Goal: Transaction & Acquisition: Purchase product/service

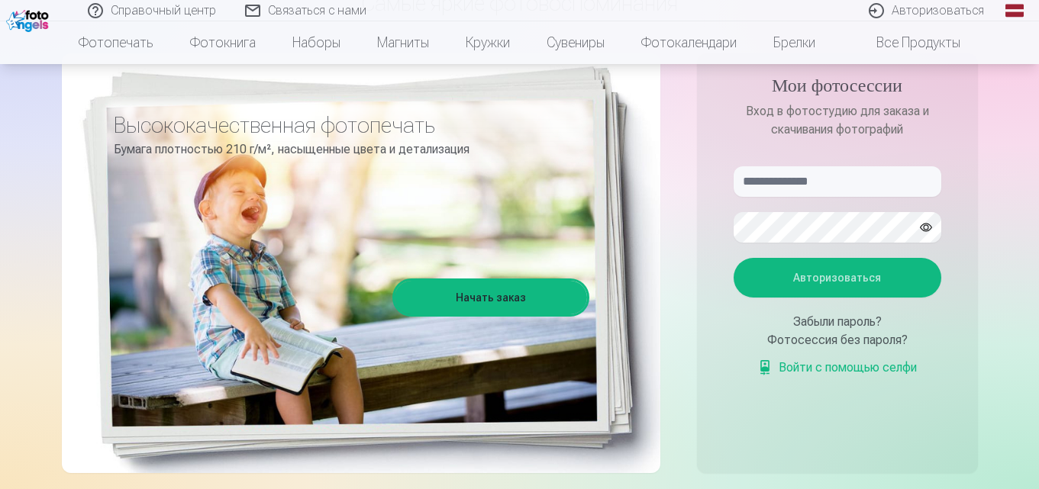
scroll to position [153, 0]
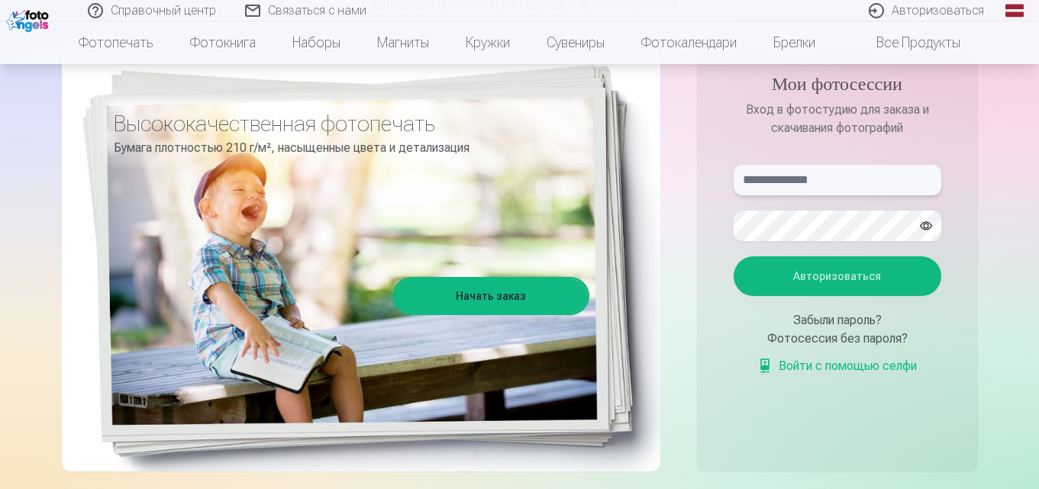
click at [827, 185] on input "text" at bounding box center [837, 180] width 208 height 31
type input "**********"
click at [838, 278] on font "Авторизоваться" at bounding box center [837, 276] width 88 height 12
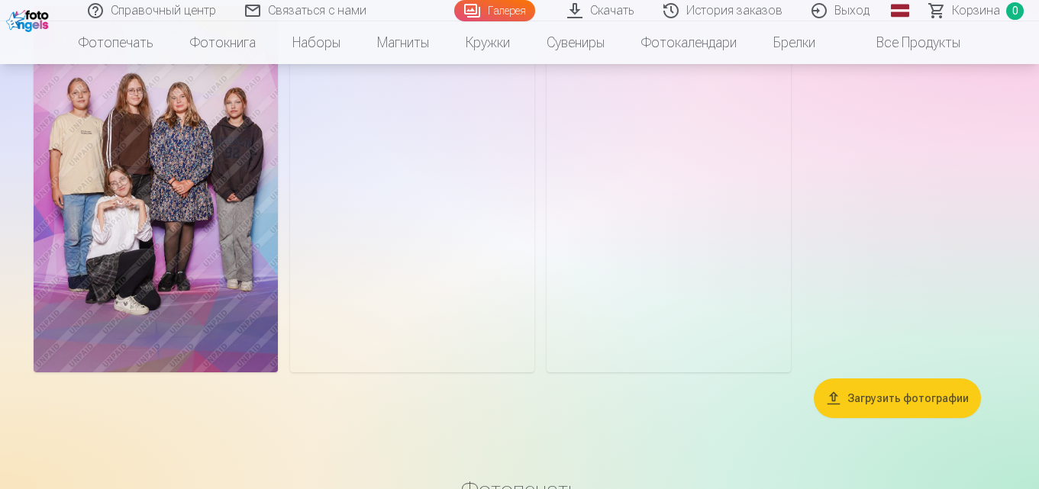
scroll to position [3739, 0]
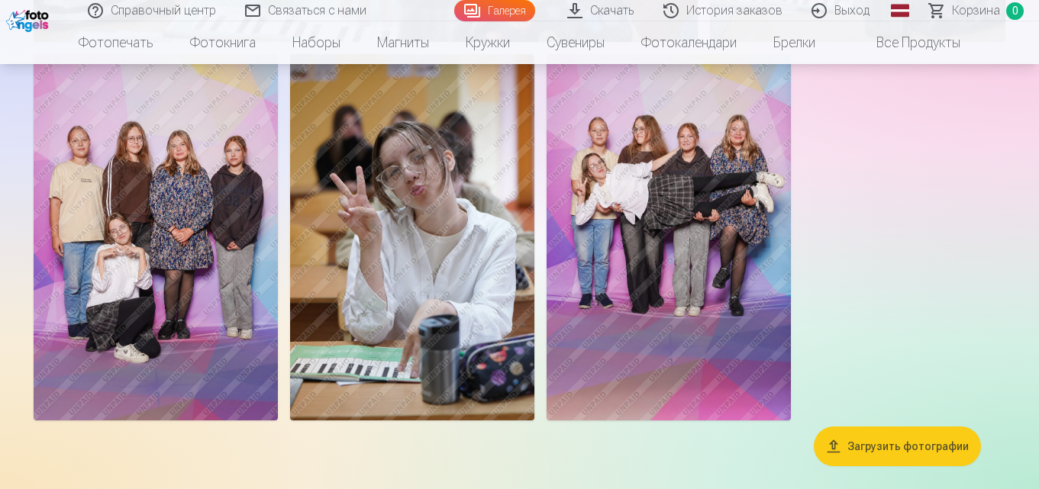
click at [672, 211] on img at bounding box center [668, 237] width 244 height 366
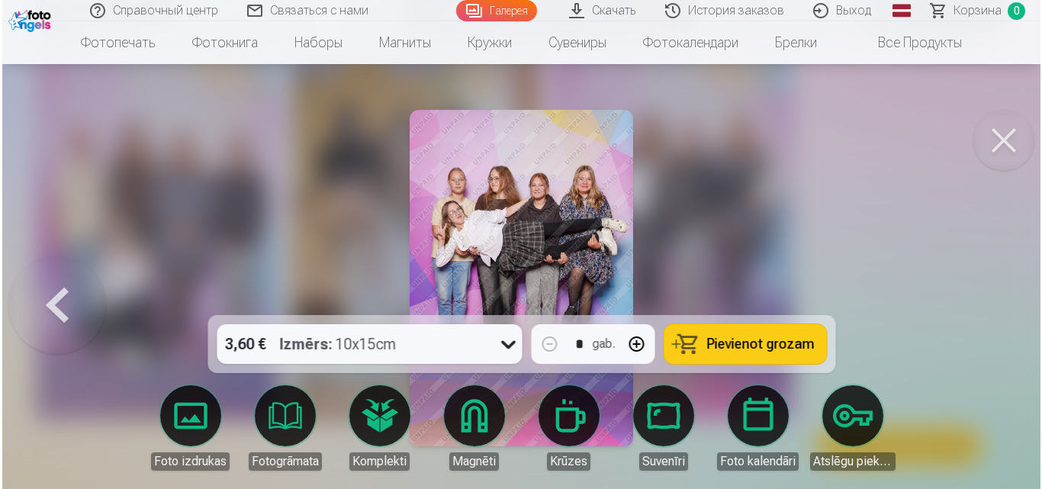
scroll to position [3751, 0]
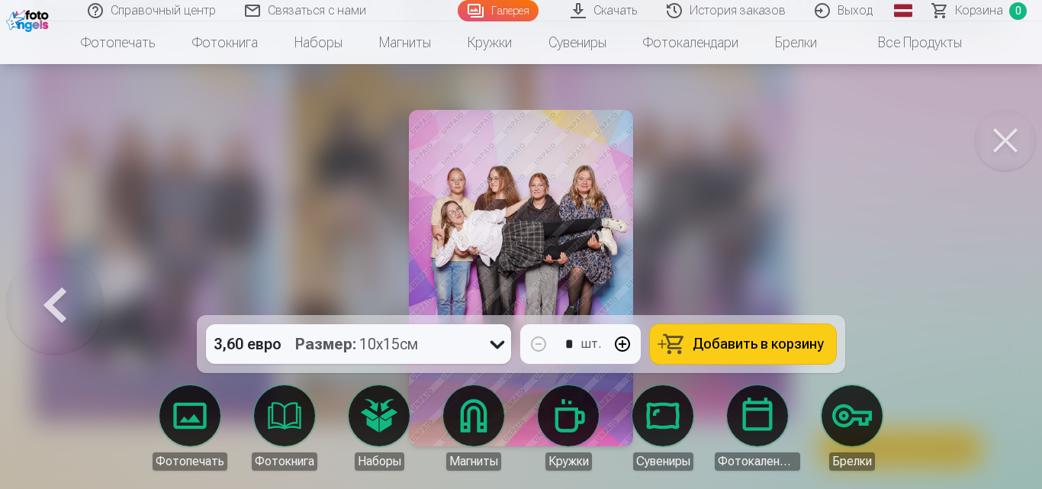
click at [997, 141] on button at bounding box center [1005, 140] width 61 height 61
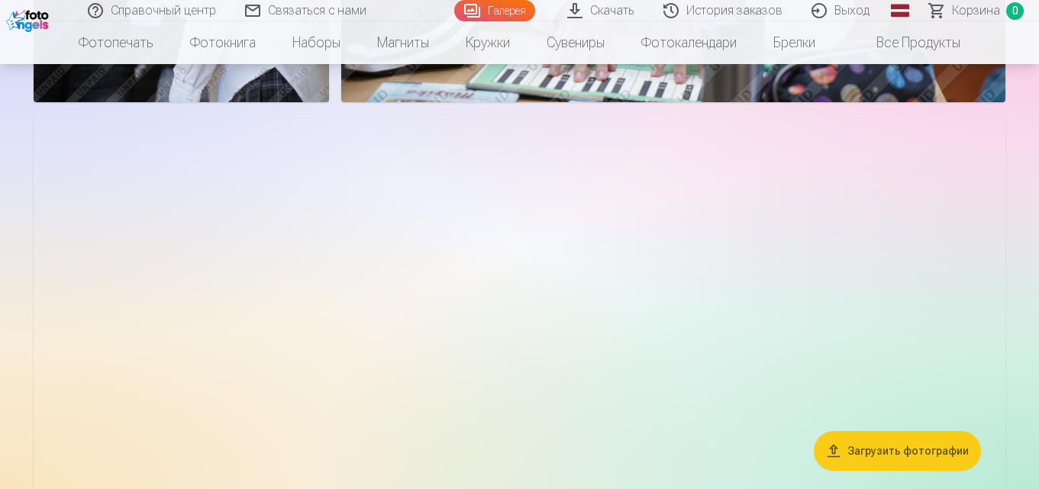
scroll to position [992, 0]
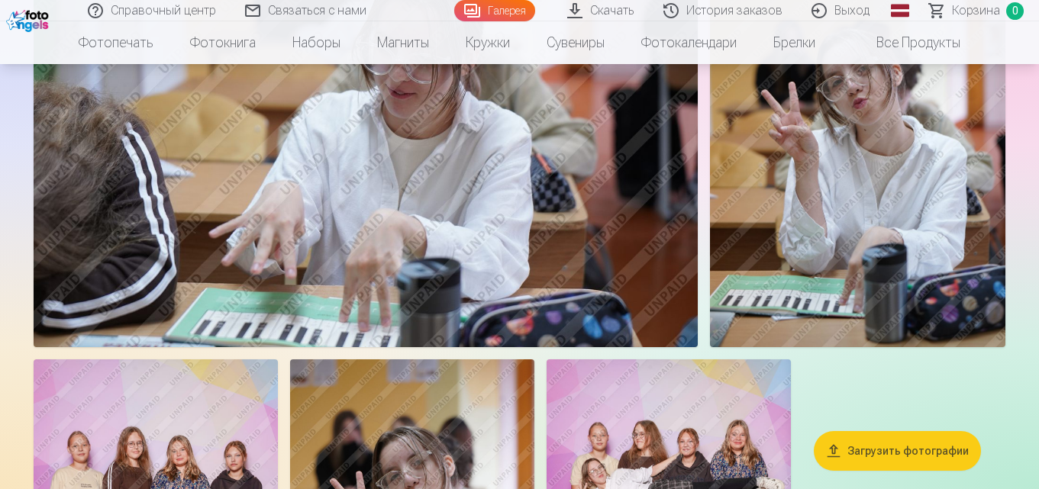
click at [867, 244] on img at bounding box center [857, 126] width 295 height 443
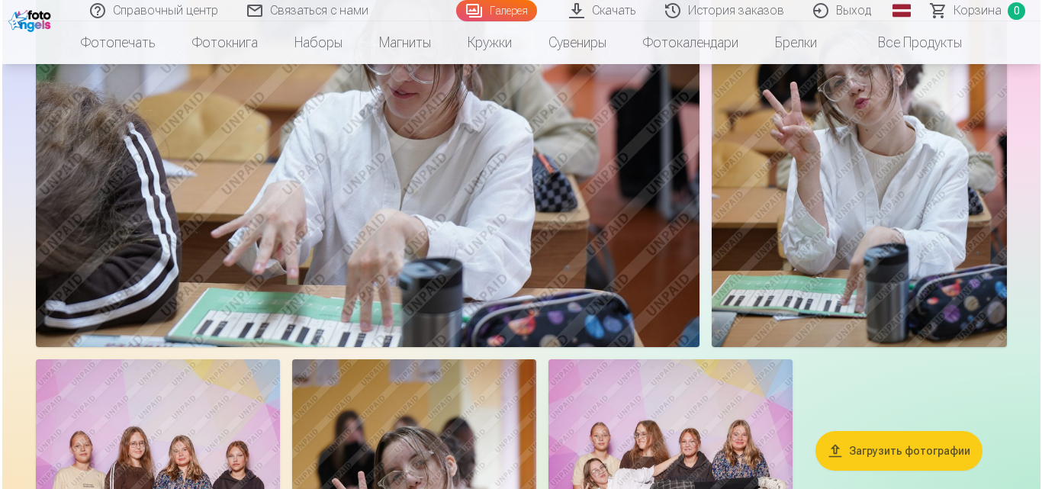
scroll to position [3446, 0]
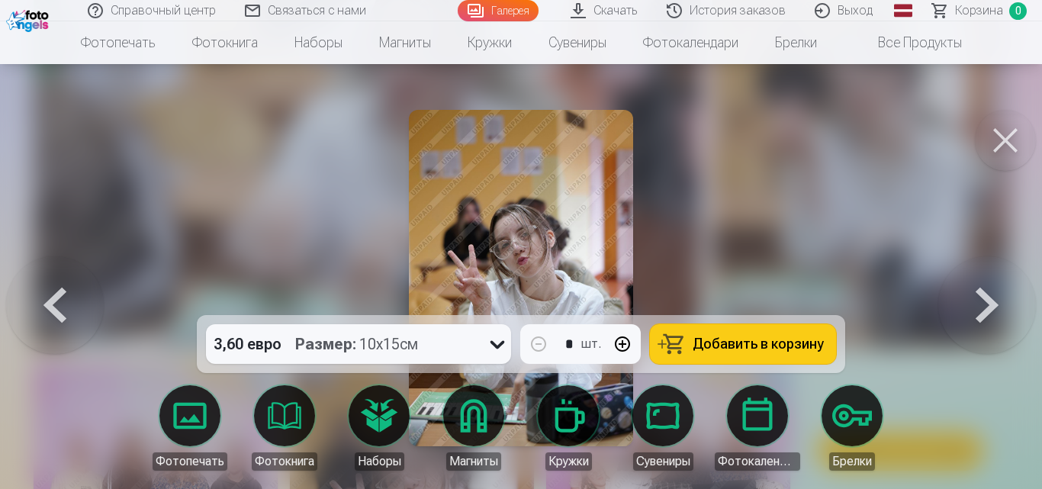
click at [987, 146] on button at bounding box center [1005, 140] width 61 height 61
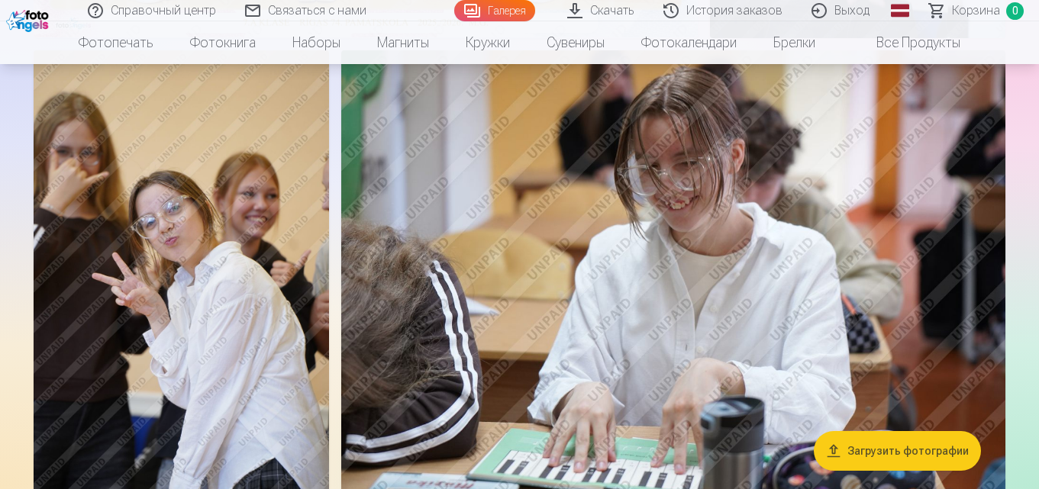
scroll to position [610, 0]
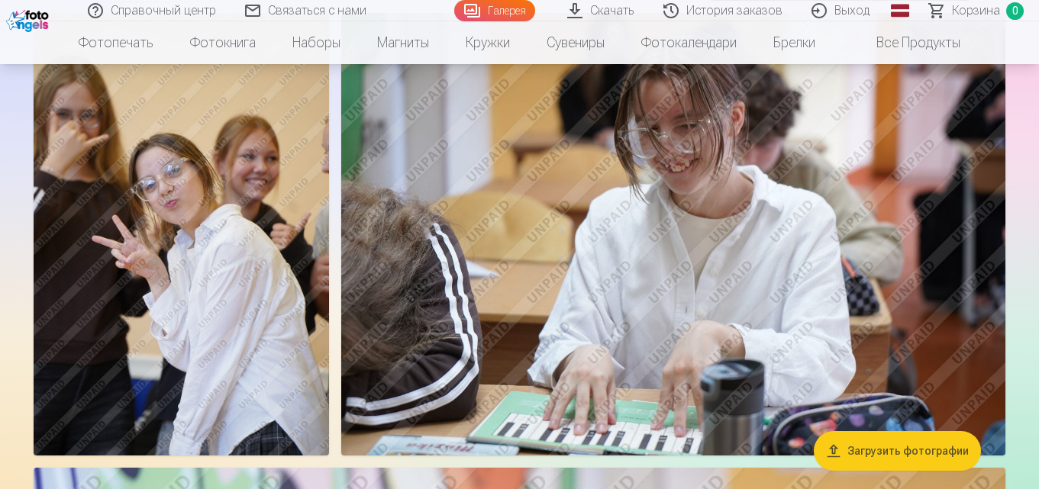
click at [190, 327] on img at bounding box center [181, 234] width 295 height 443
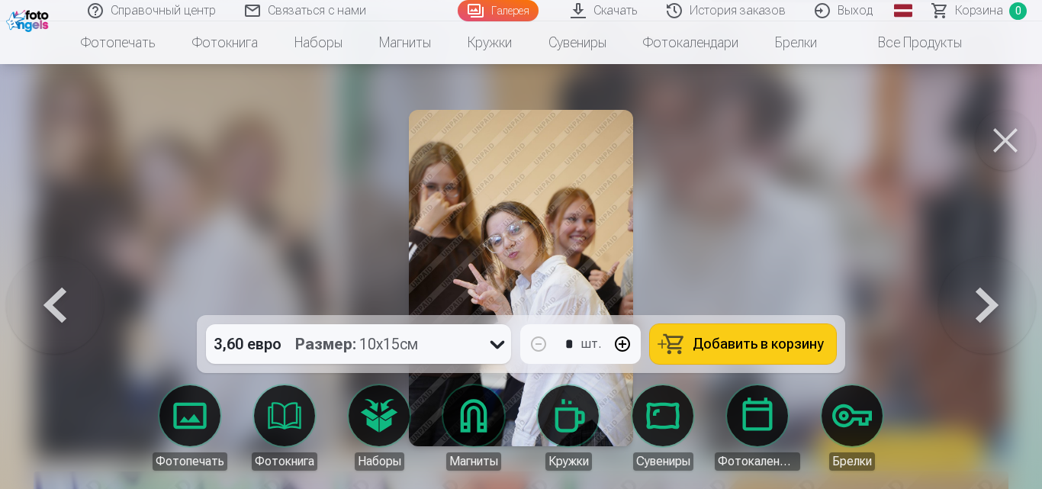
click at [700, 342] on font "Добавить в корзину" at bounding box center [758, 344] width 131 height 16
click at [1009, 125] on button at bounding box center [1005, 140] width 61 height 61
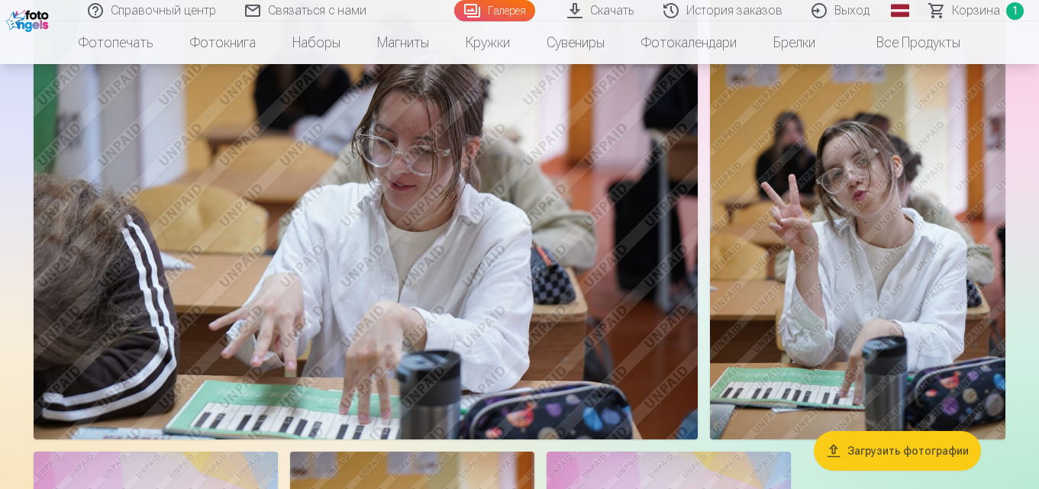
scroll to position [3281, 0]
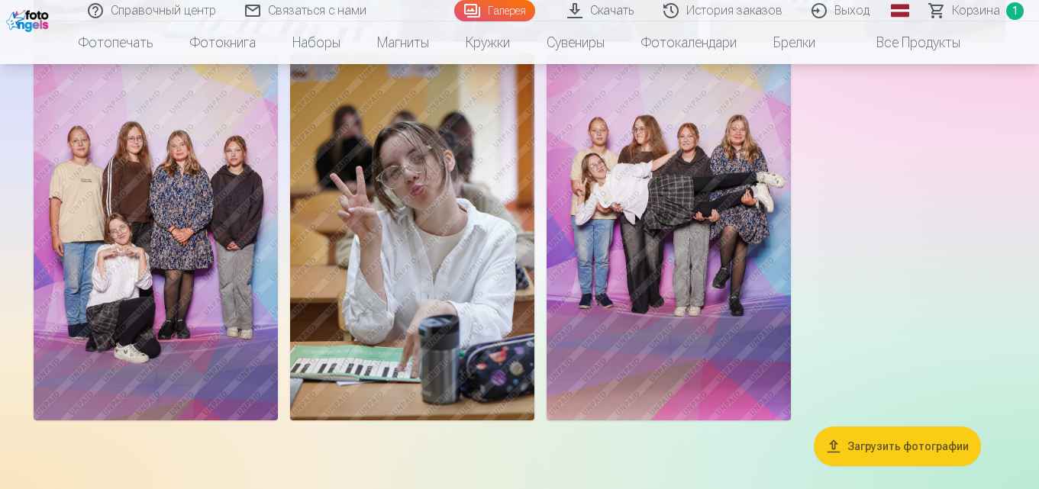
click at [673, 272] on img at bounding box center [668, 237] width 244 height 366
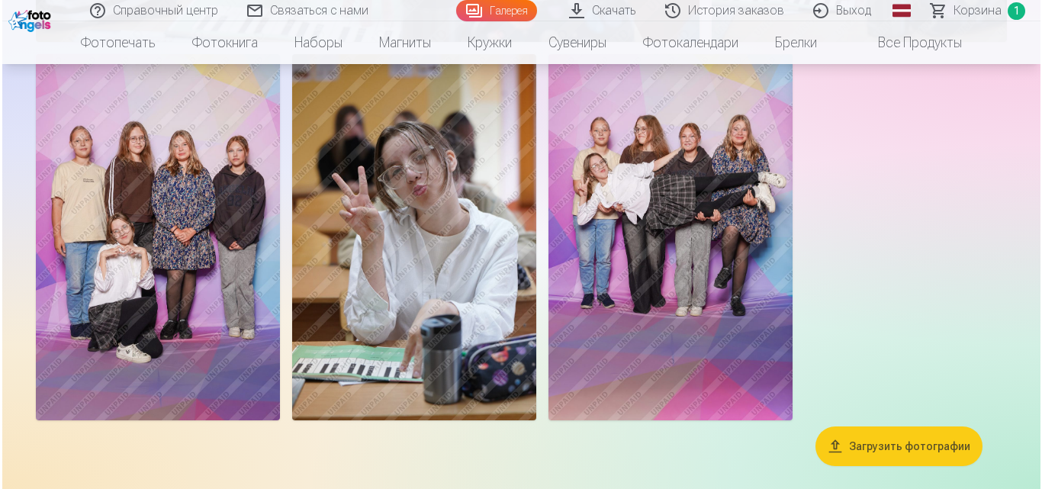
scroll to position [3751, 0]
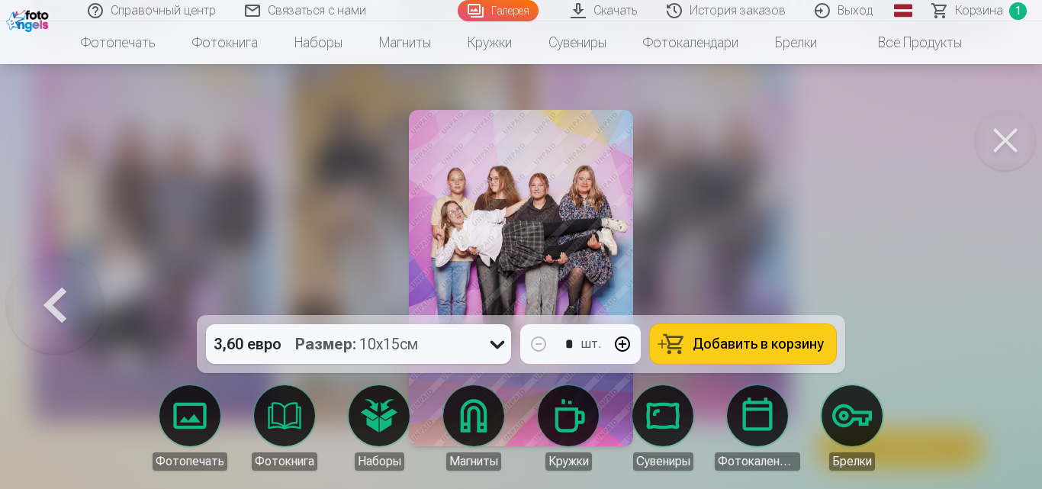
click at [690, 337] on button "Добавить в корзину" at bounding box center [743, 344] width 186 height 40
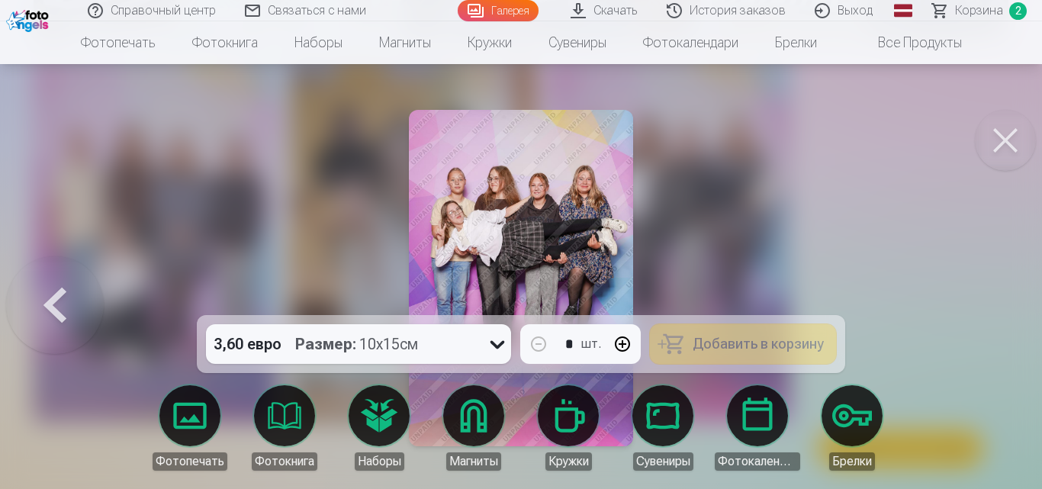
click at [1019, 131] on button at bounding box center [1005, 140] width 61 height 61
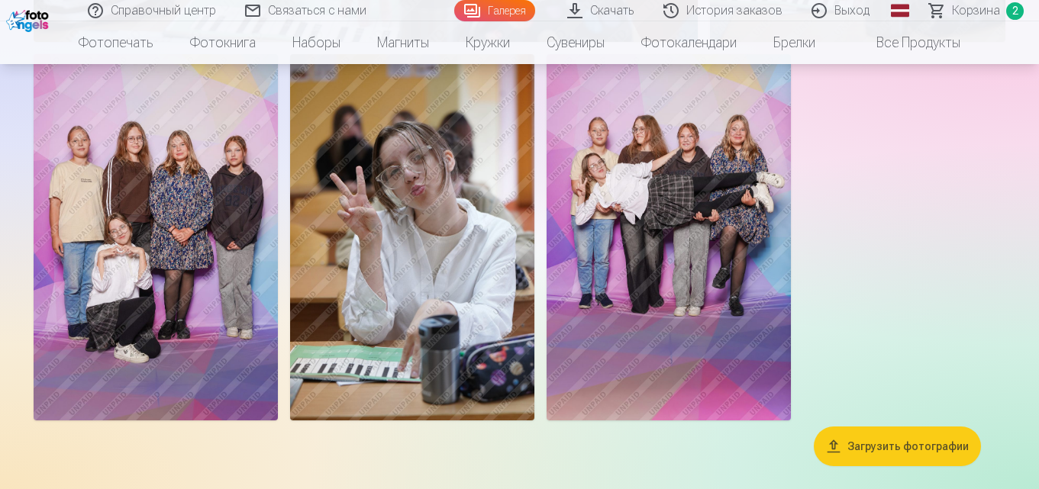
click at [248, 306] on img at bounding box center [156, 237] width 244 height 366
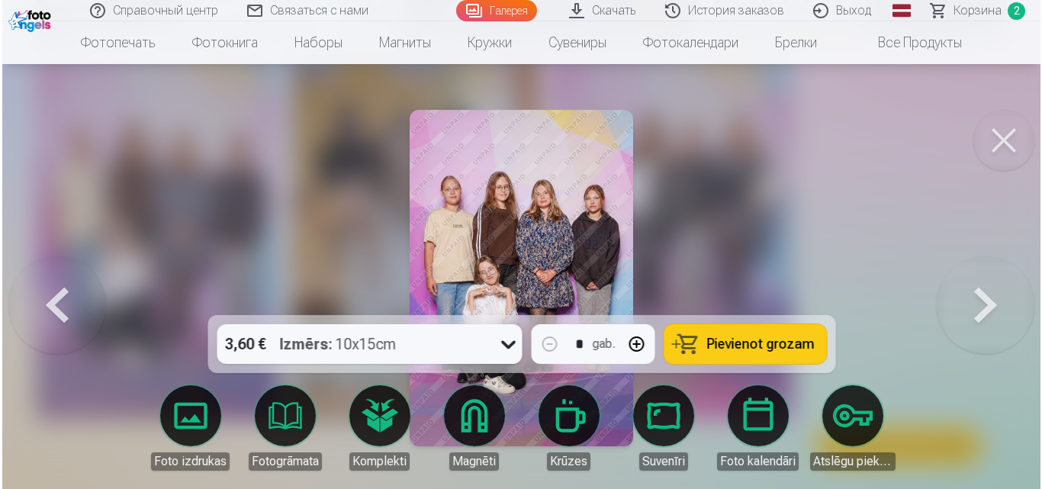
scroll to position [3751, 0]
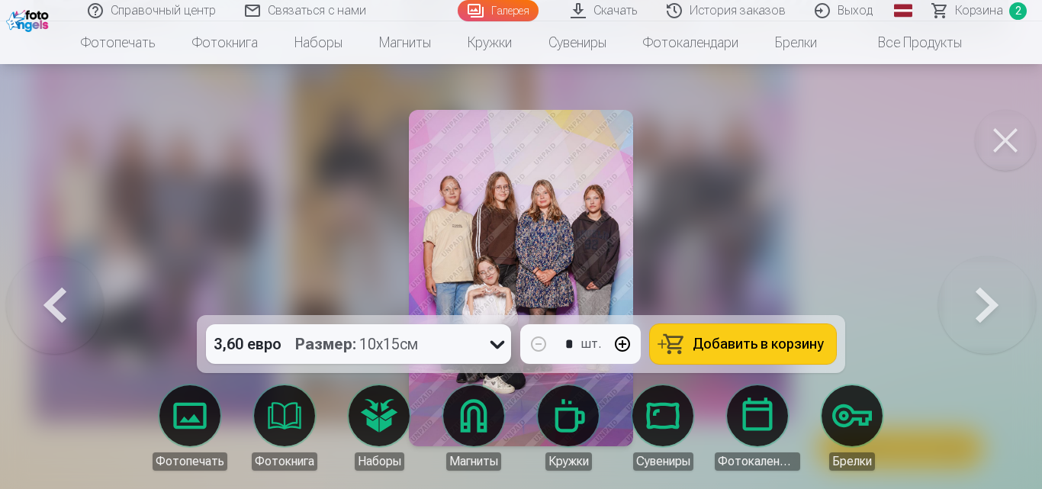
click at [753, 343] on font "Добавить в корзину" at bounding box center [758, 344] width 131 height 16
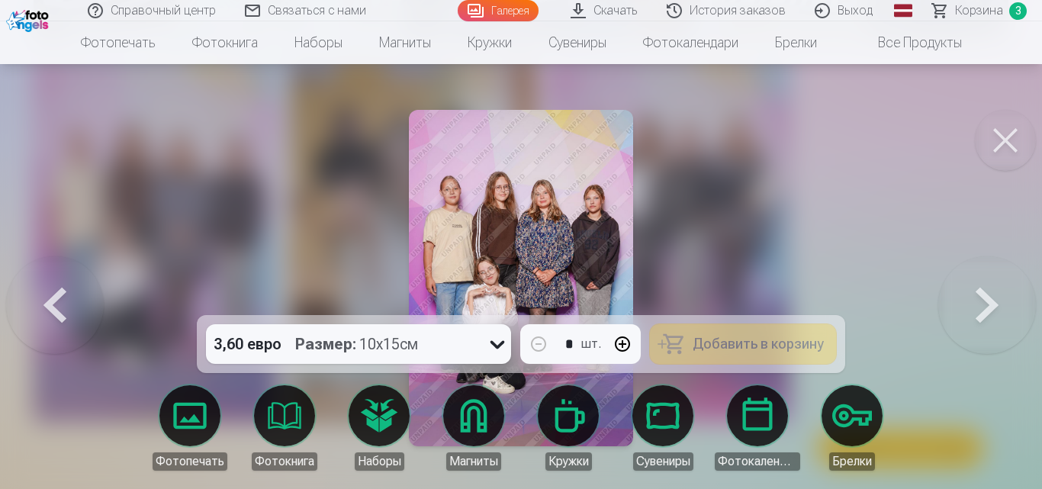
drag, startPoint x: 1006, startPoint y: 148, endPoint x: 756, endPoint y: 213, distance: 258.5
click at [1006, 148] on button at bounding box center [1005, 140] width 61 height 61
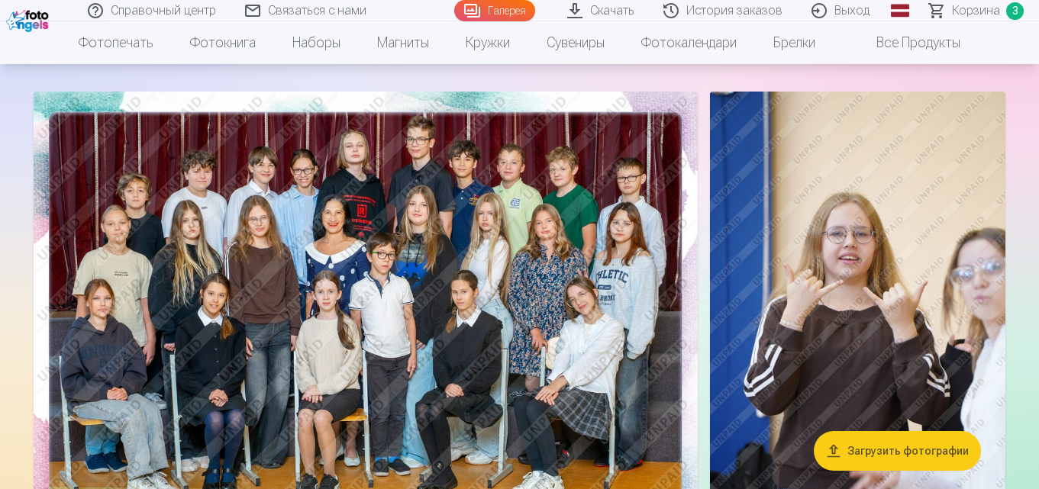
scroll to position [153, 0]
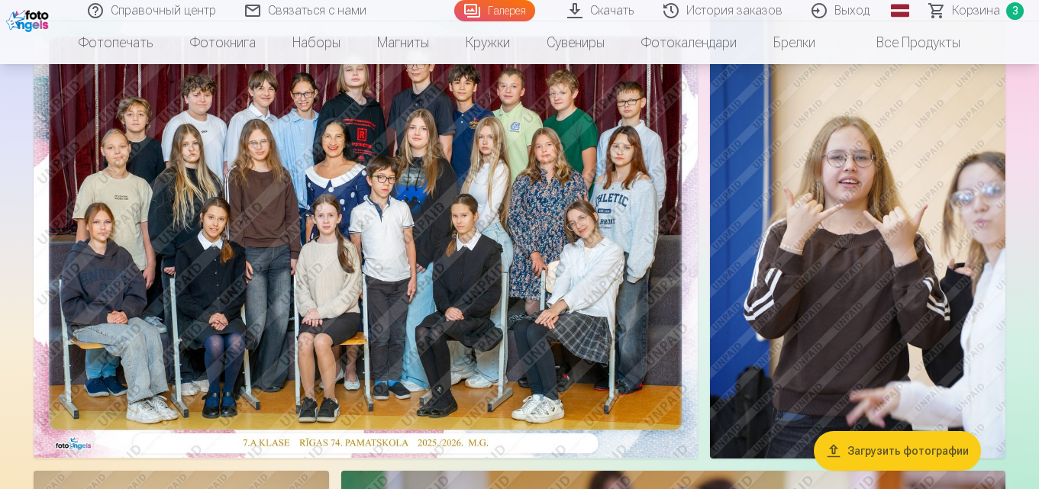
click at [595, 240] on img at bounding box center [366, 236] width 664 height 443
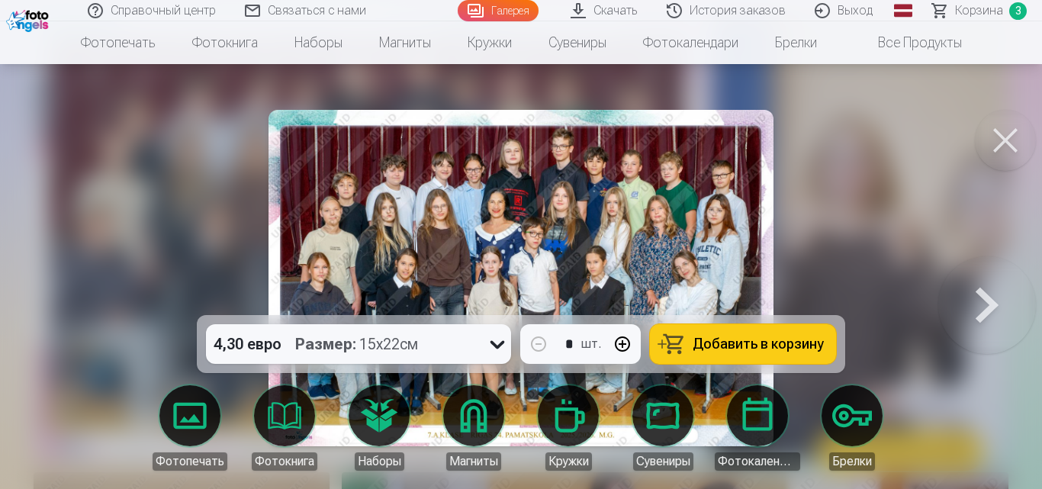
drag, startPoint x: 694, startPoint y: 337, endPoint x: 988, endPoint y: 152, distance: 347.4
click at [694, 338] on button "Добавить в корзину" at bounding box center [743, 344] width 186 height 40
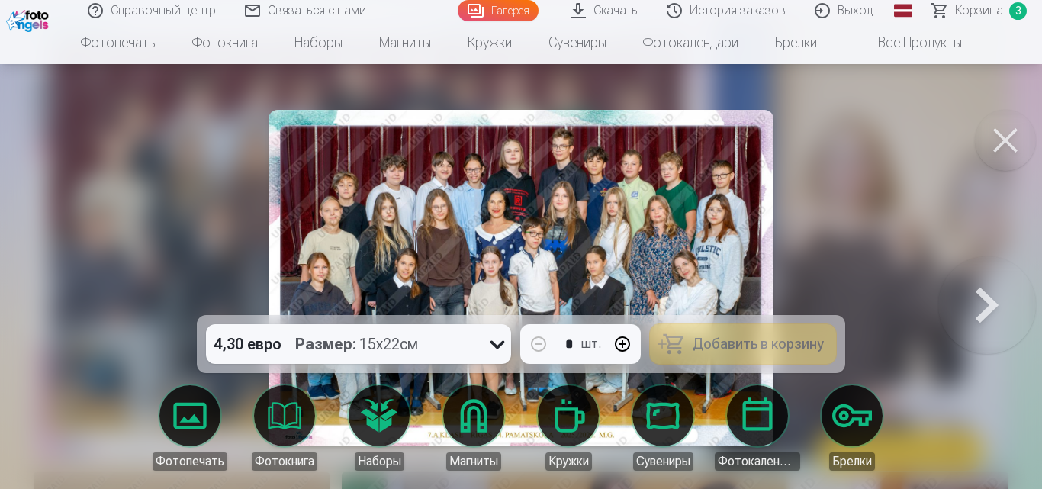
click at [1002, 137] on button at bounding box center [1005, 140] width 61 height 61
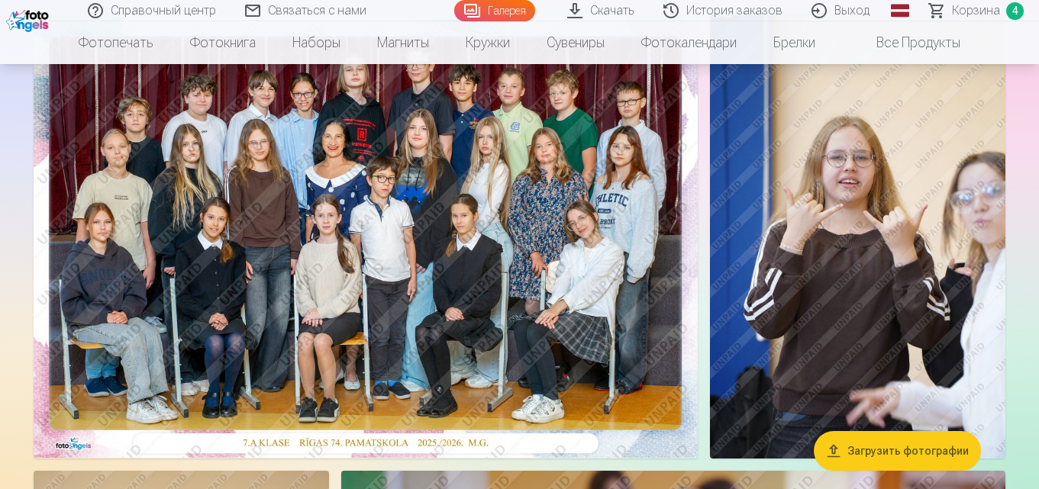
click at [974, 8] on font "Корзина" at bounding box center [976, 10] width 48 height 14
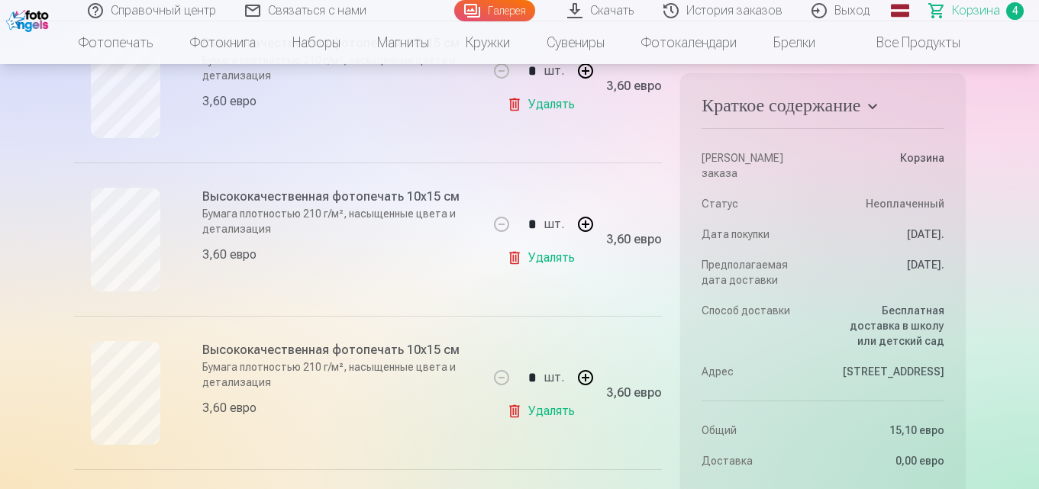
scroll to position [305, 0]
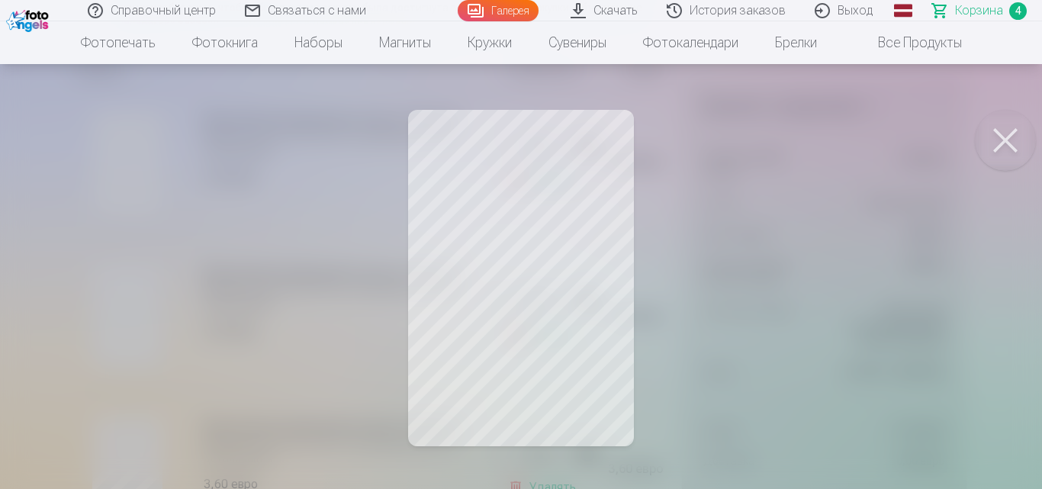
click at [1006, 127] on button at bounding box center [1005, 140] width 61 height 61
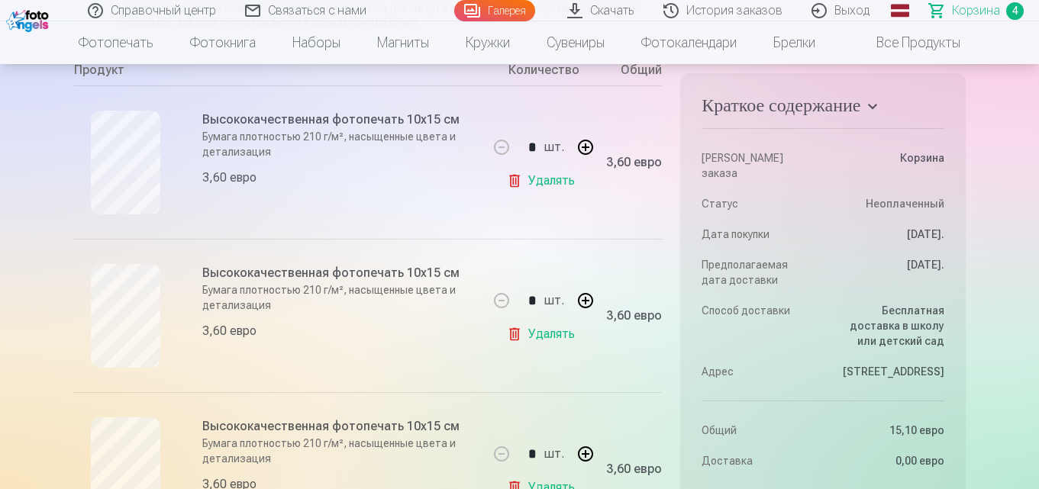
click at [321, 121] on div "Высококачественная фотопечать 10x15 см Бумага плотностью 210 г/м², насыщенные ц…" at bounding box center [280, 161] width 413 height 153
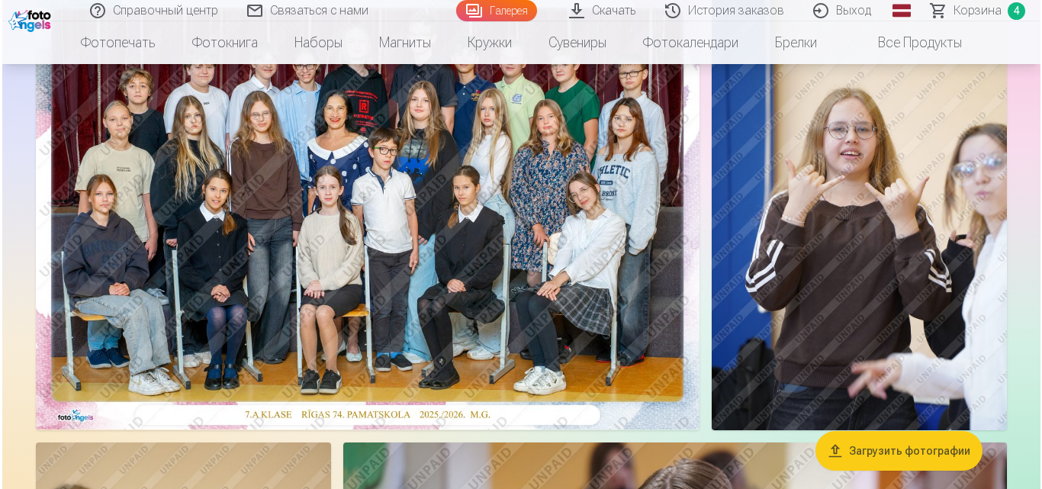
scroll to position [229, 0]
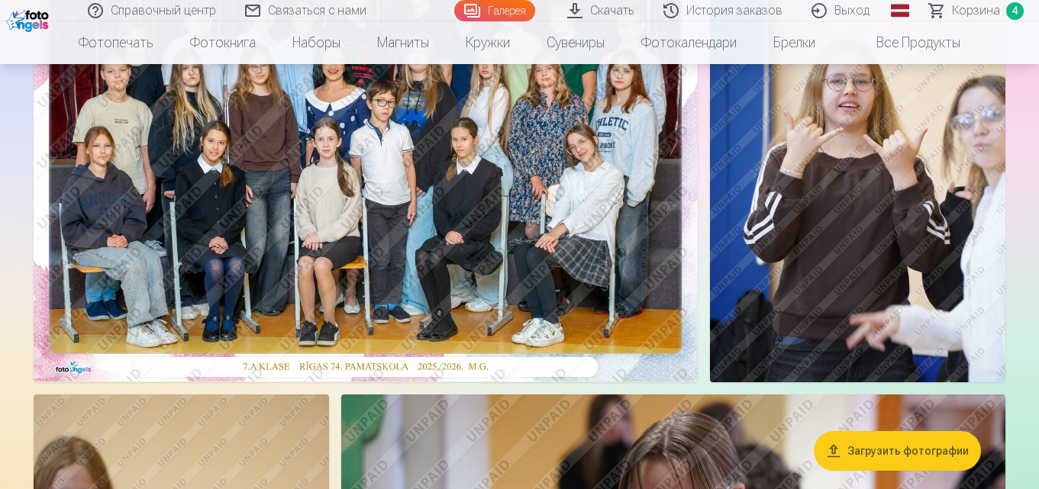
click at [671, 143] on img at bounding box center [366, 160] width 664 height 443
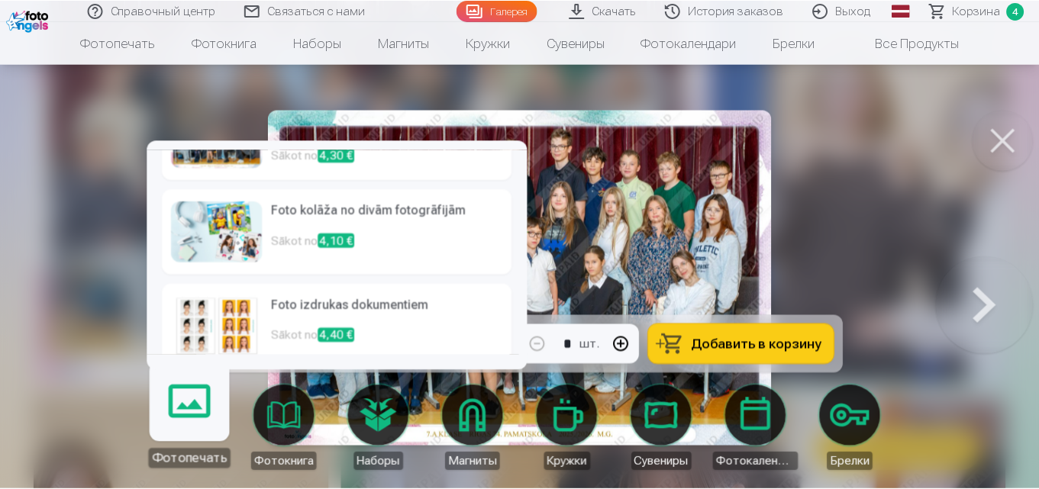
scroll to position [229, 0]
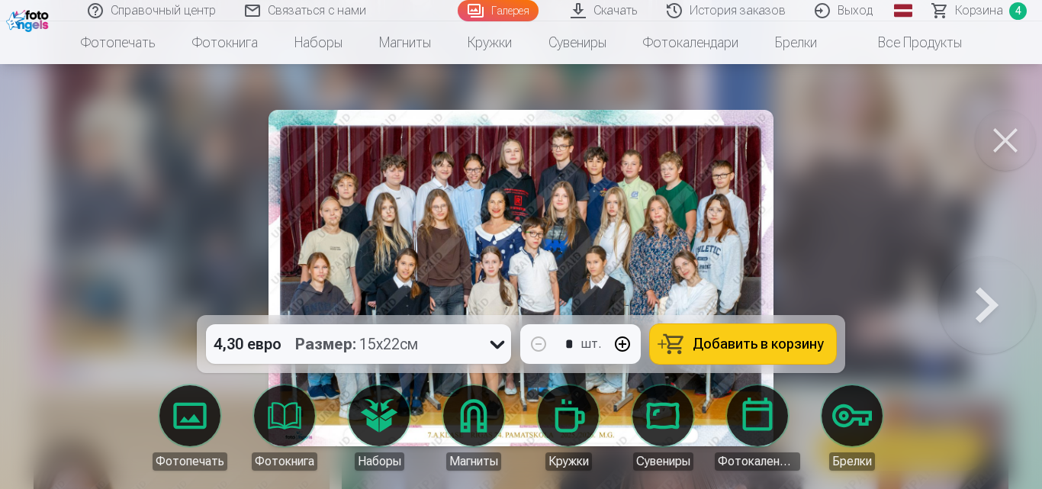
click at [987, 147] on button at bounding box center [1005, 140] width 61 height 61
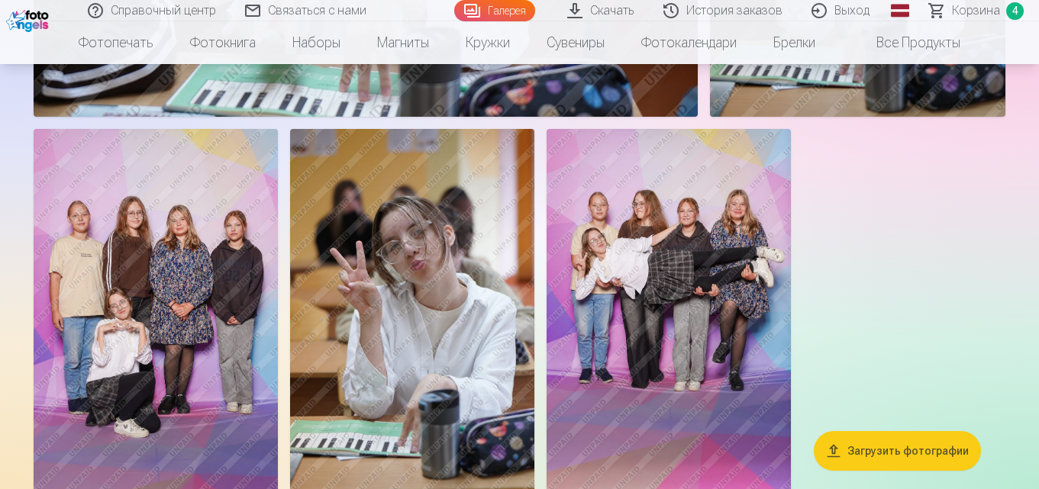
scroll to position [3663, 0]
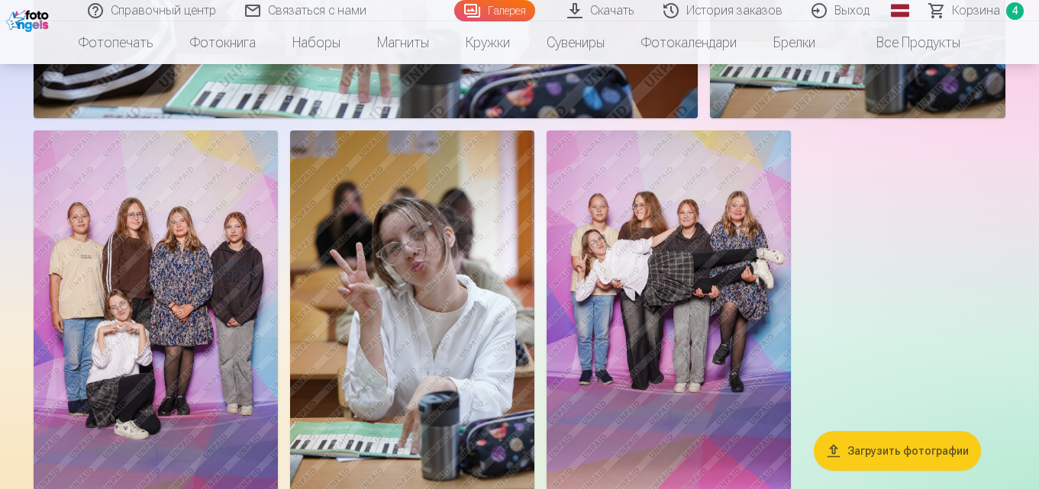
click at [732, 273] on img at bounding box center [668, 313] width 244 height 366
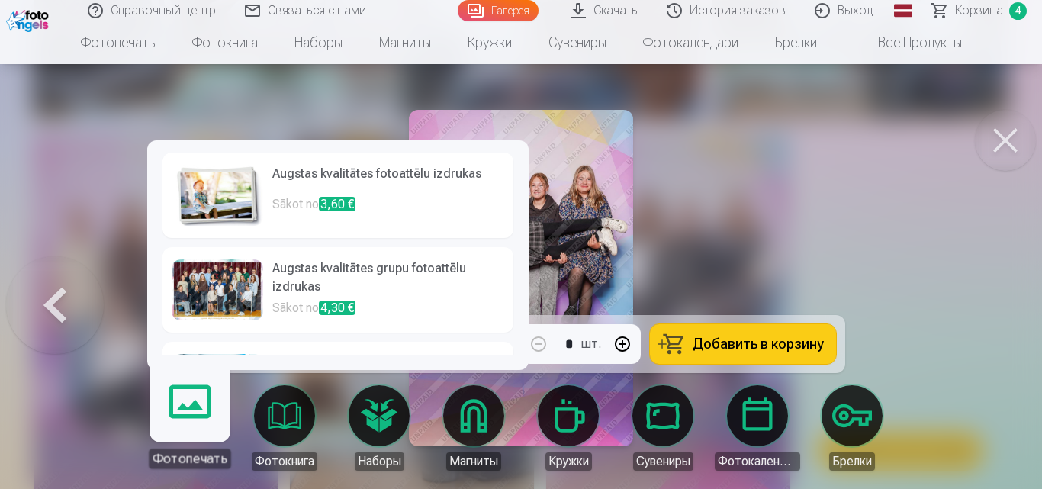
click at [285, 295] on h6 "Augstas kvalitātes grupu fotoattēlu izdrukas" at bounding box center [388, 279] width 232 height 40
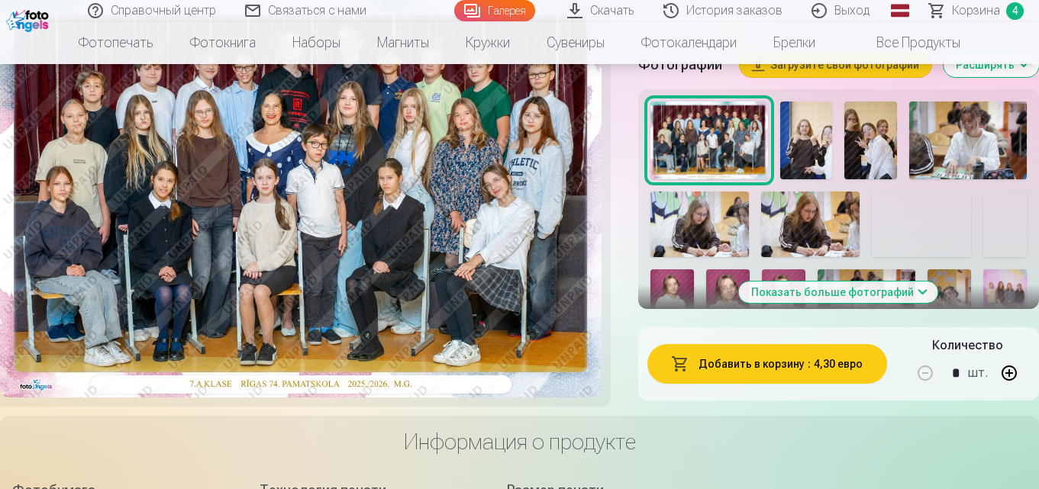
scroll to position [534, 0]
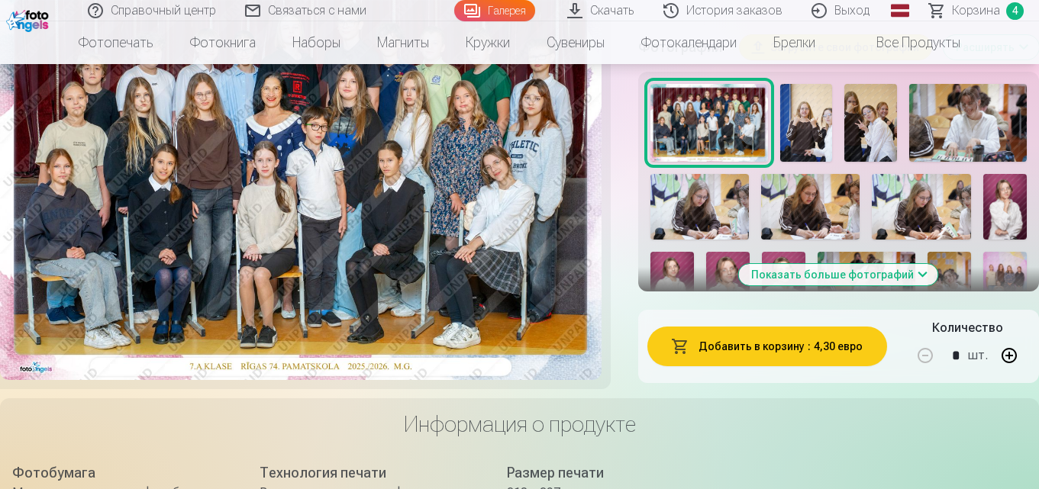
click at [914, 264] on button "Показать больше фотографий" at bounding box center [838, 274] width 199 height 21
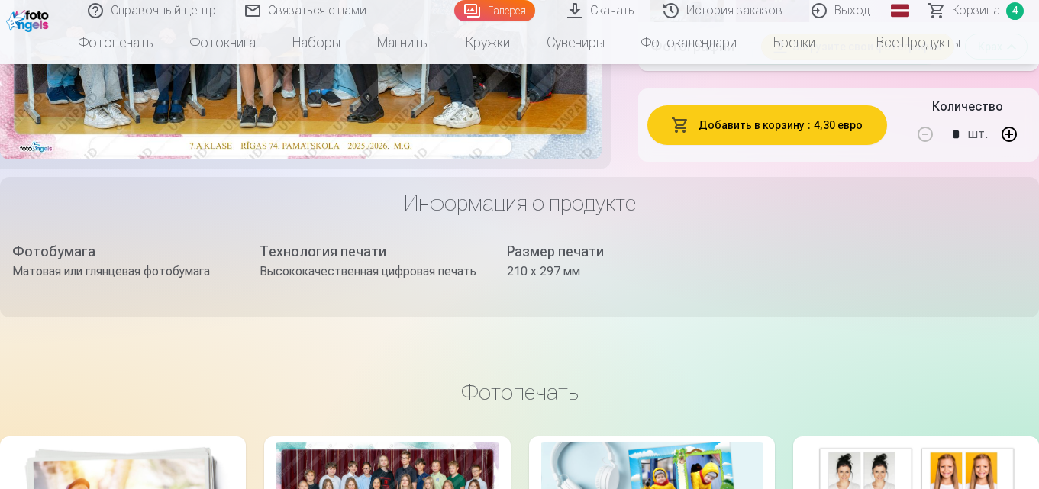
scroll to position [839, 0]
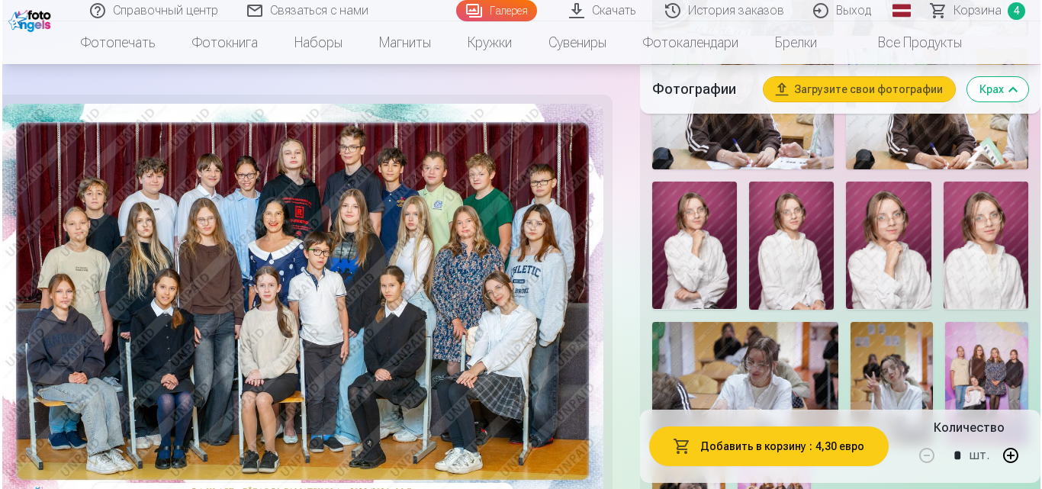
scroll to position [3675, 0]
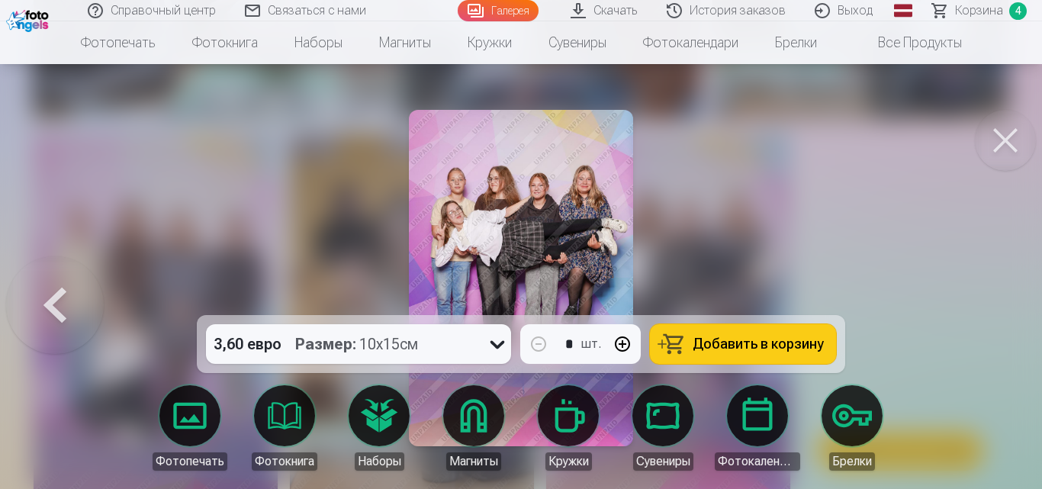
click at [508, 345] on icon at bounding box center [497, 344] width 24 height 24
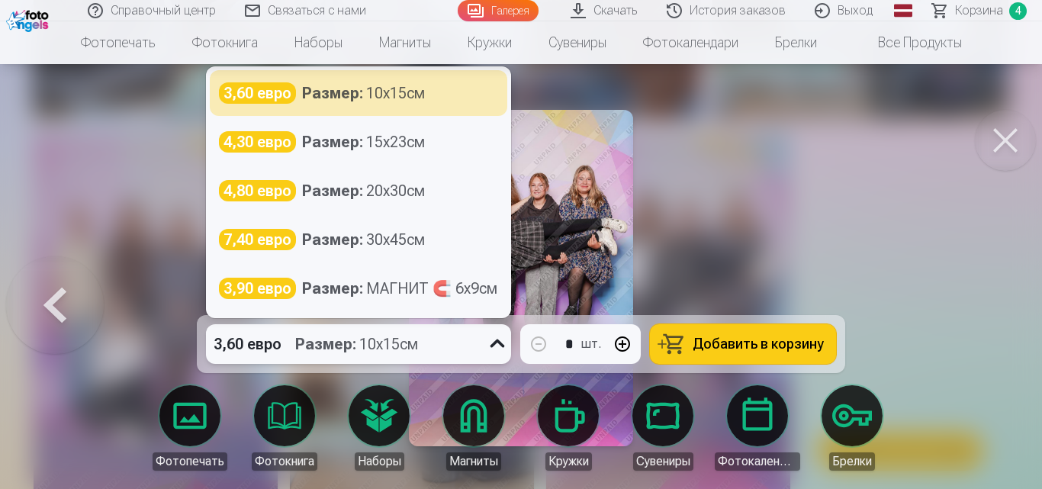
click at [505, 345] on icon at bounding box center [498, 344] width 14 height 8
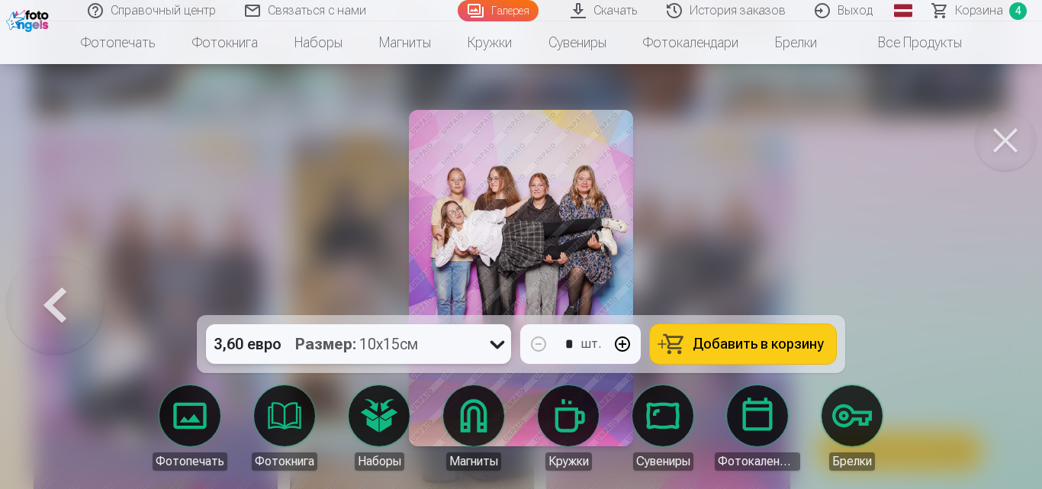
click at [992, 141] on button at bounding box center [1005, 140] width 61 height 61
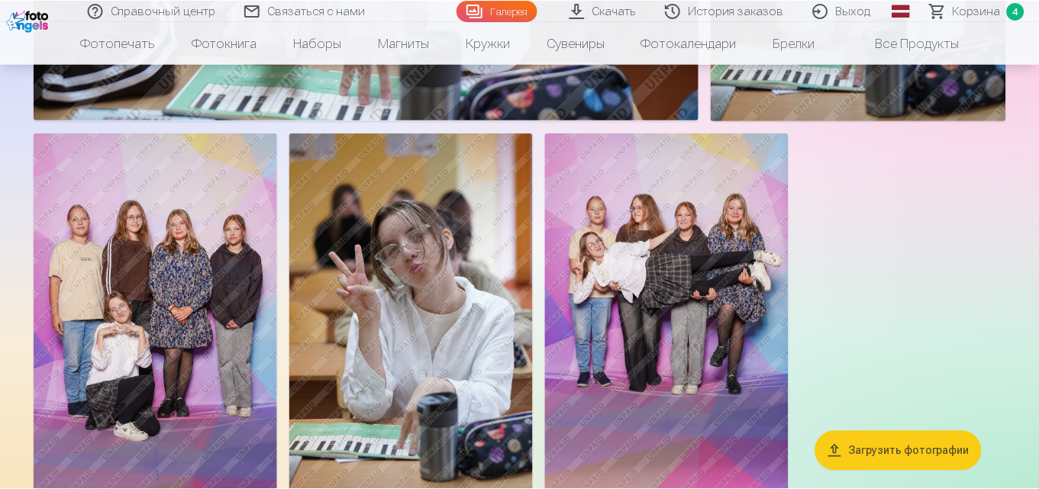
scroll to position [3663, 0]
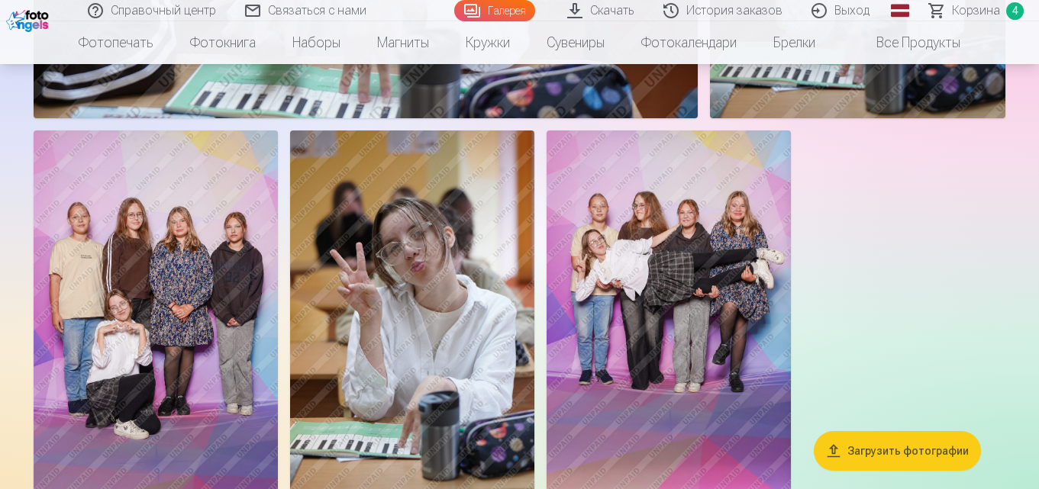
click at [977, 5] on font "Корзина" at bounding box center [976, 10] width 48 height 14
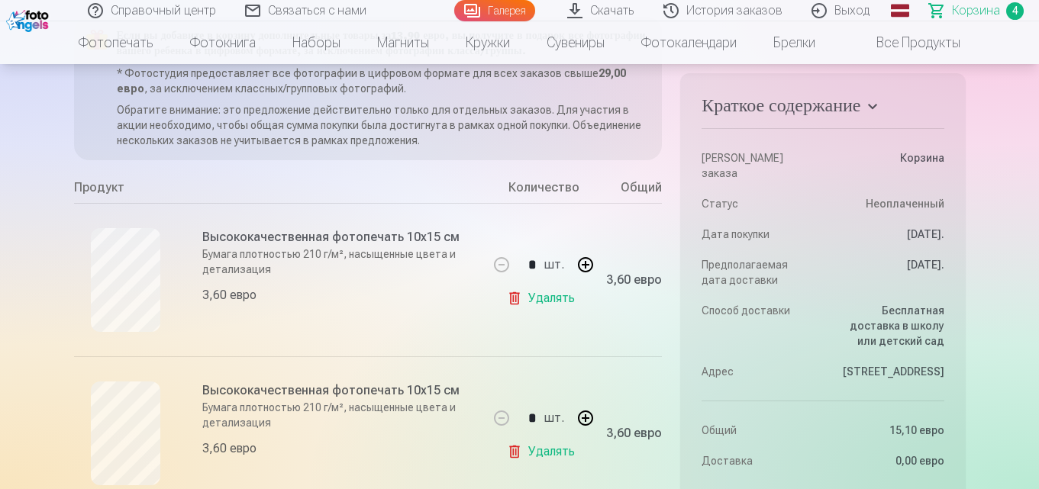
scroll to position [153, 0]
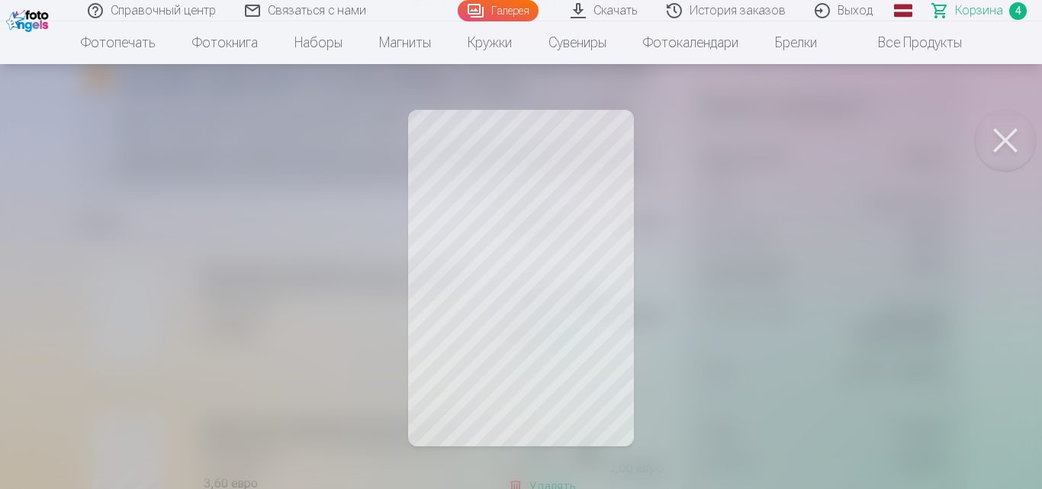
click at [993, 135] on button at bounding box center [1005, 140] width 61 height 61
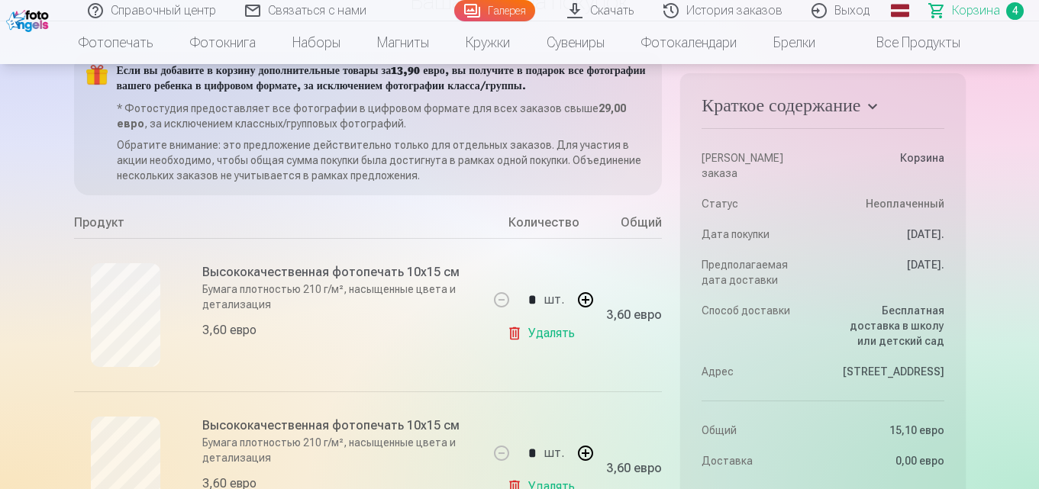
click at [352, 332] on div "Высококачественная фотопечать 10x15 см Бумага плотностью 210 г/м², насыщенные ц…" at bounding box center [339, 315] width 275 height 104
click at [337, 301] on font "Бумага плотностью 210 г/м², насыщенные цвета и детализация" at bounding box center [328, 296] width 253 height 27
click at [268, 301] on font "Бумага плотностью 210 г/м², насыщенные цвета и детализация" at bounding box center [328, 296] width 253 height 27
click at [265, 297] on font "Бумага плотностью 210 г/м², насыщенные цвета и детализация" at bounding box center [328, 296] width 253 height 27
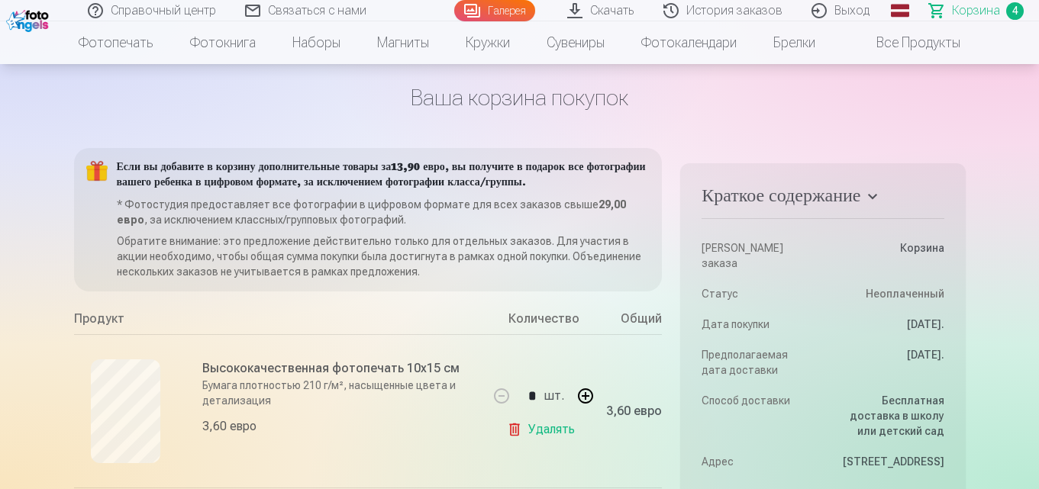
scroll to position [0, 0]
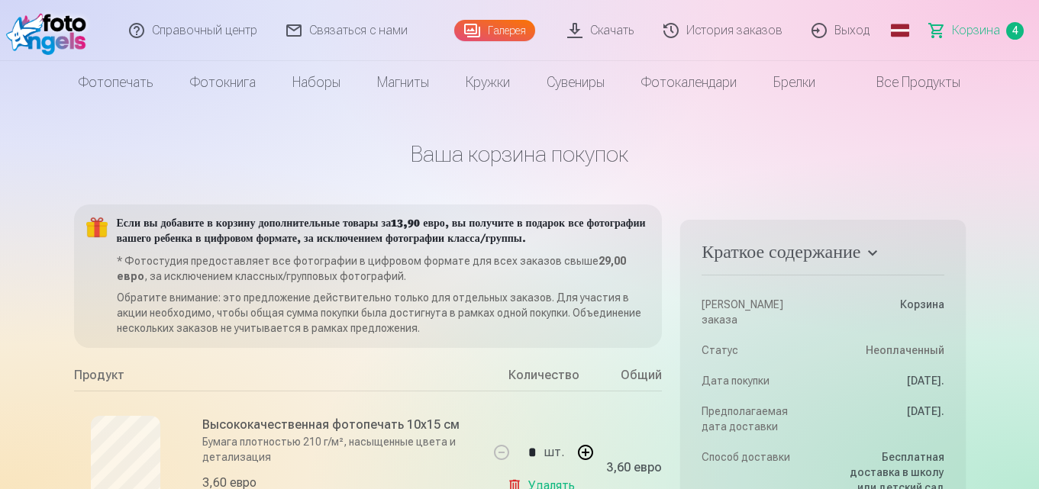
click at [560, 382] on font "Количество" at bounding box center [543, 375] width 71 height 14
click at [527, 382] on font "Количество" at bounding box center [543, 375] width 71 height 14
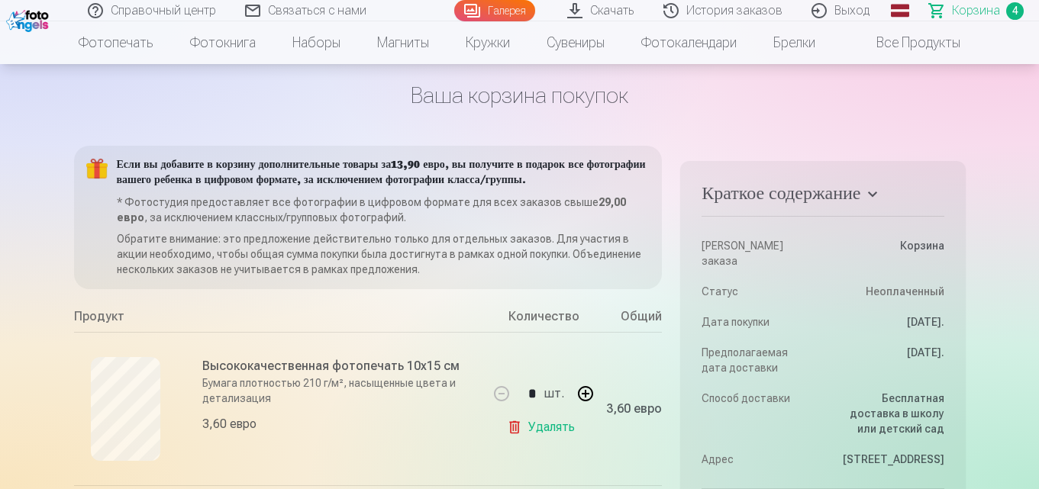
scroll to position [76, 0]
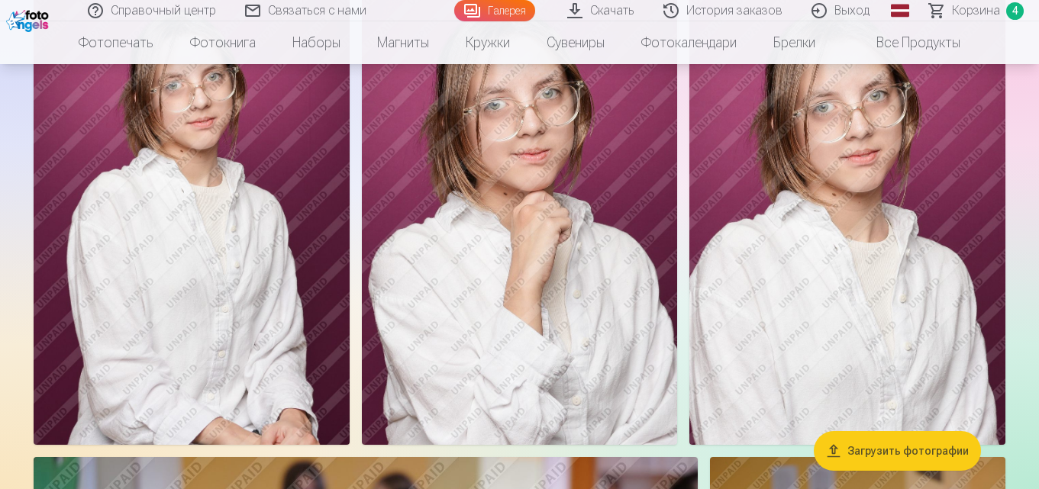
scroll to position [2823, 0]
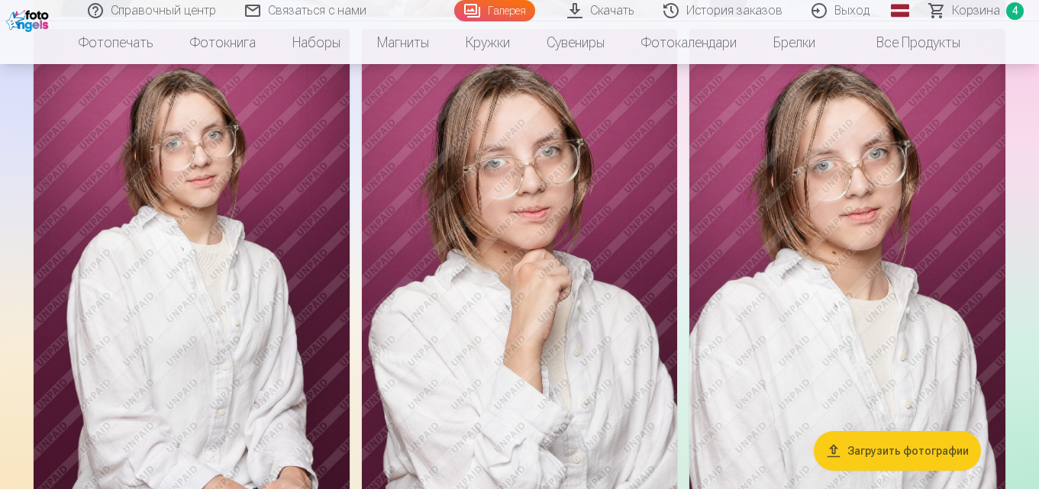
click at [754, 245] on img at bounding box center [847, 266] width 316 height 474
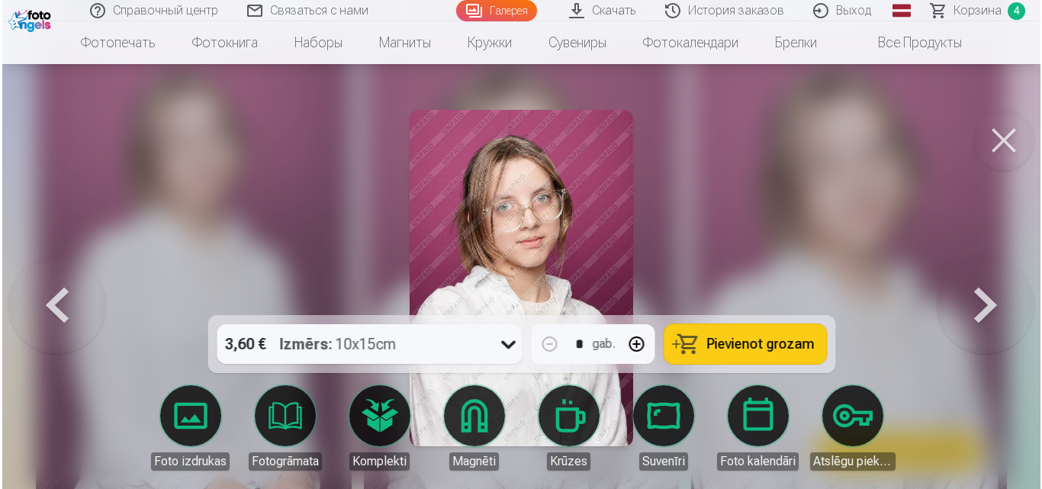
scroll to position [2832, 0]
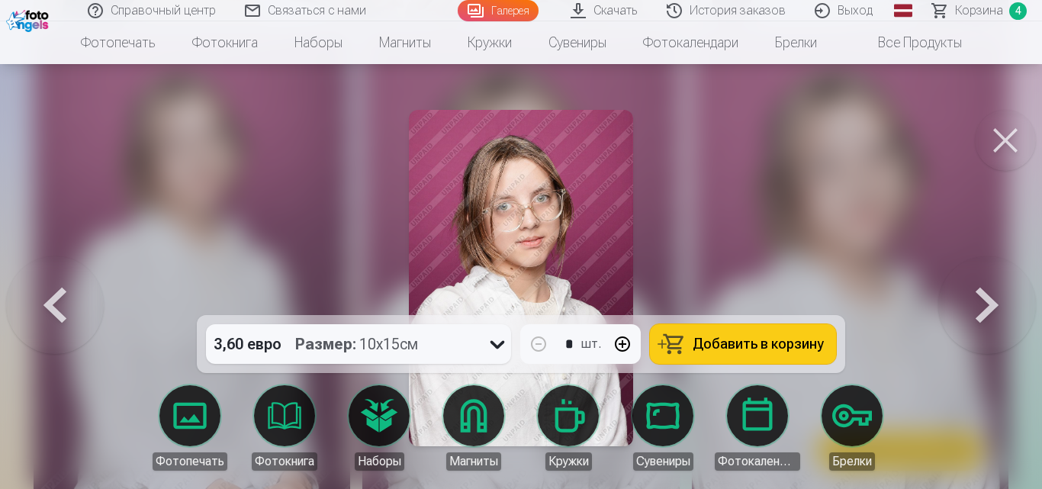
click at [996, 120] on button at bounding box center [1005, 140] width 61 height 61
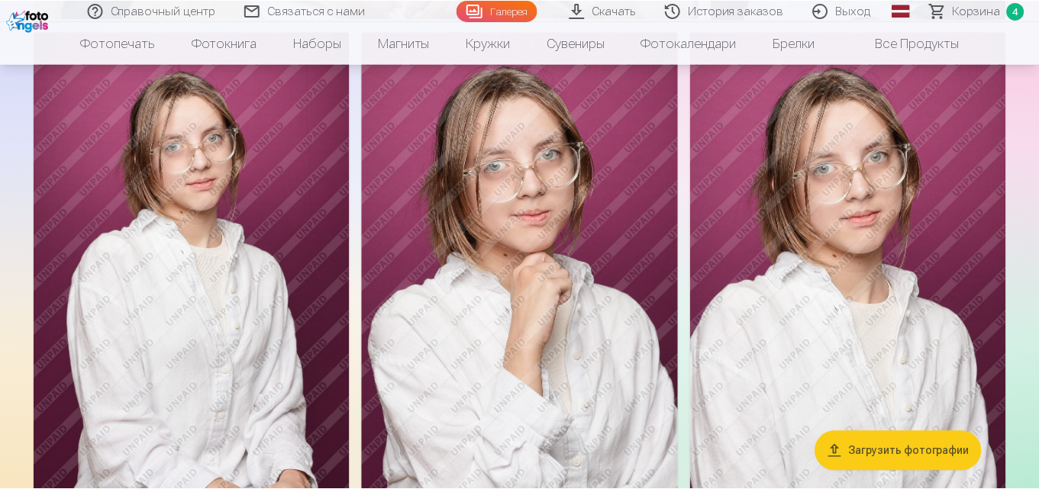
scroll to position [2823, 0]
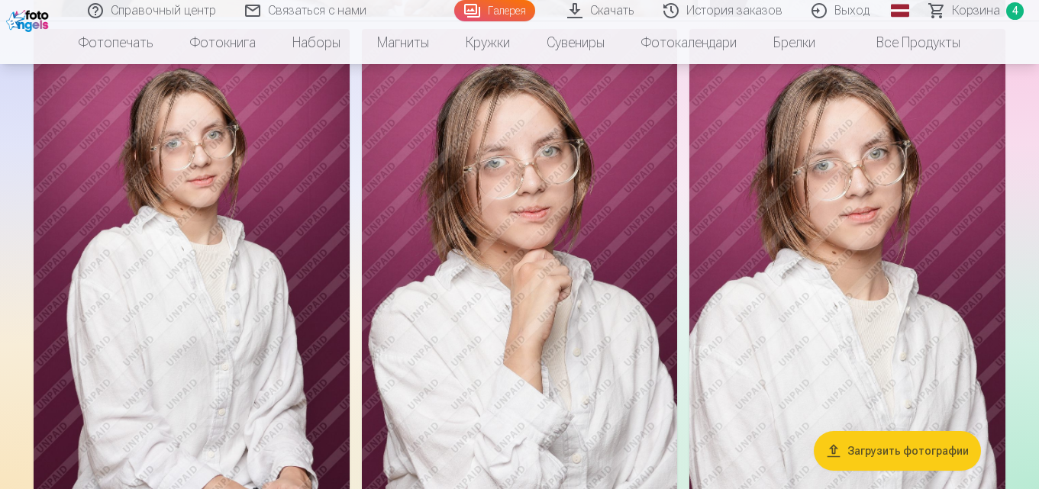
click at [919, 207] on img at bounding box center [847, 266] width 316 height 474
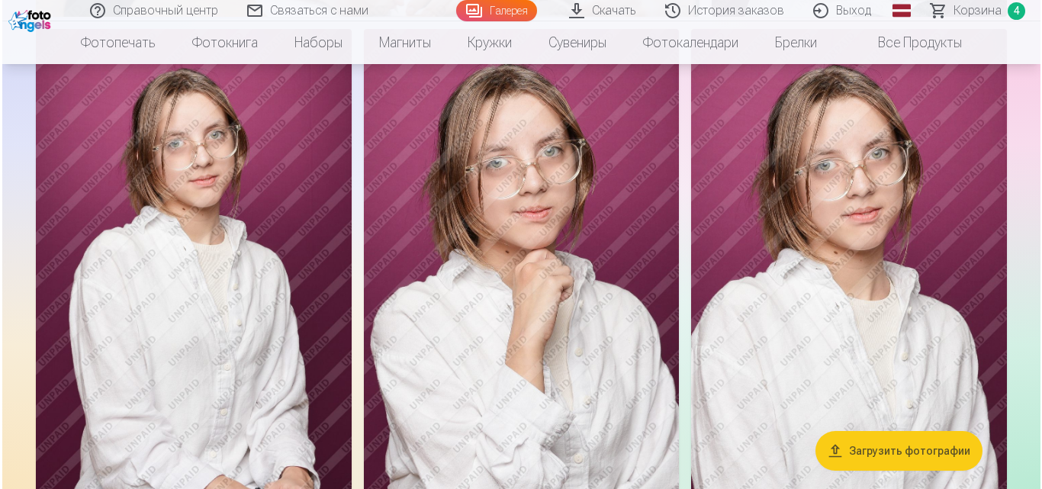
scroll to position [2832, 0]
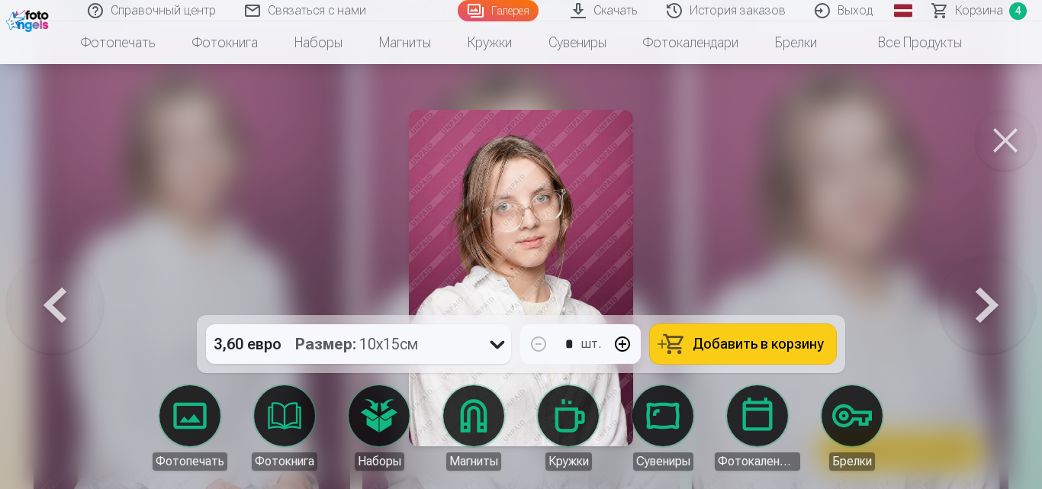
click at [749, 349] on font "Добавить в корзину" at bounding box center [758, 344] width 131 height 16
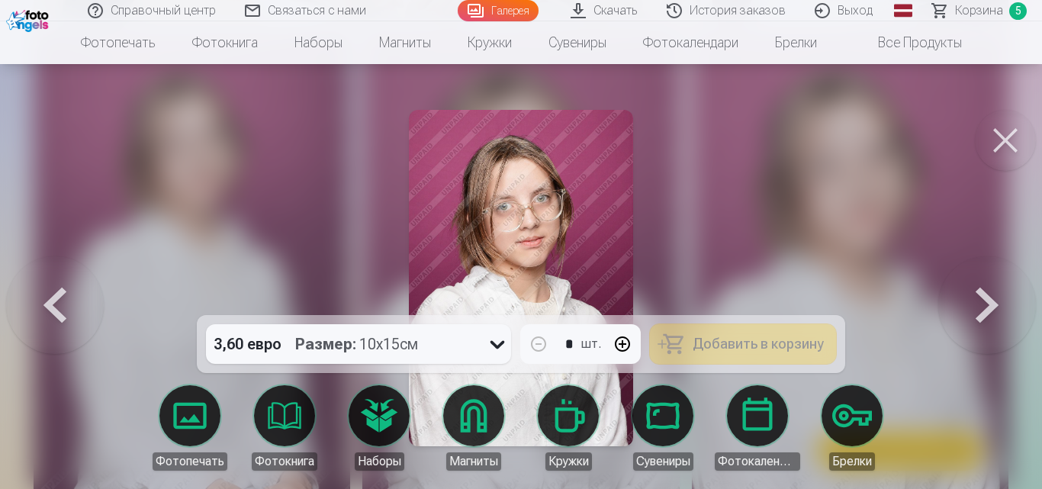
click at [1014, 140] on button at bounding box center [1005, 140] width 61 height 61
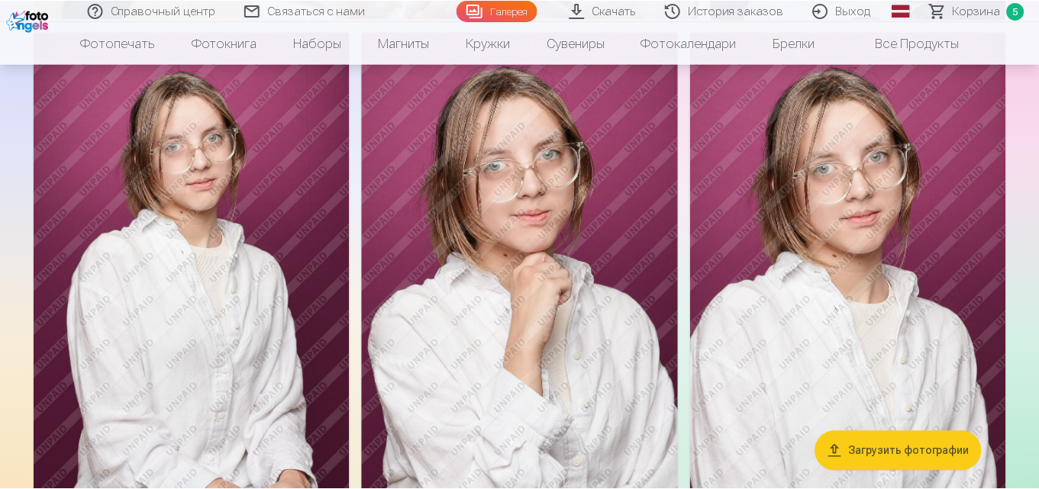
scroll to position [2823, 0]
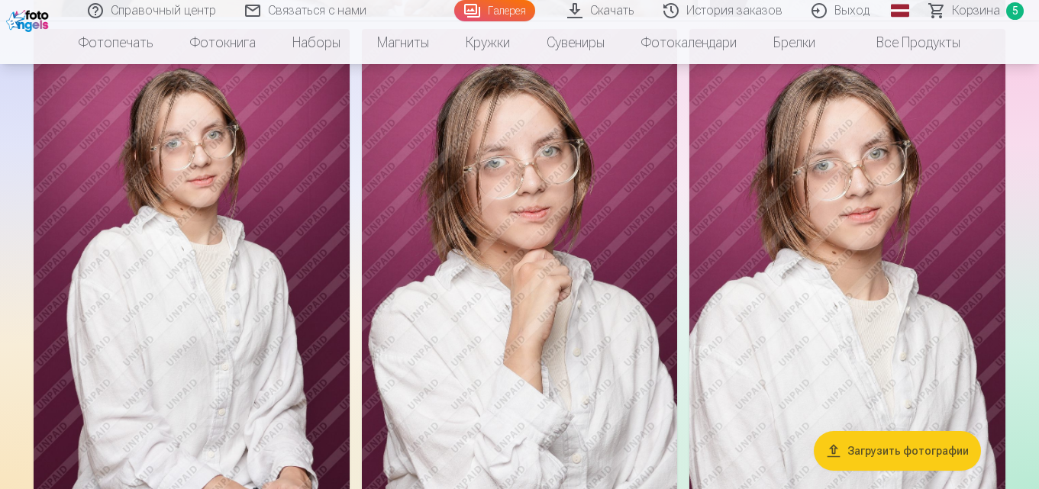
click at [990, 1] on link "Корзина 5" at bounding box center [977, 10] width 124 height 21
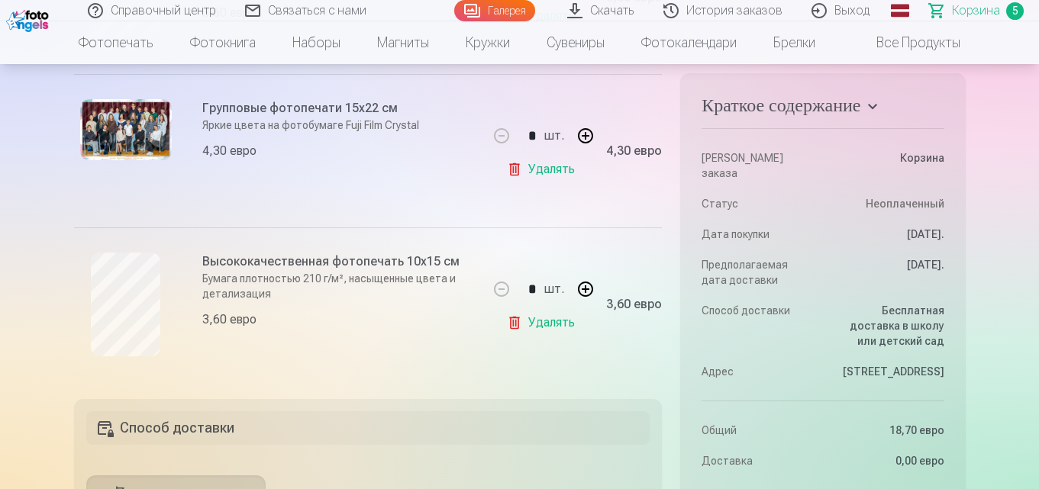
scroll to position [839, 0]
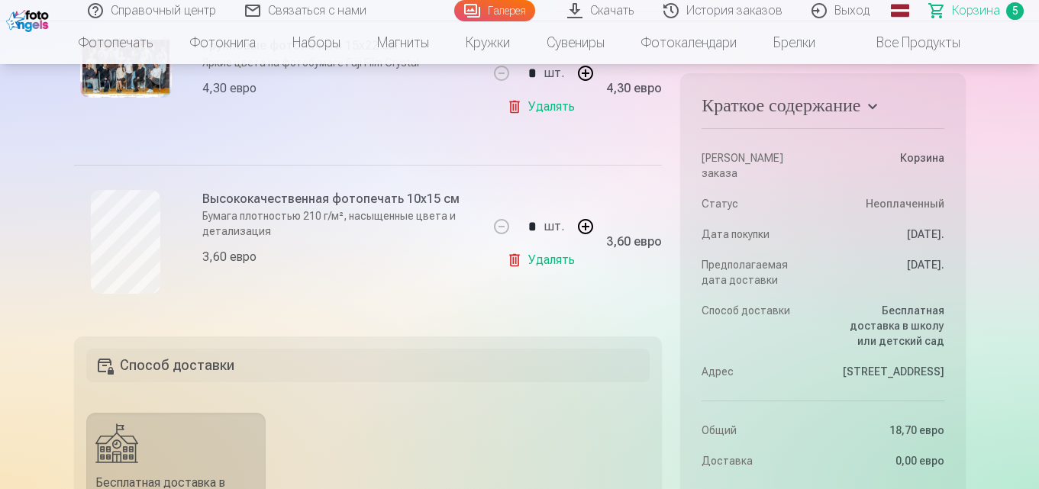
click at [567, 267] on font "Удалять" at bounding box center [551, 260] width 47 height 14
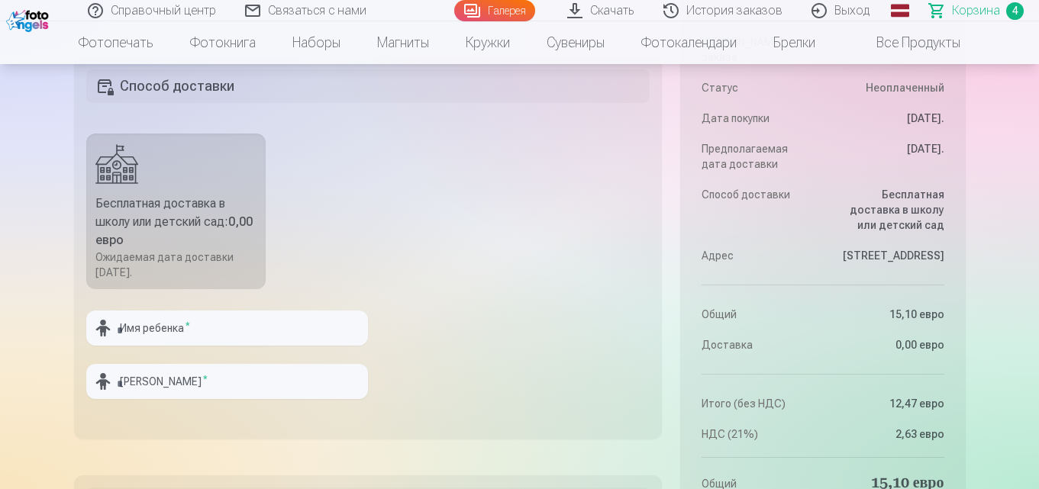
scroll to position [992, 0]
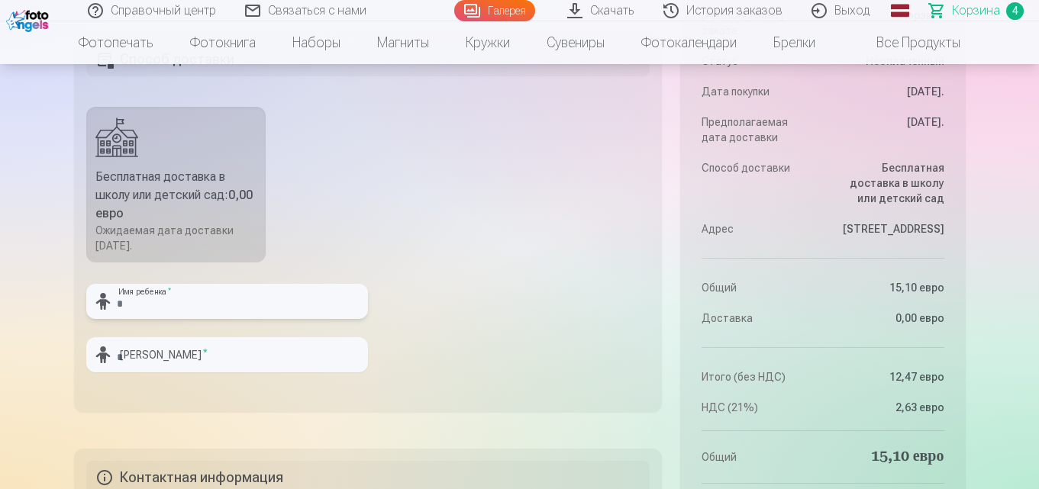
click at [295, 311] on input "text" at bounding box center [227, 301] width 282 height 35
type input "*"
type input "********"
click at [234, 372] on input "text" at bounding box center [227, 354] width 282 height 35
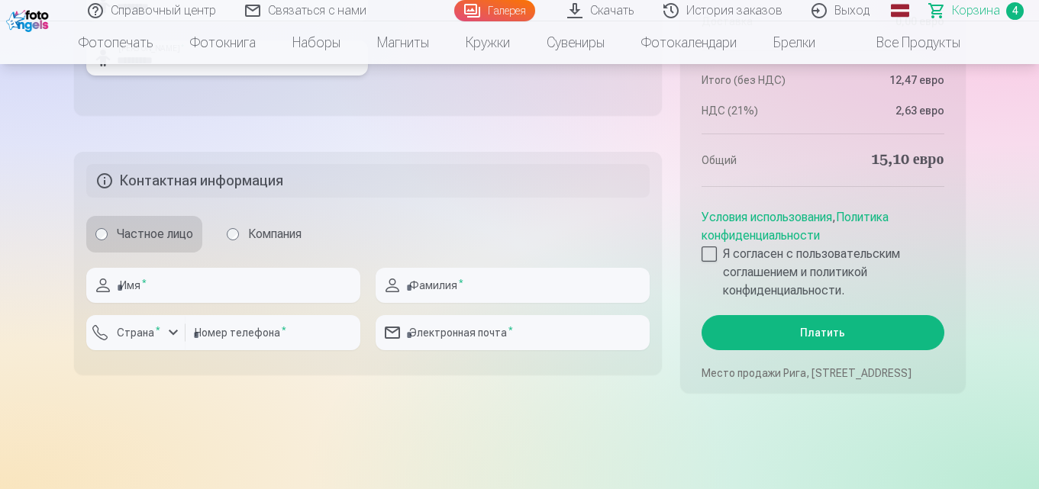
scroll to position [1297, 0]
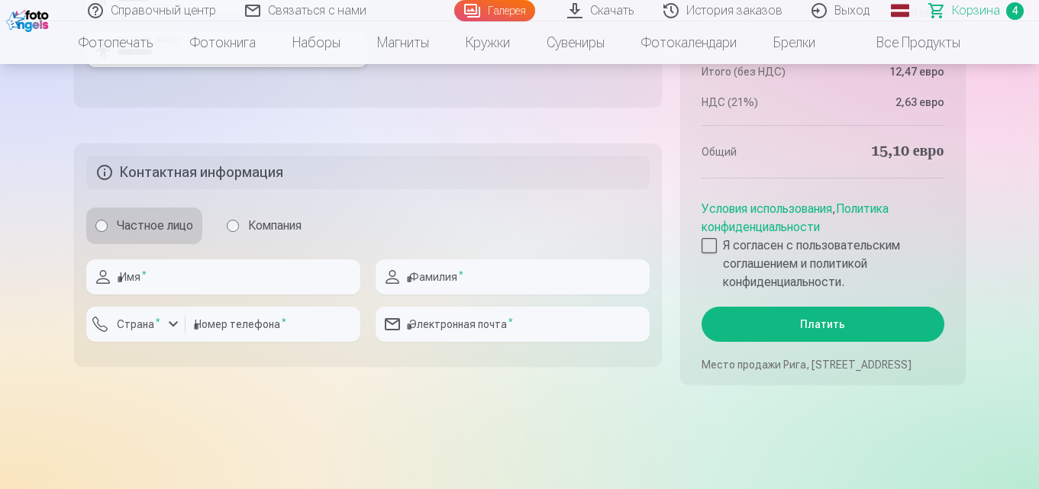
type input "*********"
click at [302, 295] on input "text" at bounding box center [223, 276] width 274 height 35
type input "*******"
click at [447, 295] on input "text" at bounding box center [512, 276] width 274 height 35
type input "*********"
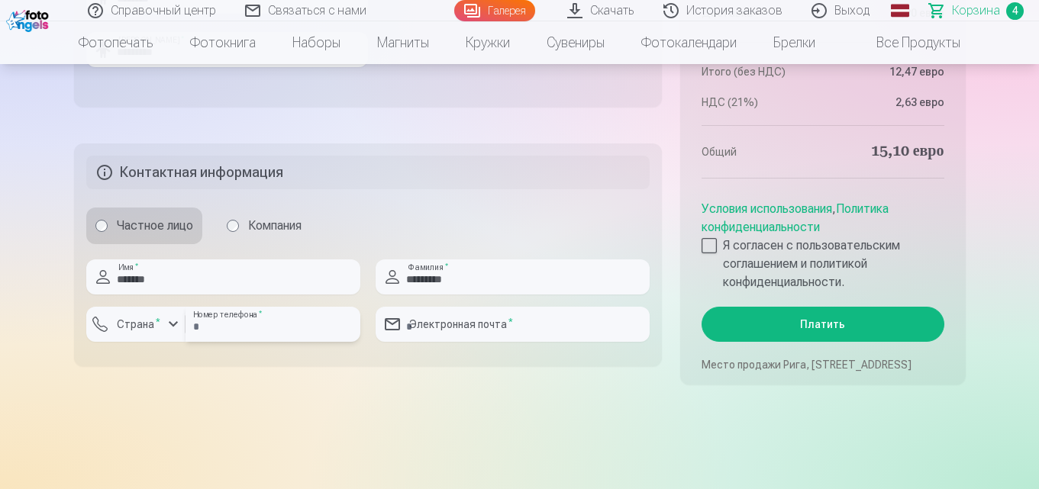
click at [272, 333] on input "number" at bounding box center [272, 324] width 175 height 35
type input "********"
click at [179, 333] on div "button" at bounding box center [173, 324] width 18 height 18
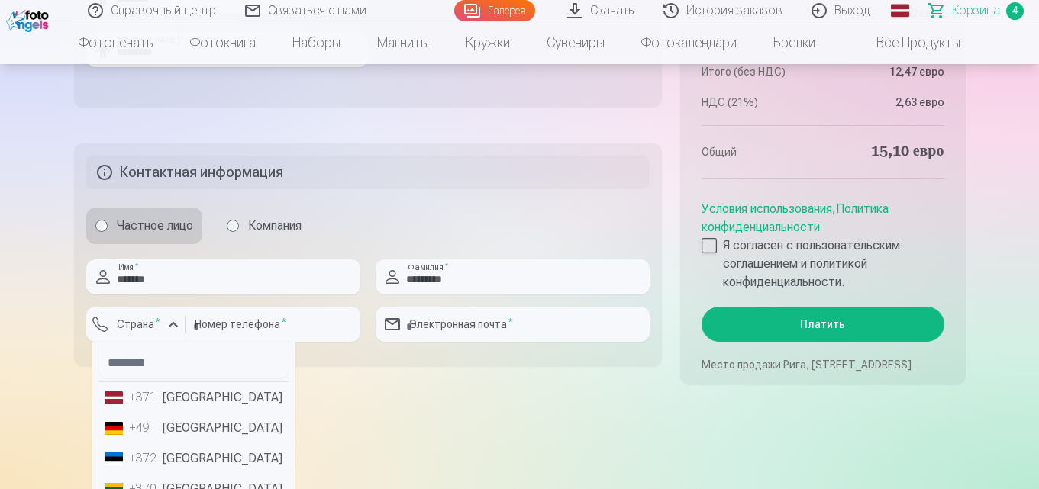
click at [179, 413] on li "+371 [GEOGRAPHIC_DATA]" at bounding box center [193, 397] width 190 height 31
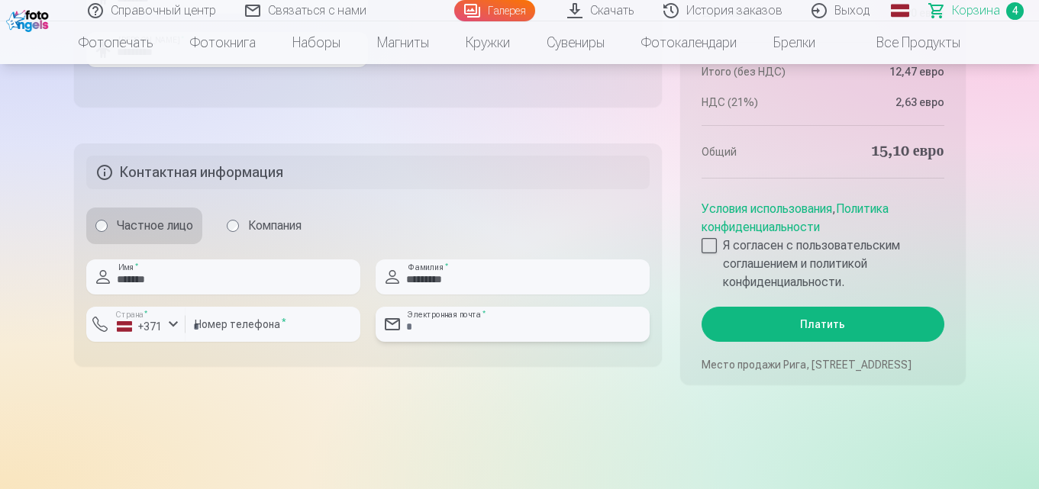
click at [462, 326] on input "email" at bounding box center [512, 324] width 274 height 35
type input "**********"
click at [520, 243] on div "Частное лицо Компания" at bounding box center [368, 226] width 564 height 37
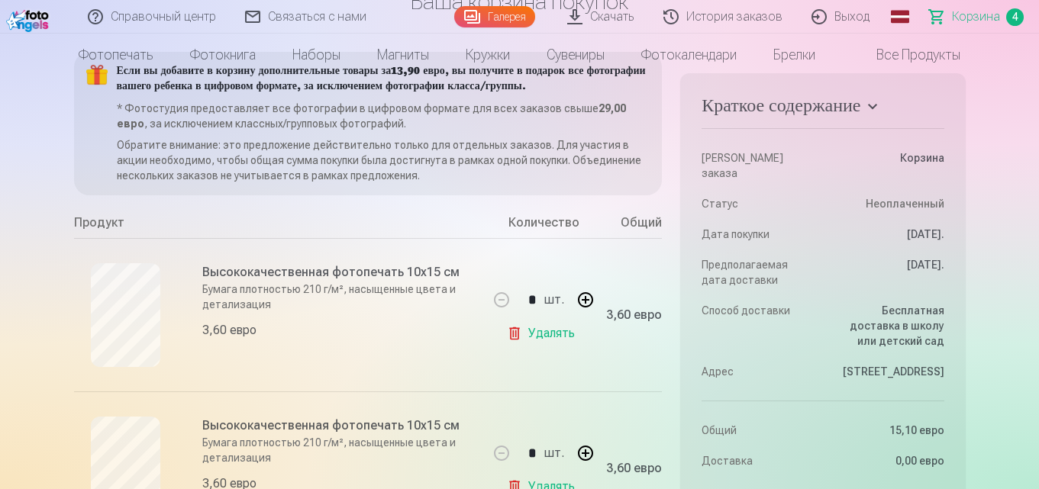
scroll to position [0, 0]
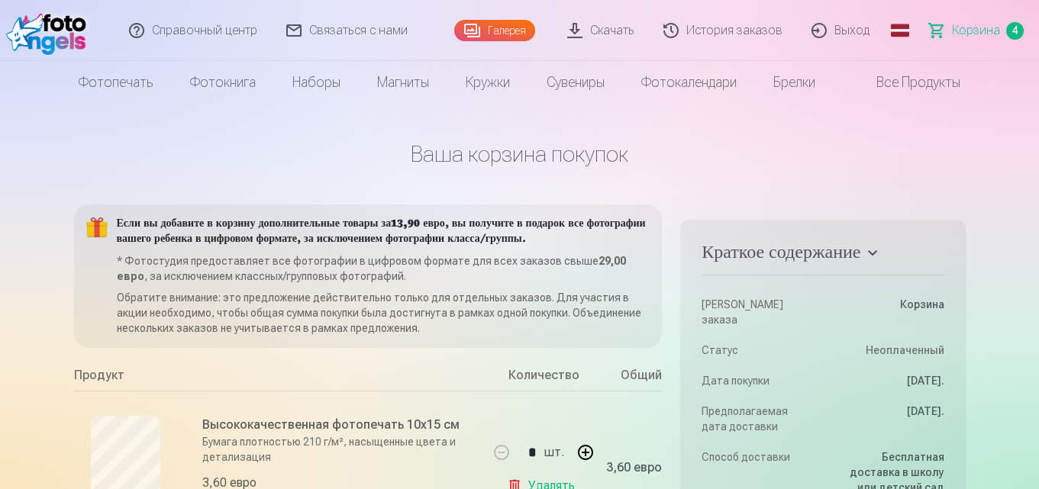
click at [936, 85] on font "Все продукты" at bounding box center [918, 82] width 84 height 16
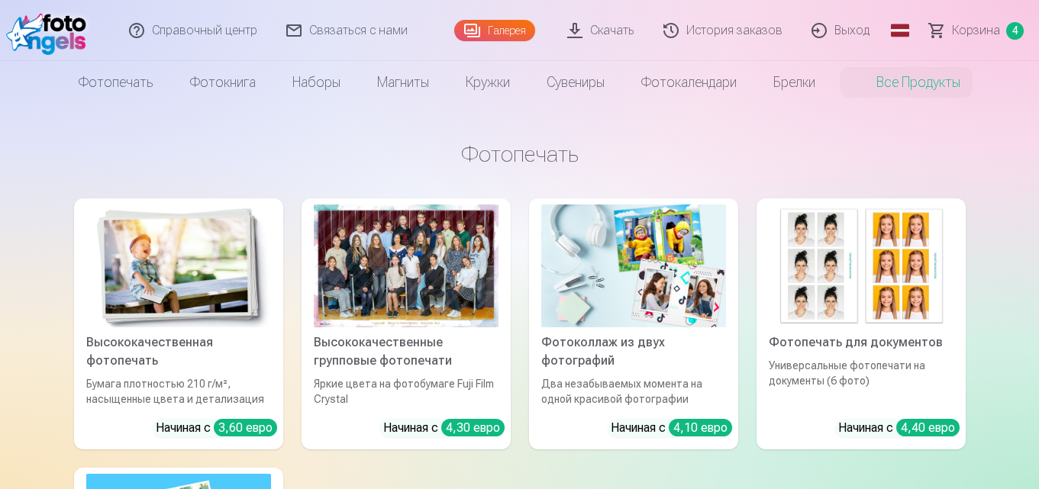
click at [377, 246] on div at bounding box center [406, 265] width 185 height 123
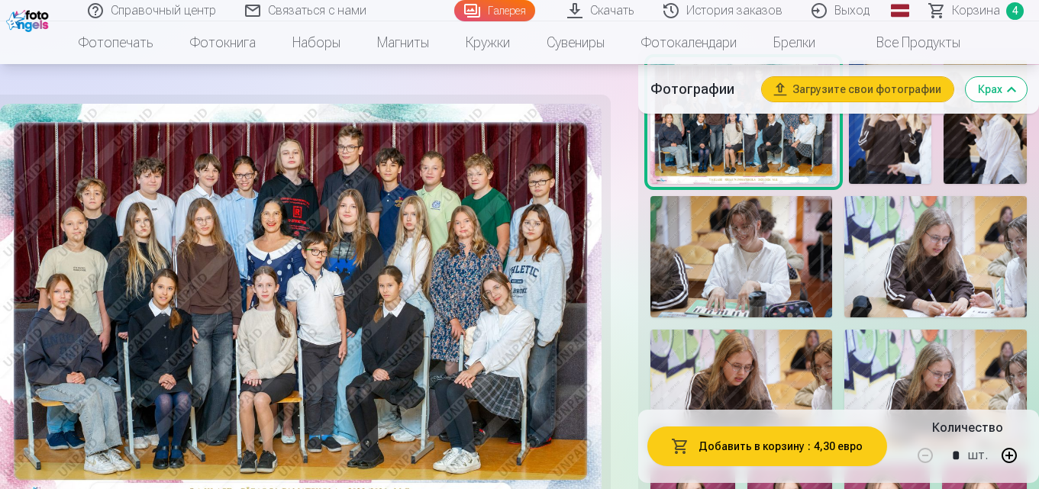
scroll to position [534, 0]
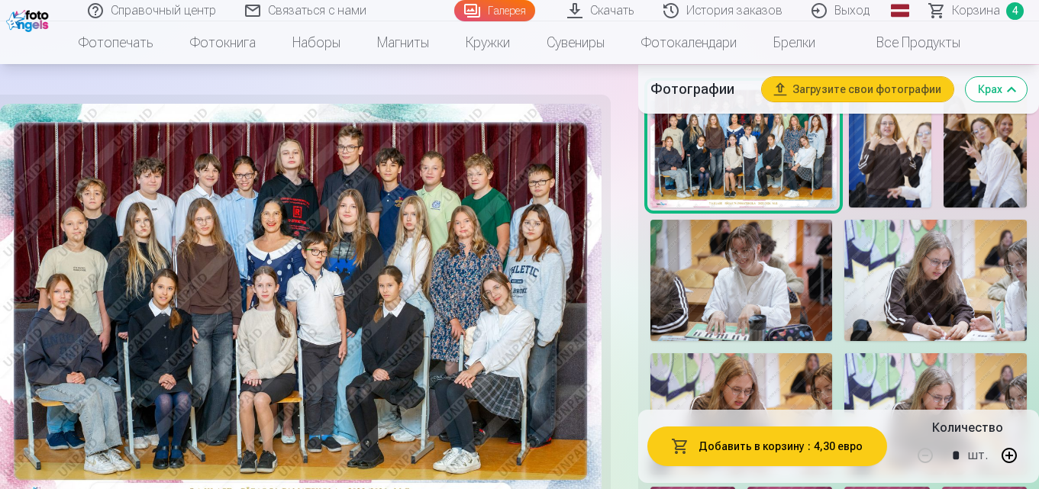
click at [785, 275] on img at bounding box center [741, 280] width 182 height 121
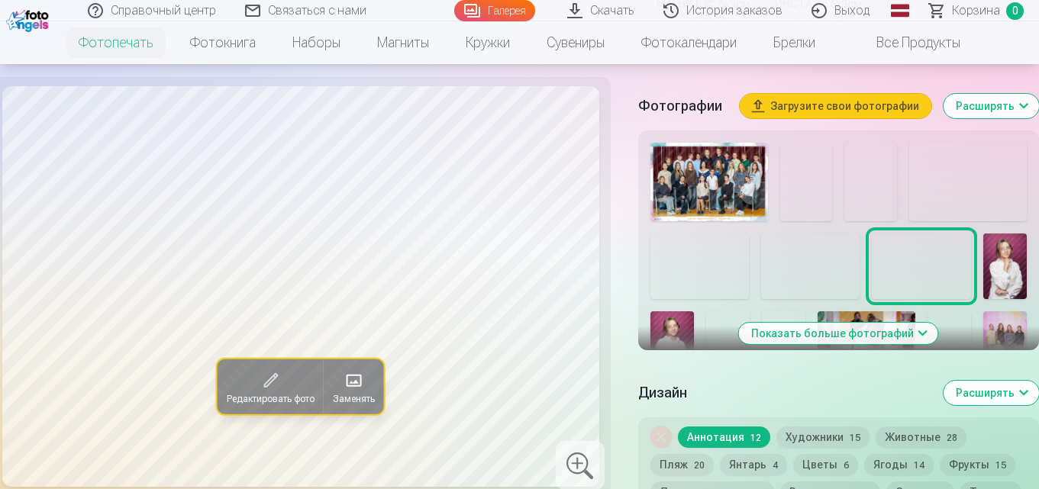
scroll to position [534, 0]
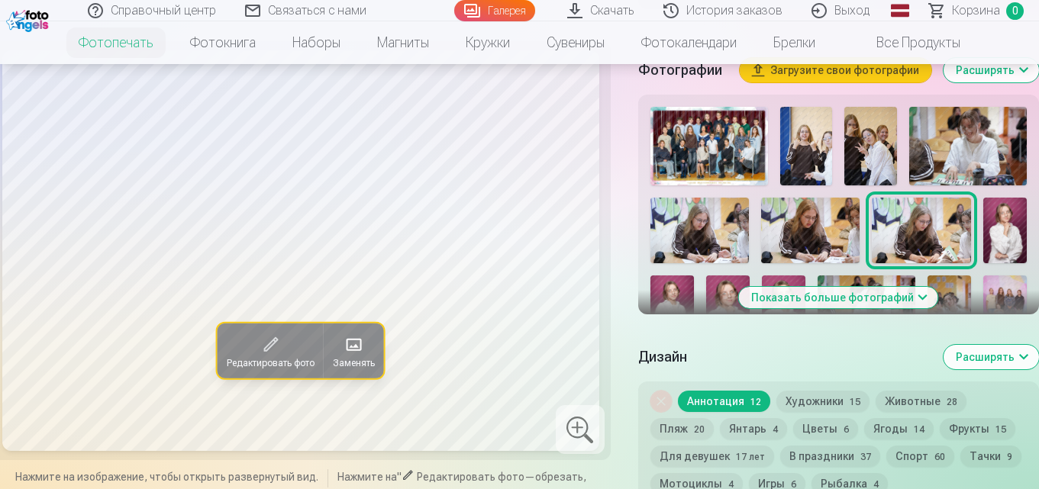
click at [984, 147] on img at bounding box center [968, 146] width 118 height 79
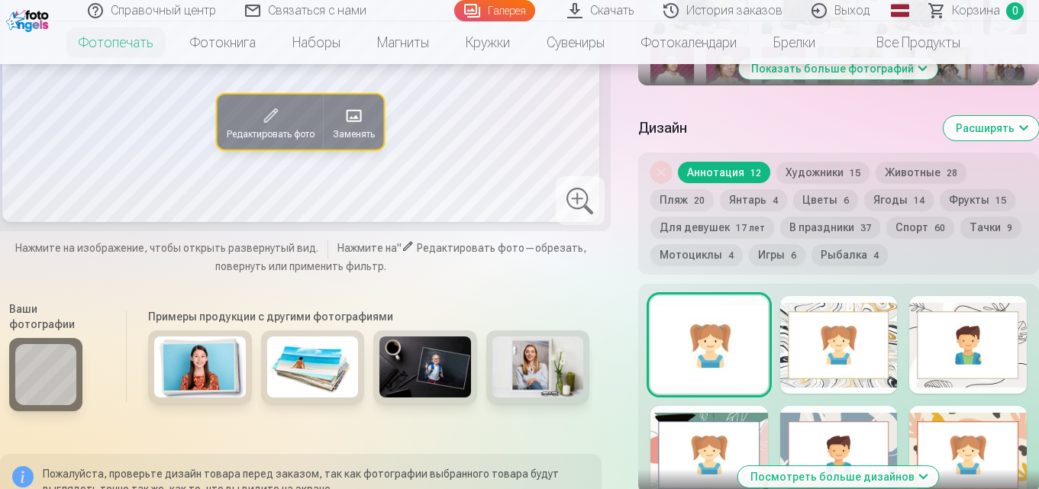
scroll to position [458, 0]
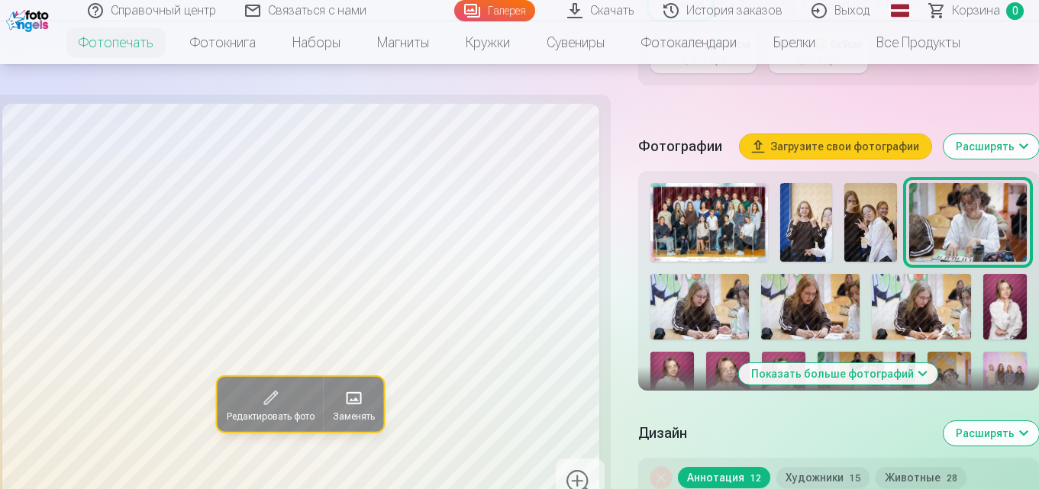
click at [1008, 310] on img at bounding box center [1004, 307] width 43 height 66
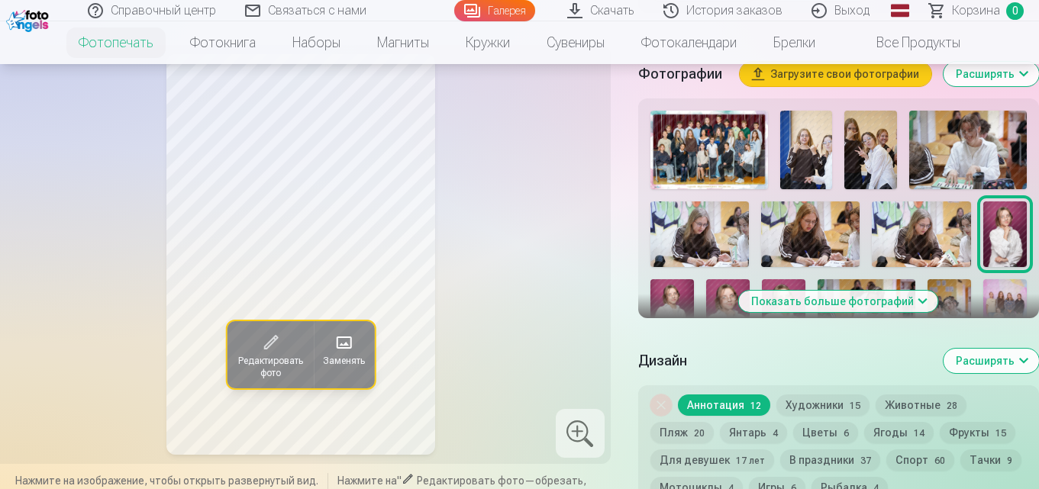
scroll to position [534, 0]
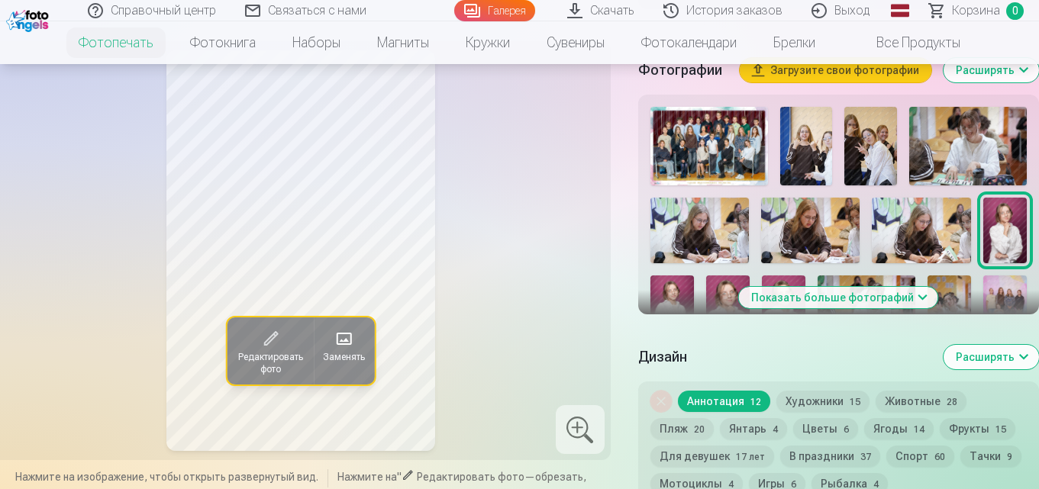
click at [679, 284] on img at bounding box center [671, 308] width 43 height 66
click at [728, 295] on img at bounding box center [727, 308] width 43 height 66
click at [921, 298] on button "Показать больше фотографий" at bounding box center [838, 297] width 199 height 21
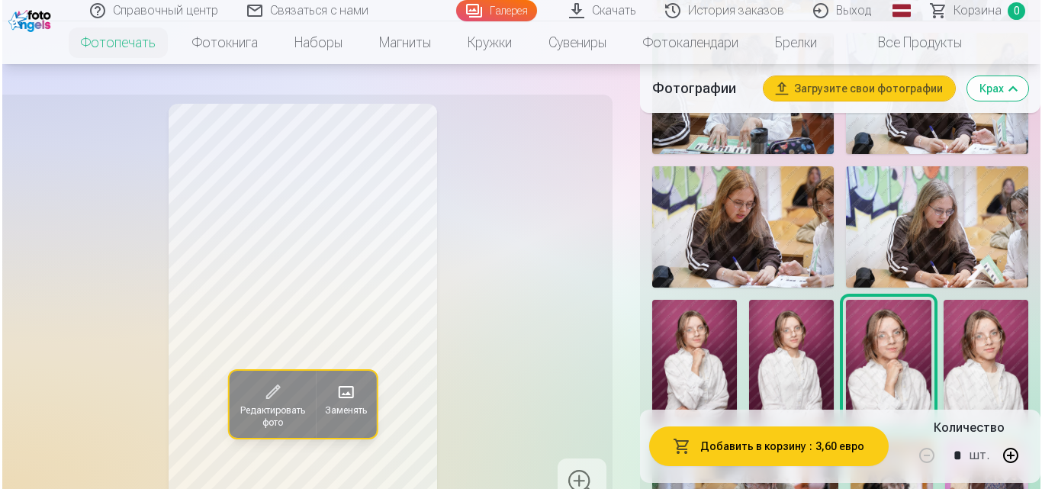
scroll to position [839, 0]
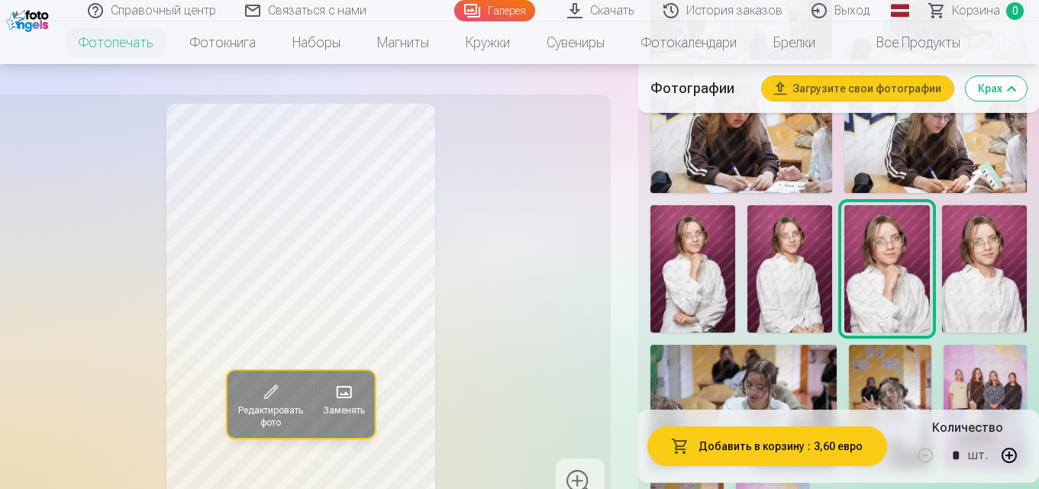
click at [997, 280] on img at bounding box center [984, 268] width 85 height 127
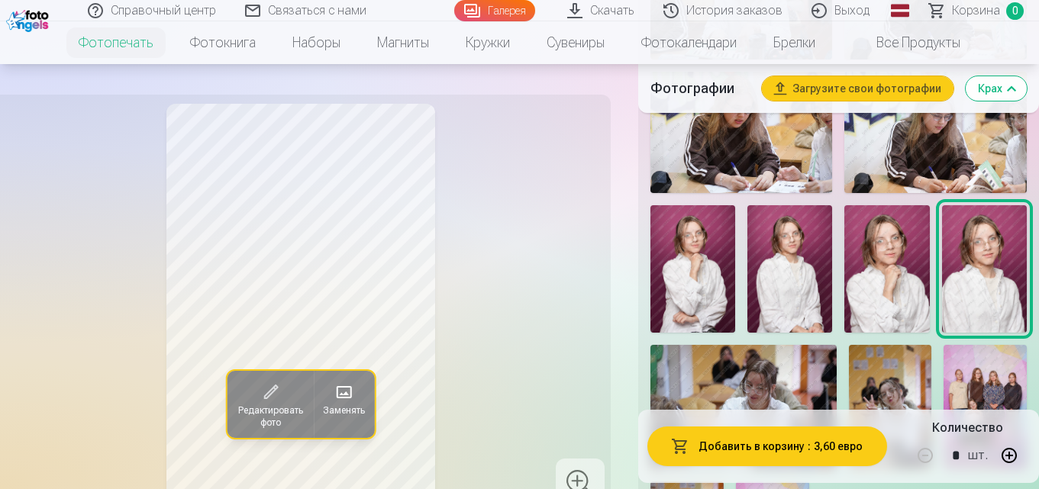
click at [807, 279] on img at bounding box center [789, 268] width 85 height 127
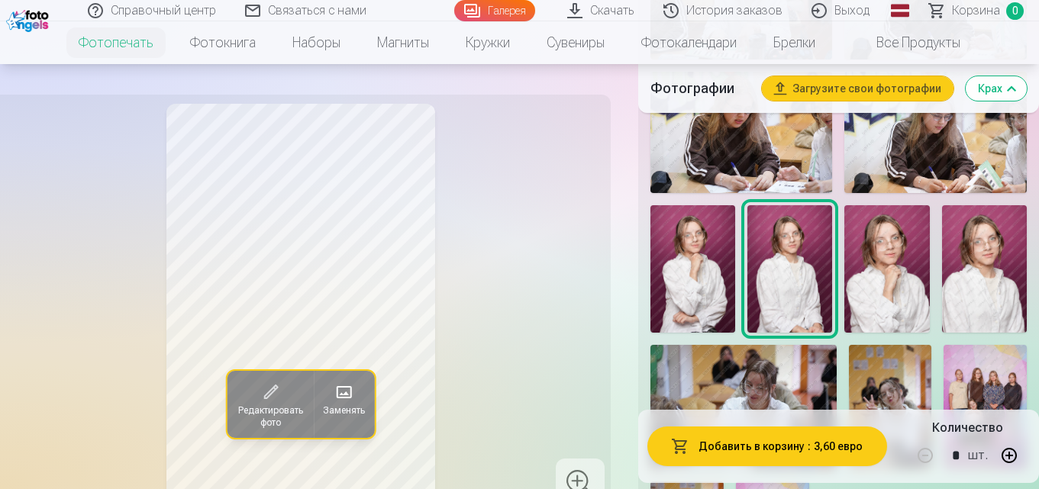
click at [1001, 304] on img at bounding box center [984, 268] width 85 height 127
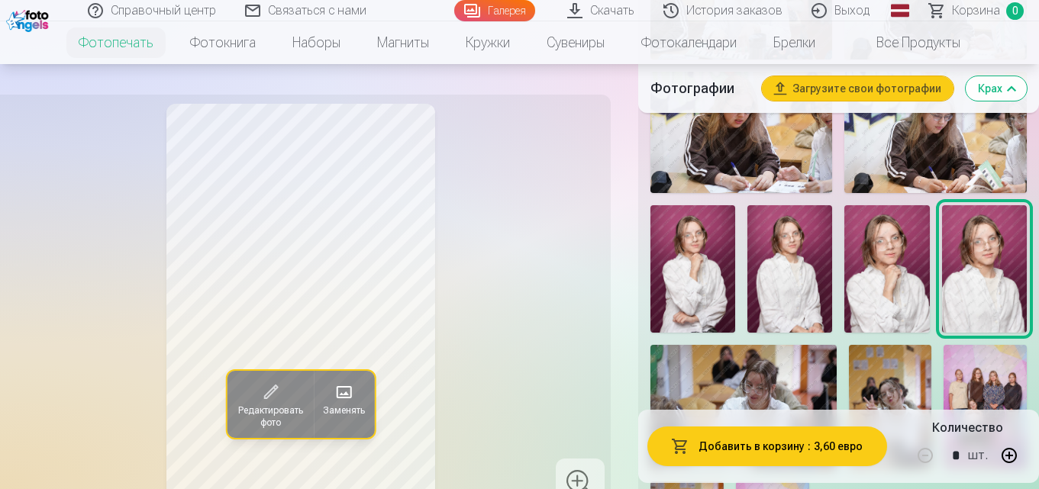
click at [804, 290] on img at bounding box center [789, 268] width 85 height 127
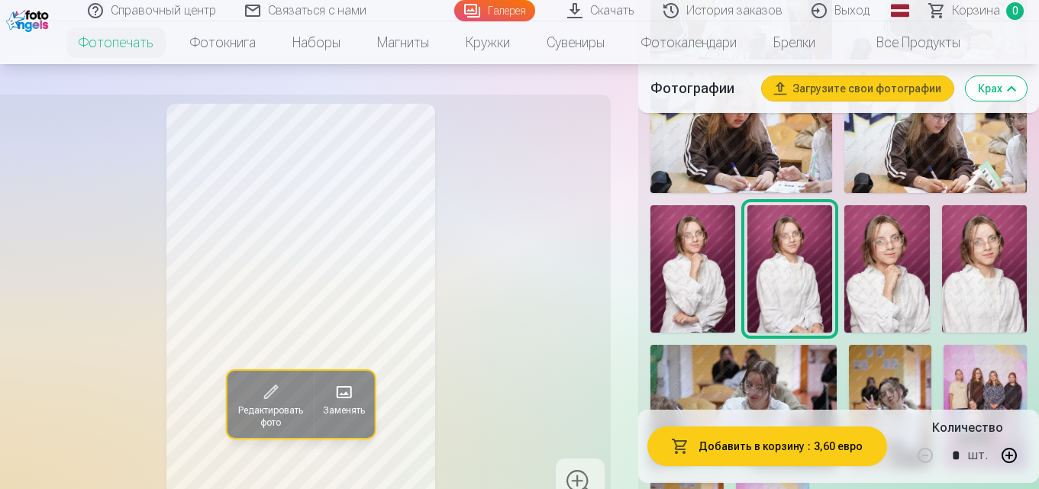
click at [969, 262] on img at bounding box center [984, 268] width 85 height 127
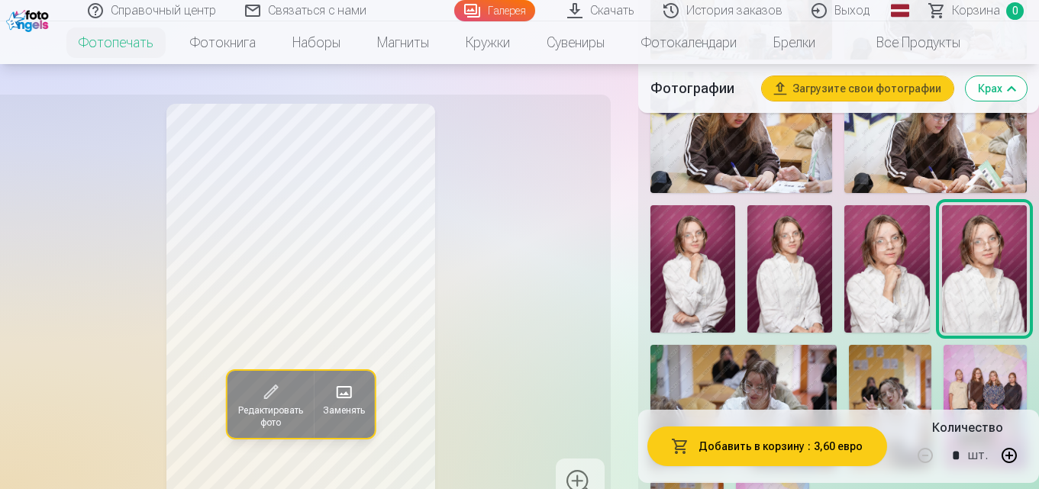
click at [269, 405] on font "Редактировать фото" at bounding box center [270, 416] width 65 height 23
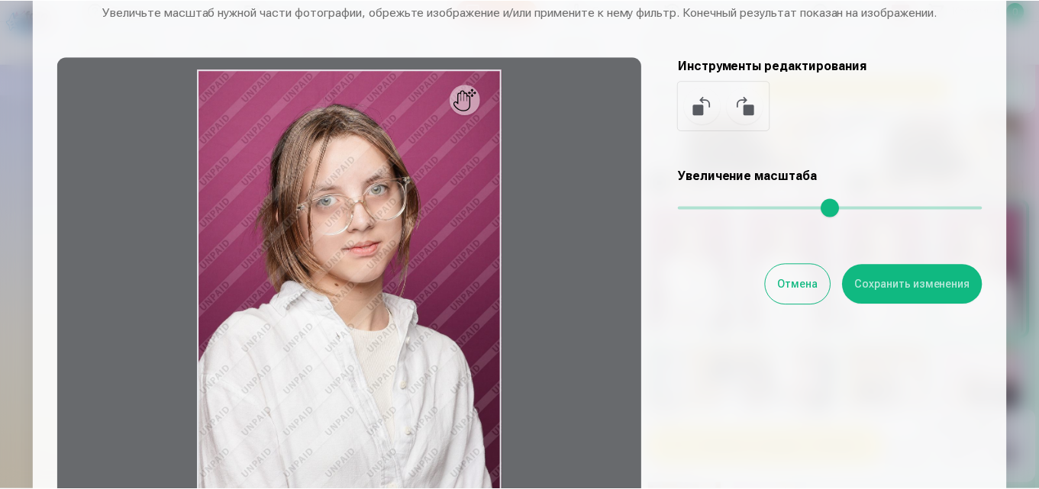
scroll to position [76, 0]
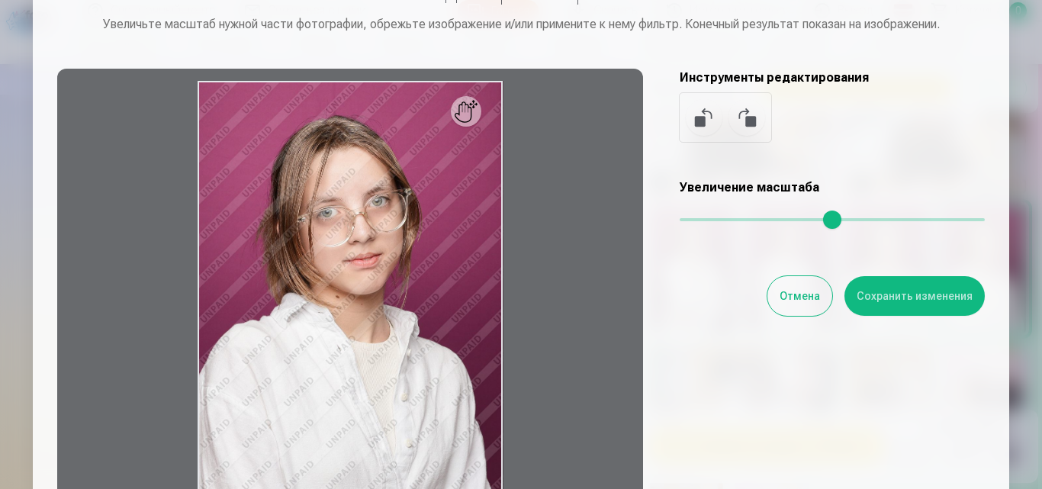
click at [922, 290] on font "Сохранить изменения" at bounding box center [915, 296] width 116 height 12
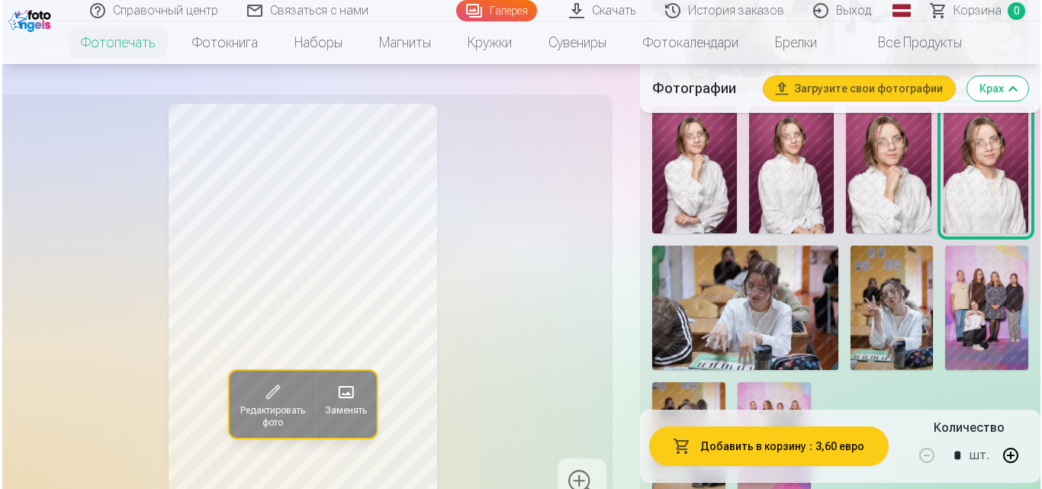
scroll to position [992, 0]
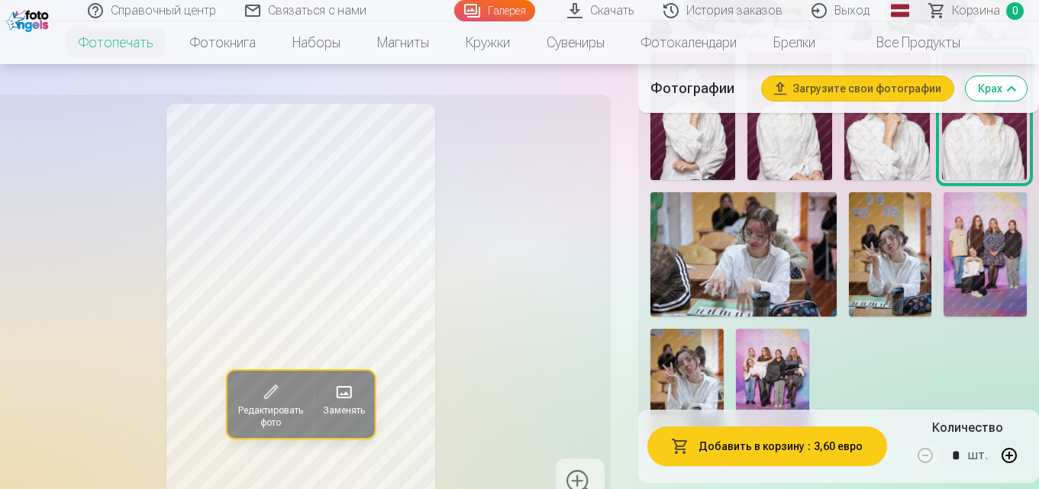
click at [746, 448] on font "Добавить в корзину" at bounding box center [751, 446] width 106 height 12
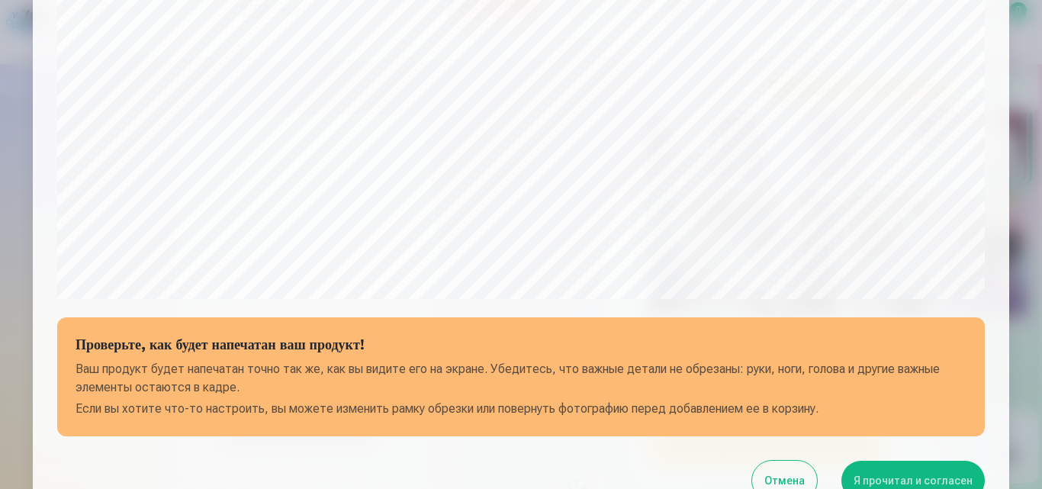
scroll to position [458, 0]
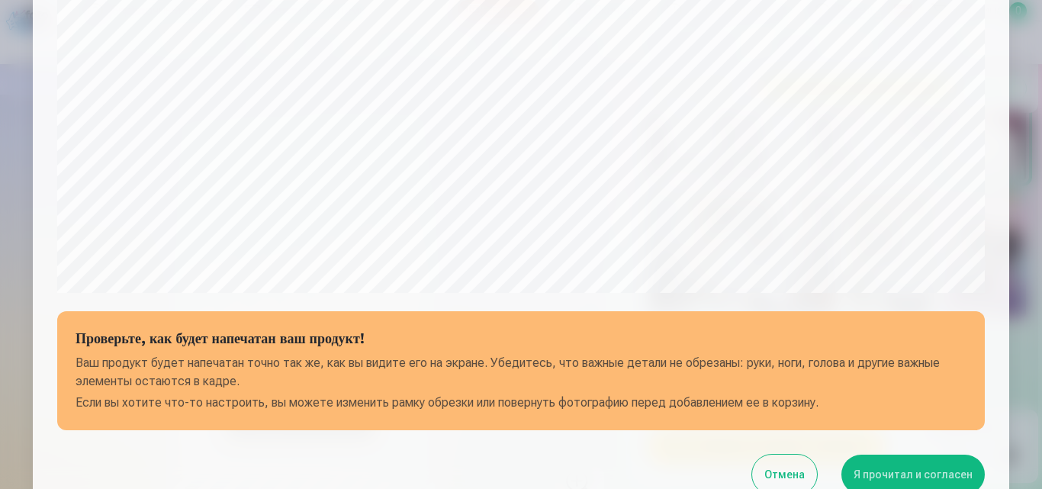
click at [923, 475] on font "Я прочитал и согласен" at bounding box center [913, 475] width 119 height 12
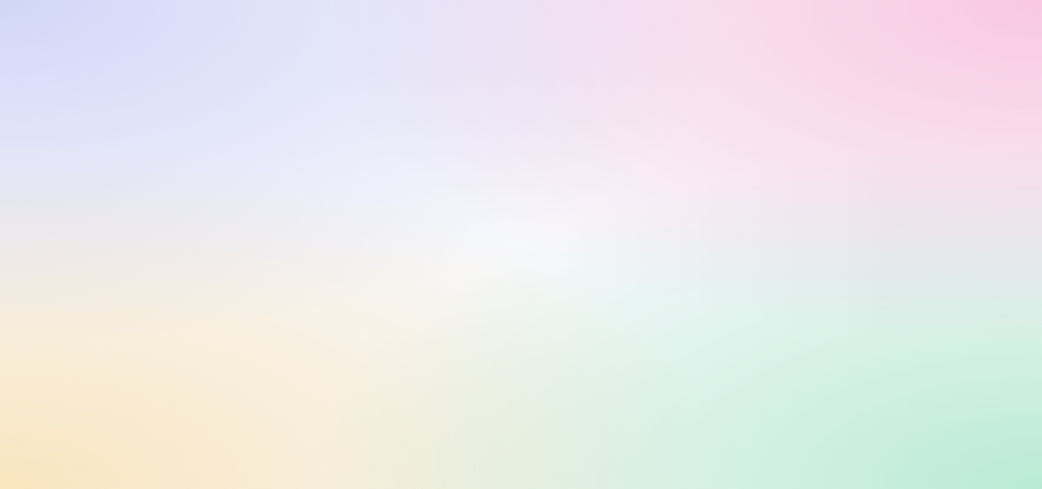
scroll to position [0, 0]
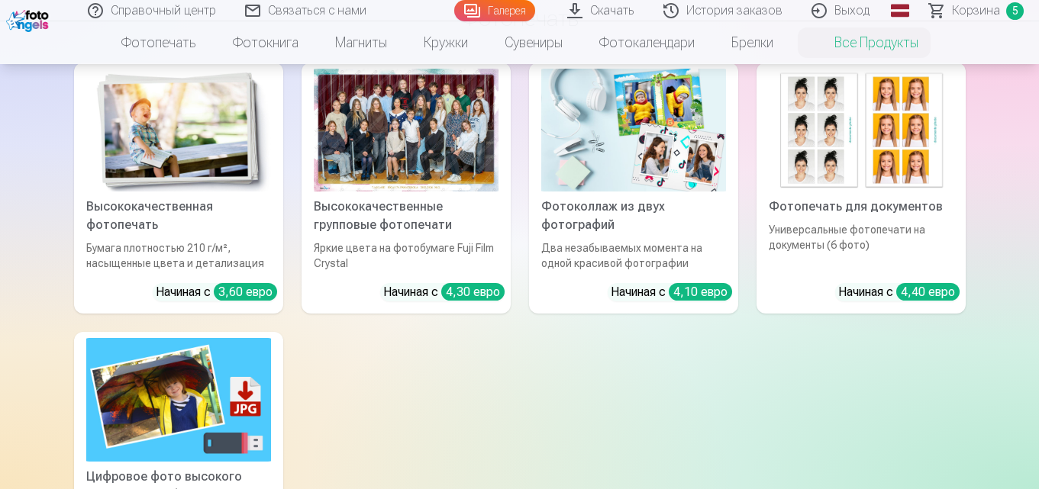
scroll to position [153, 0]
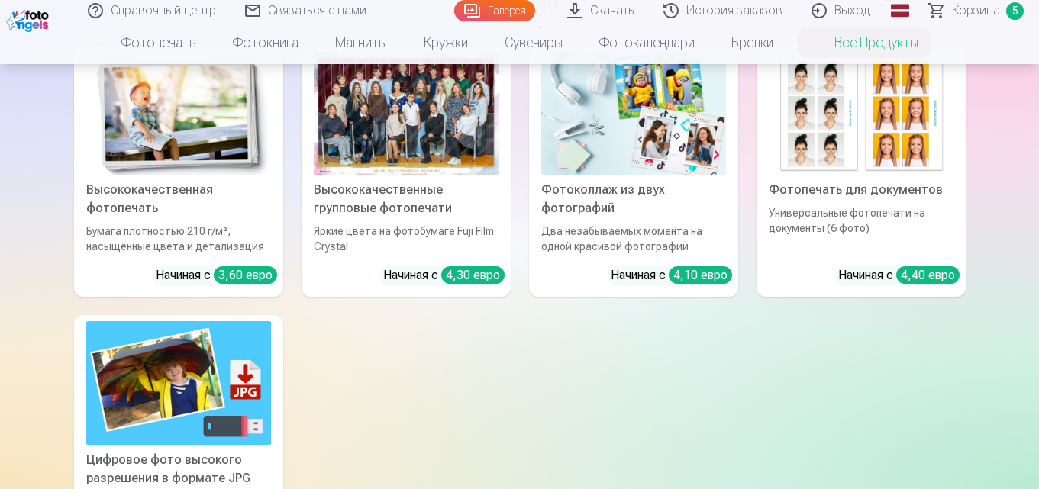
click at [384, 165] on div at bounding box center [406, 113] width 185 height 123
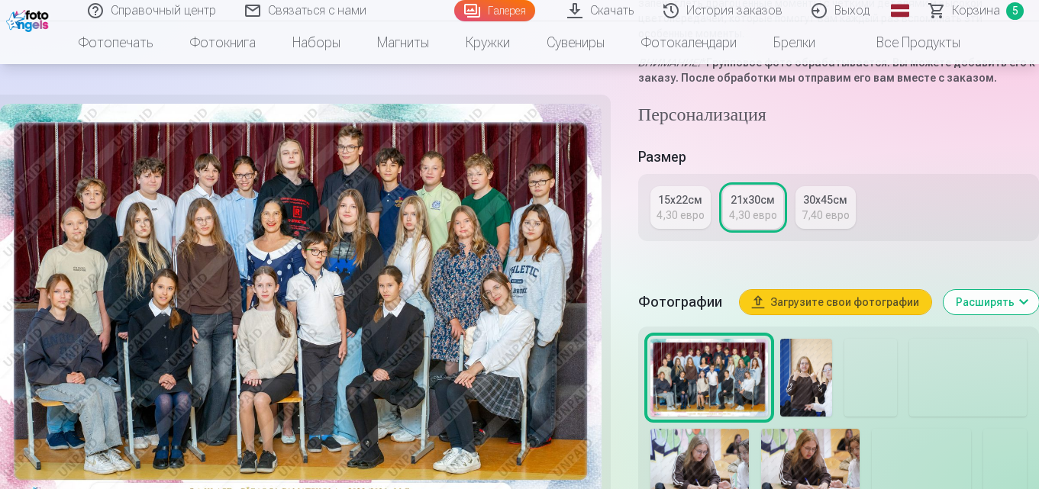
scroll to position [305, 0]
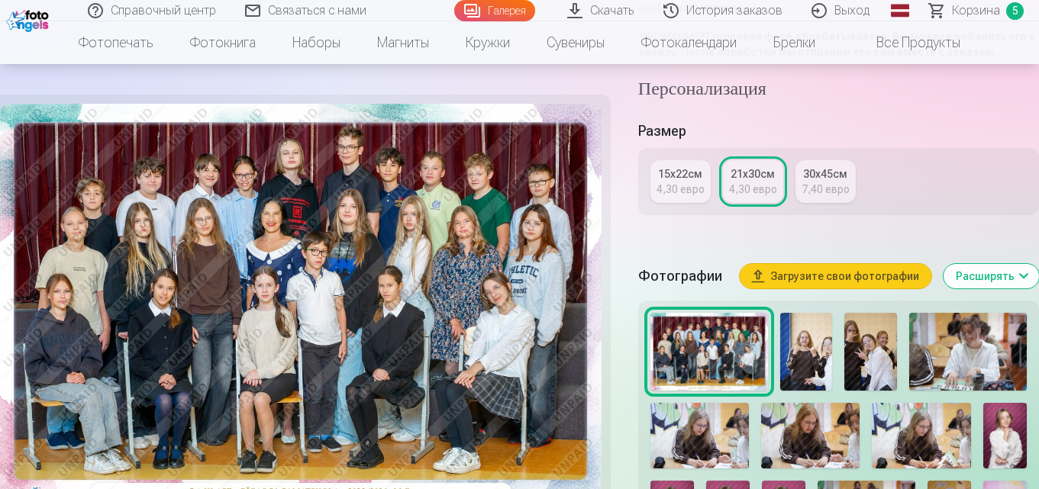
click at [971, 8] on font "Корзина" at bounding box center [976, 10] width 48 height 14
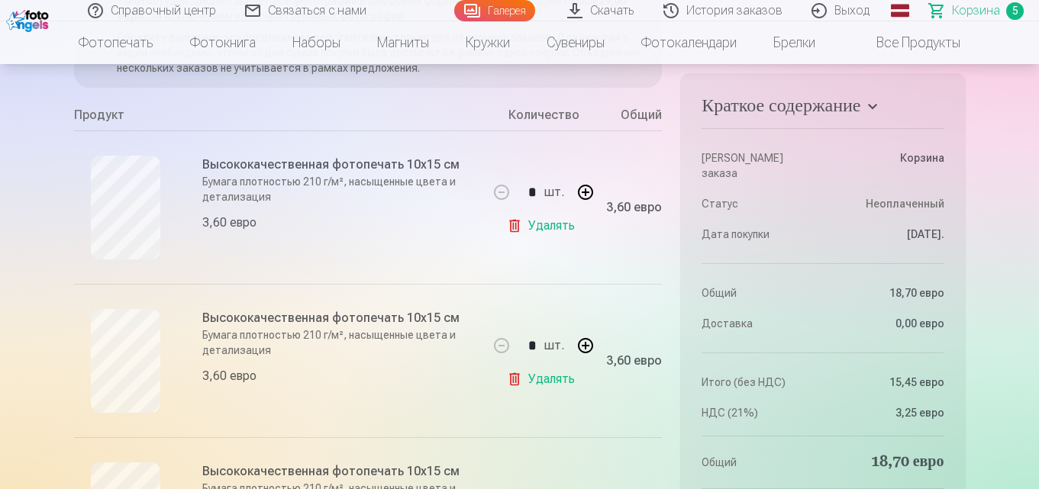
scroll to position [153, 0]
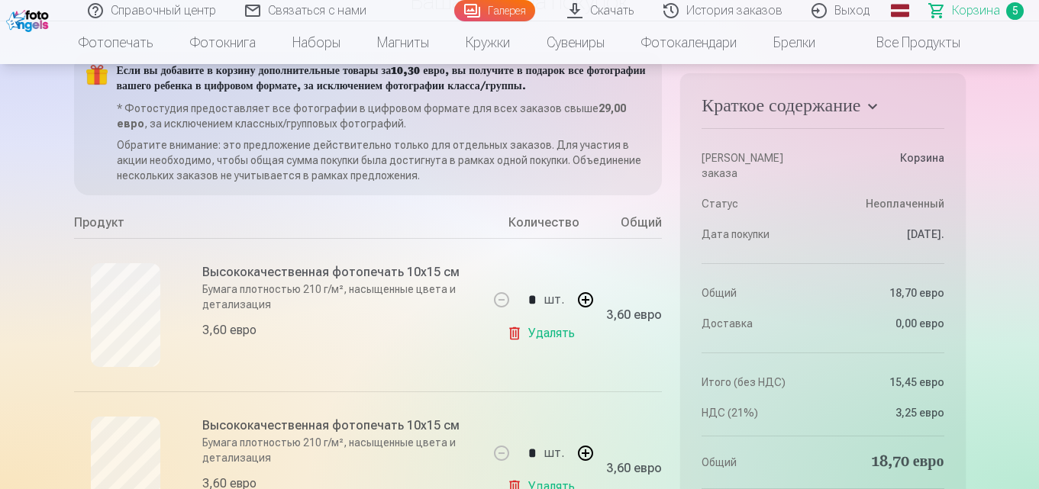
click at [551, 340] on font "Удалять" at bounding box center [551, 333] width 47 height 14
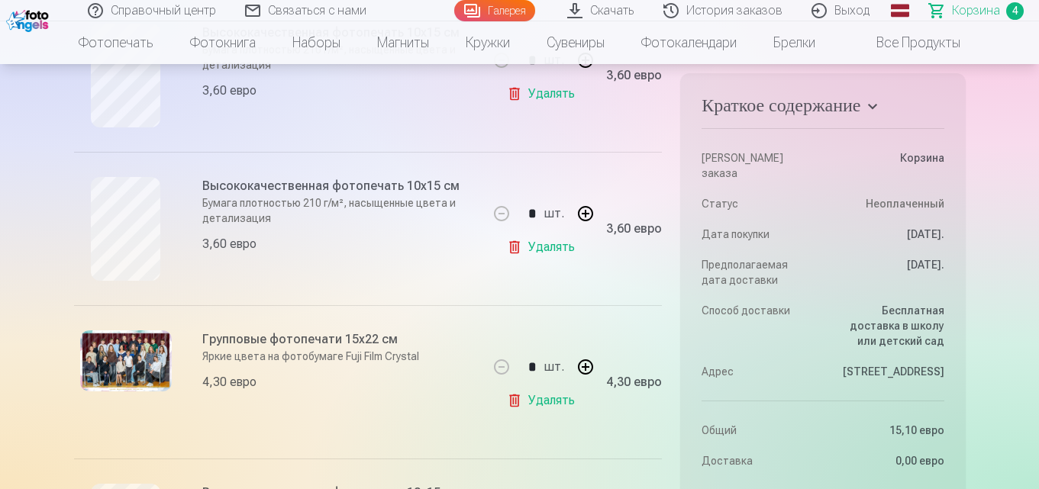
scroll to position [382, 0]
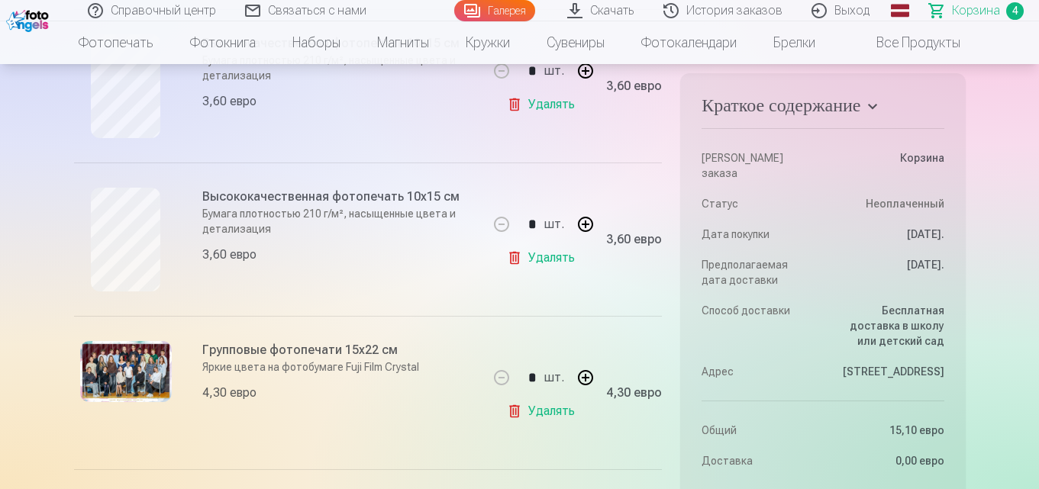
click at [930, 41] on font "Все продукты" at bounding box center [918, 42] width 84 height 16
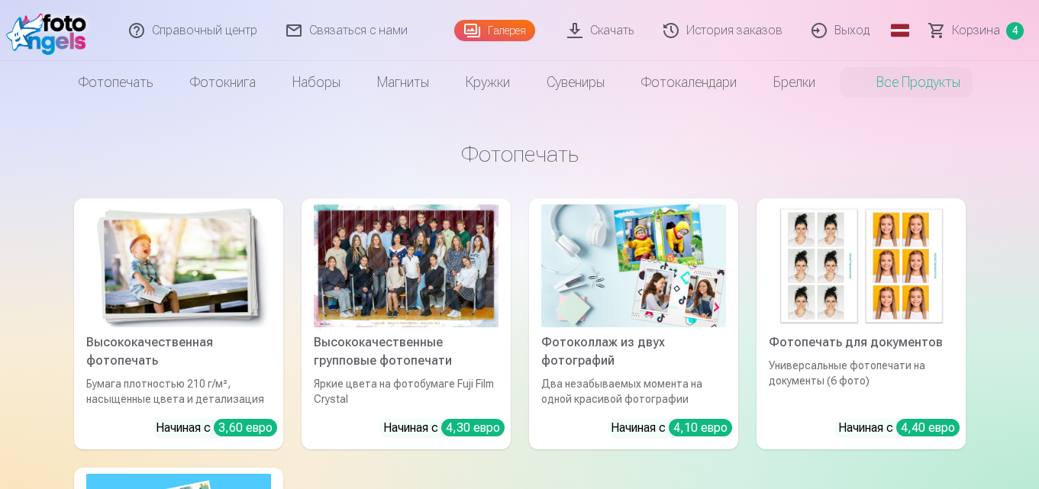
click at [450, 277] on div at bounding box center [406, 265] width 185 height 123
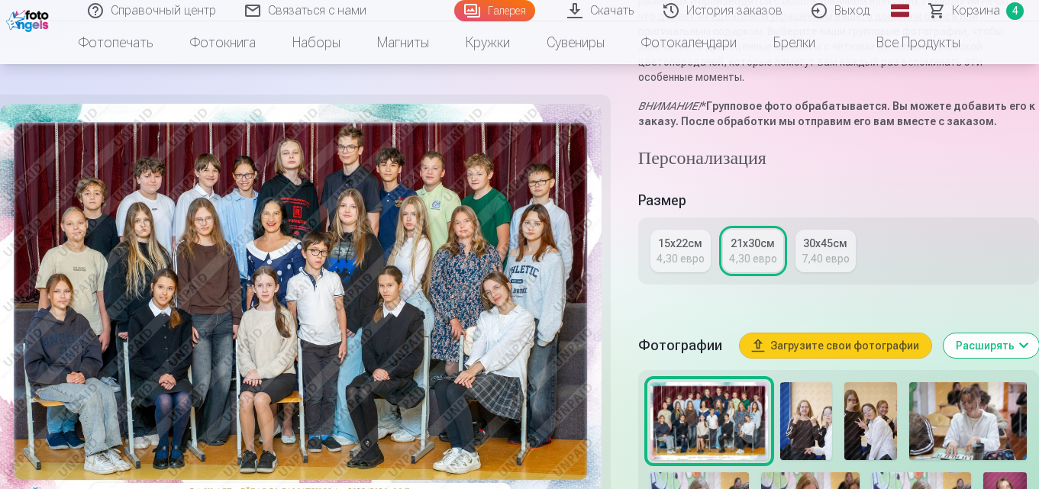
scroll to position [458, 0]
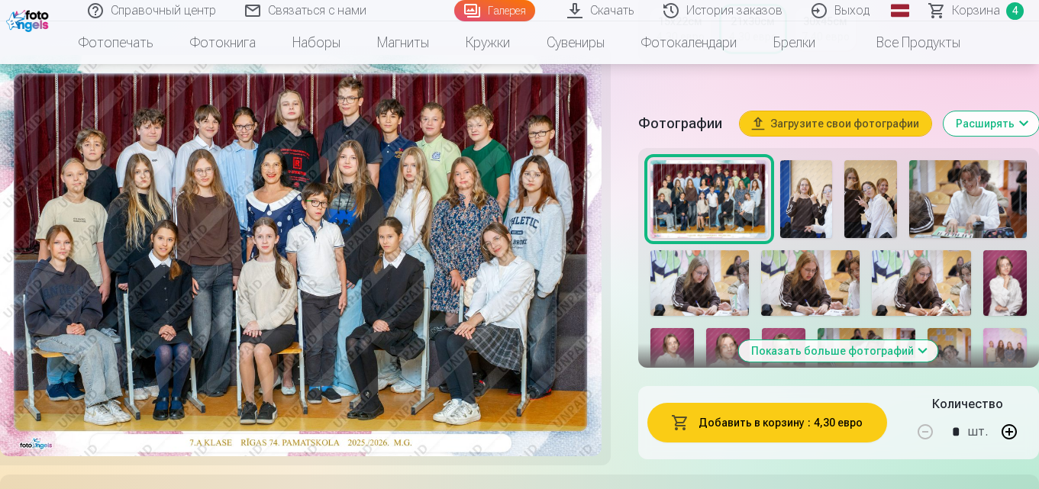
click at [922, 340] on button "Показать больше фотографий" at bounding box center [838, 350] width 199 height 21
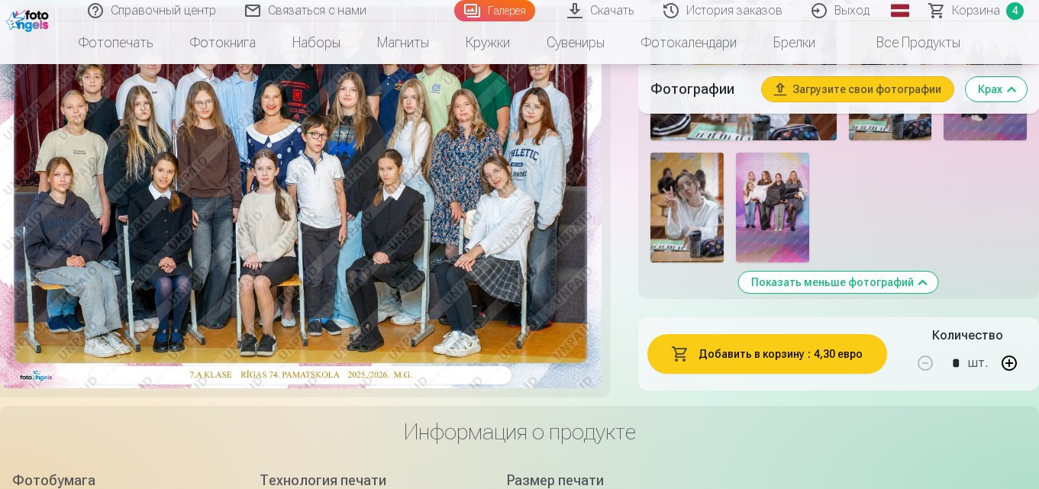
scroll to position [1068, 0]
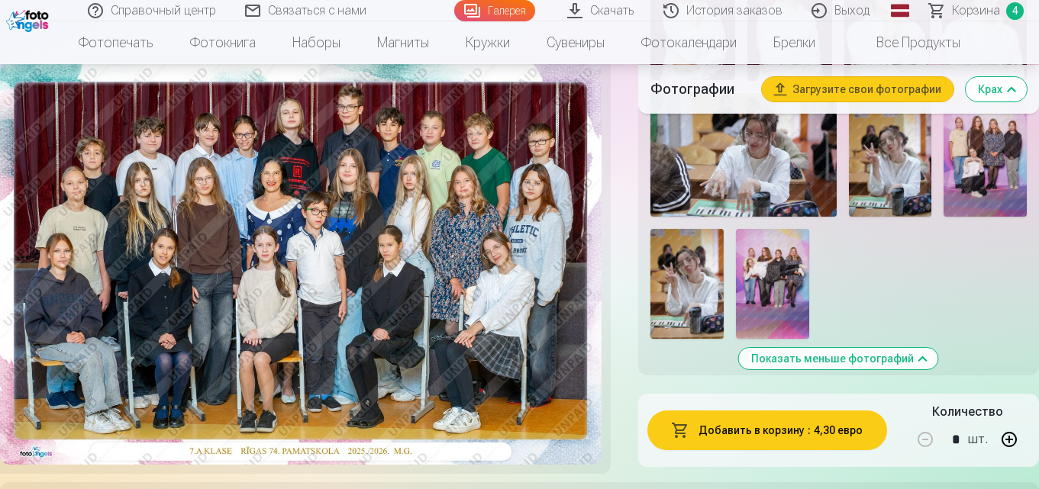
click at [698, 285] on img at bounding box center [686, 284] width 73 height 110
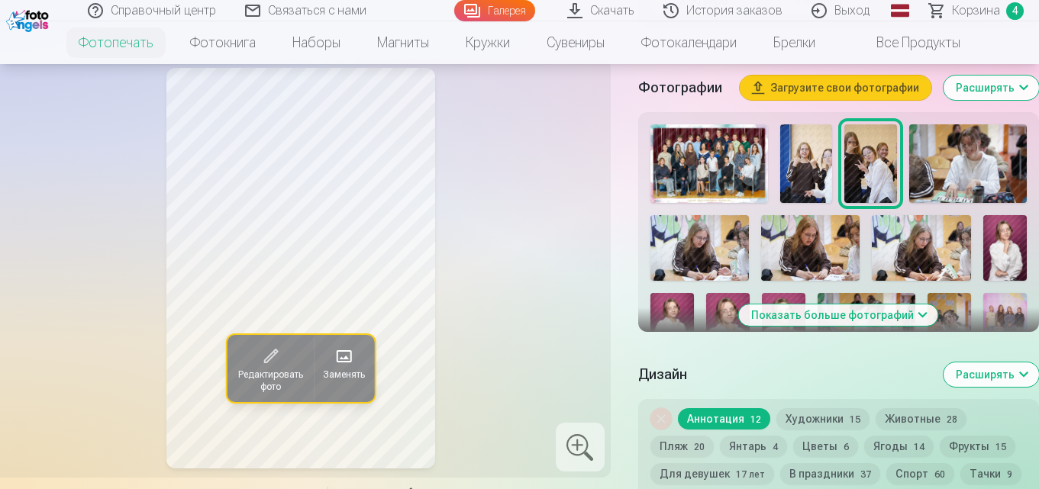
scroll to position [534, 0]
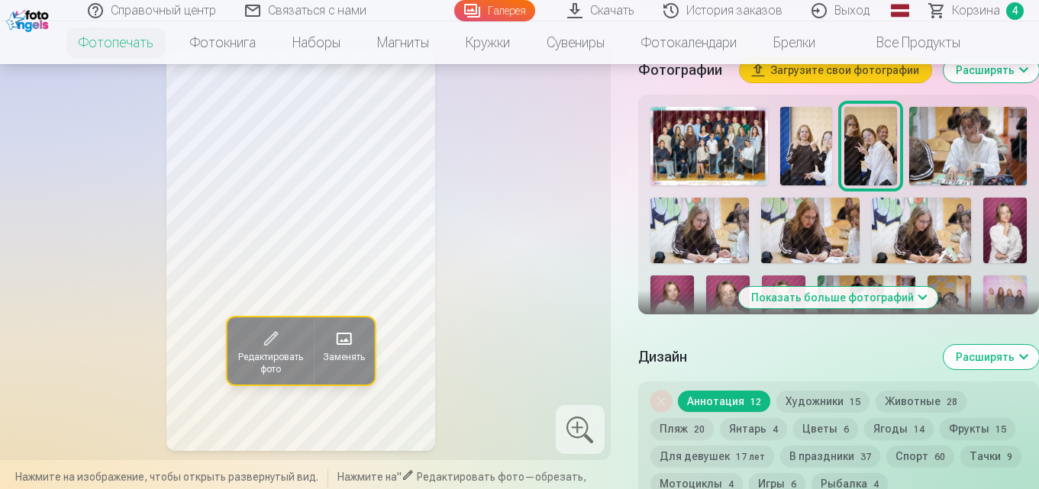
click at [915, 297] on button "Показать больше фотографий" at bounding box center [838, 297] width 199 height 21
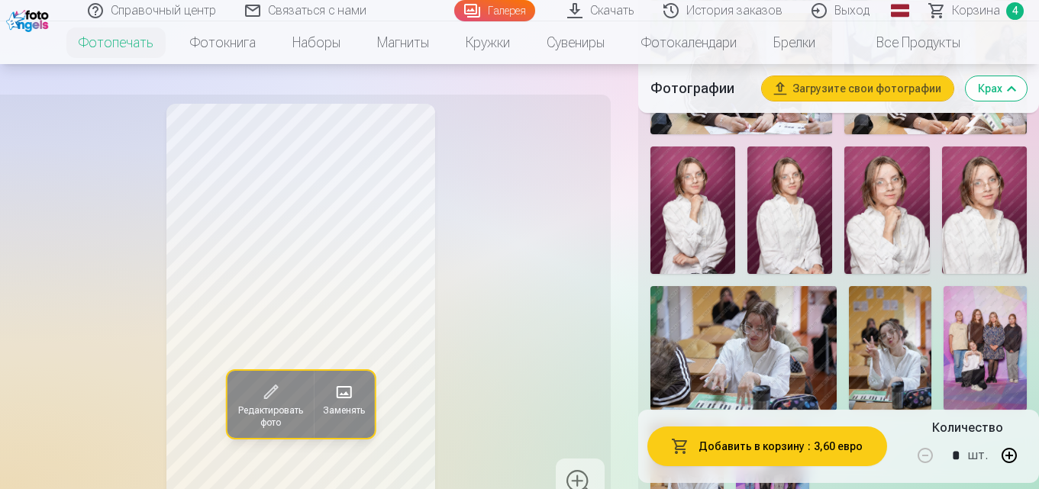
scroll to position [916, 0]
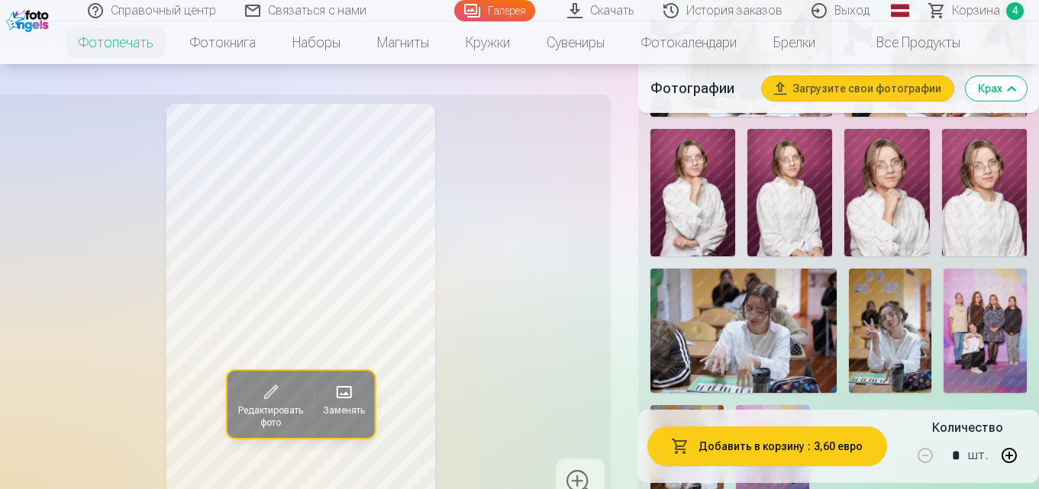
click at [884, 208] on img at bounding box center [886, 192] width 85 height 127
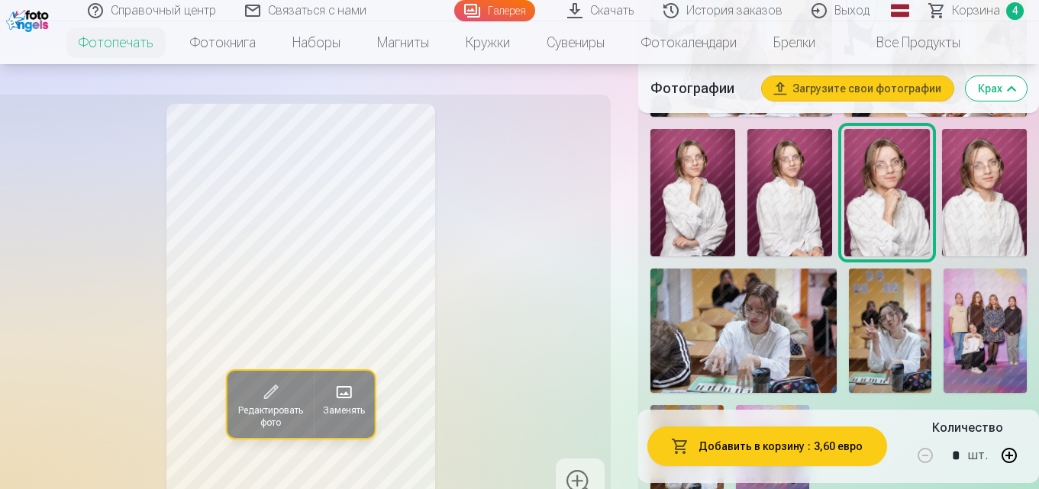
click at [971, 197] on img at bounding box center [984, 192] width 85 height 127
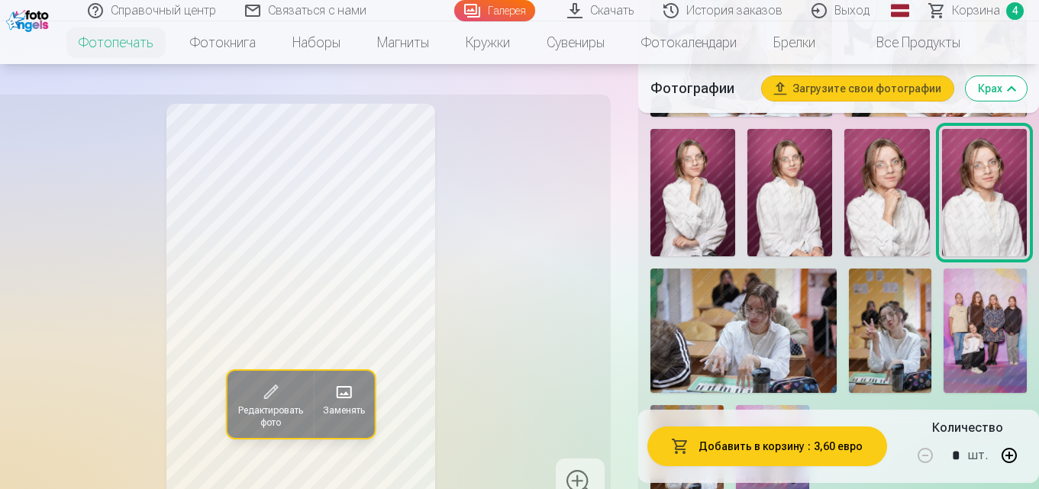
click at [897, 207] on img at bounding box center [886, 192] width 85 height 127
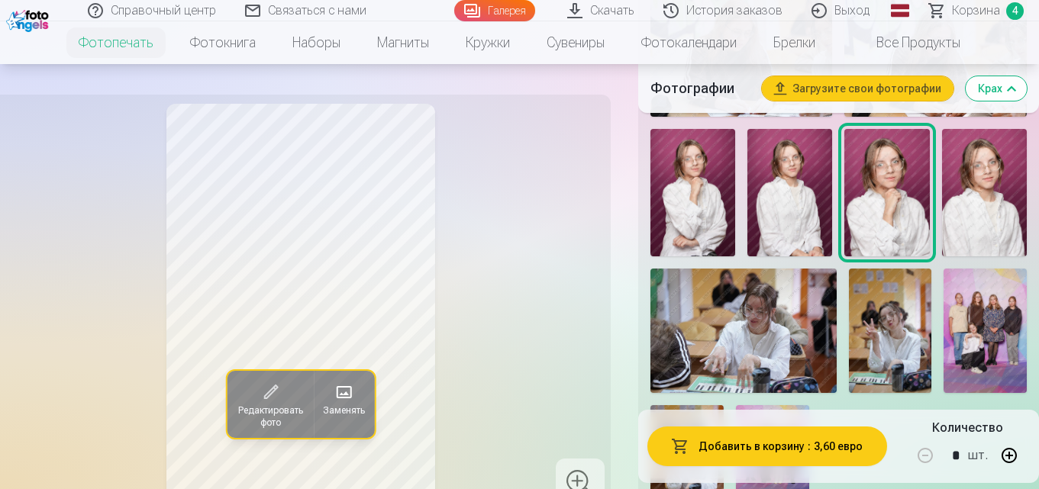
click at [770, 351] on img at bounding box center [743, 331] width 186 height 124
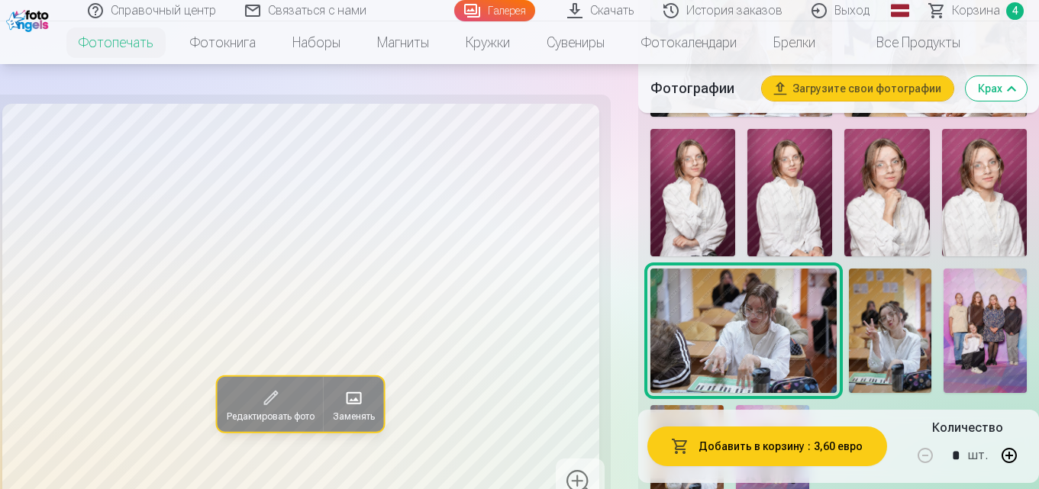
click at [896, 335] on img at bounding box center [890, 331] width 83 height 124
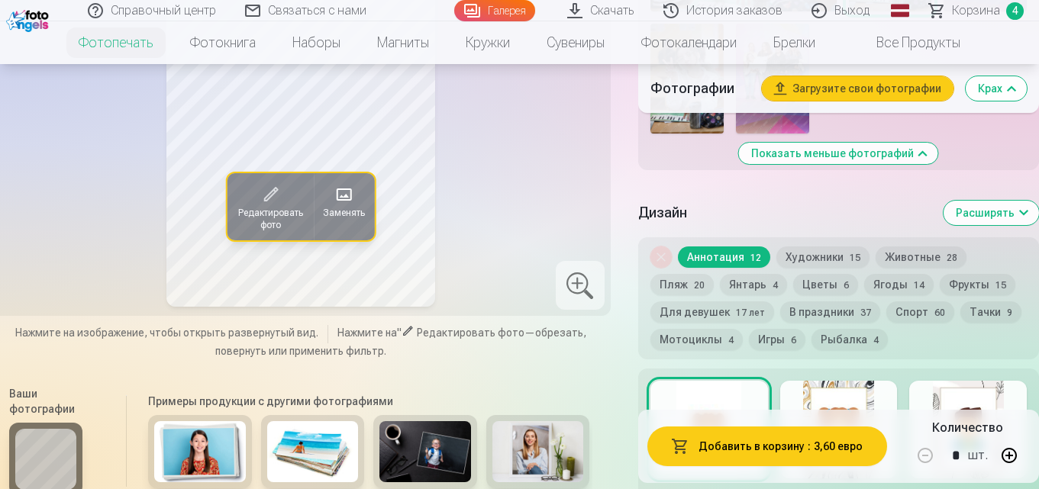
scroll to position [1145, 0]
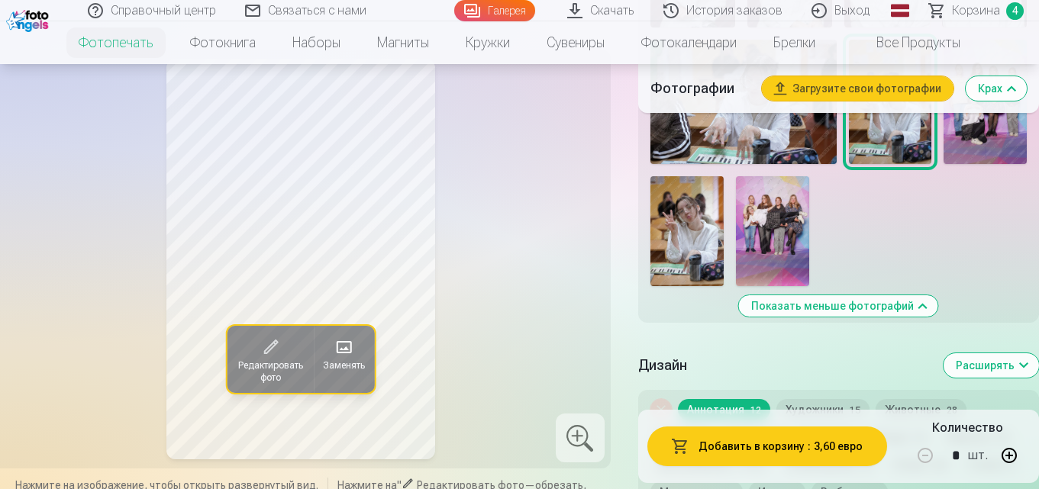
click at [682, 249] on img at bounding box center [686, 231] width 73 height 110
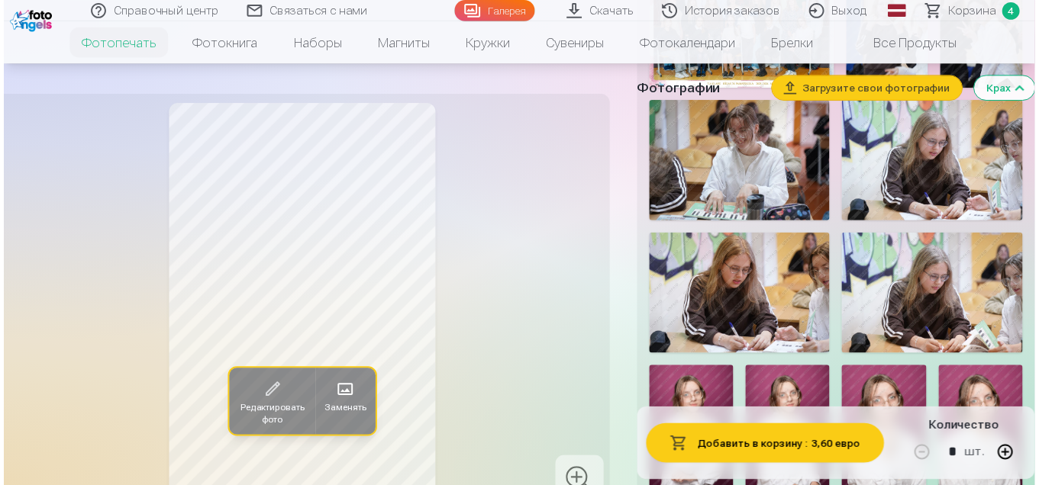
scroll to position [458, 0]
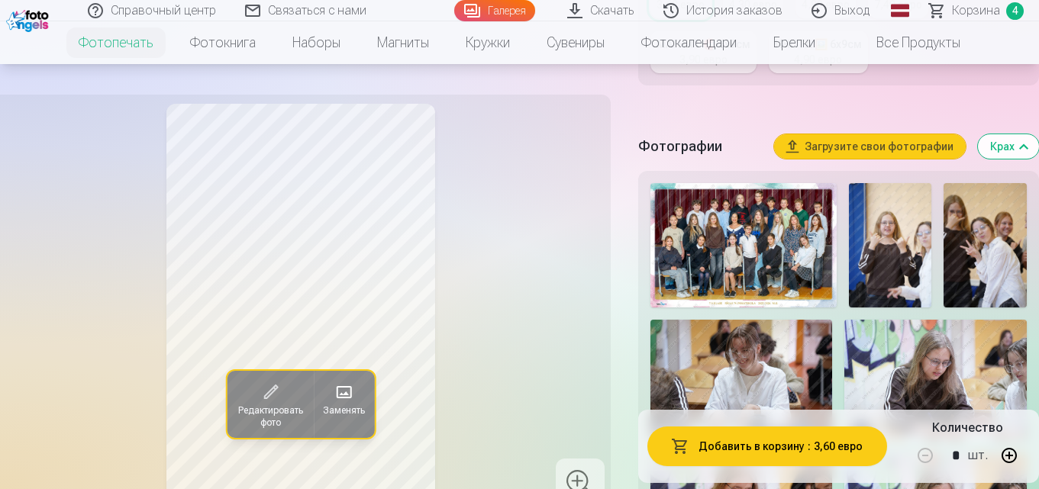
click at [722, 272] on img at bounding box center [743, 245] width 186 height 124
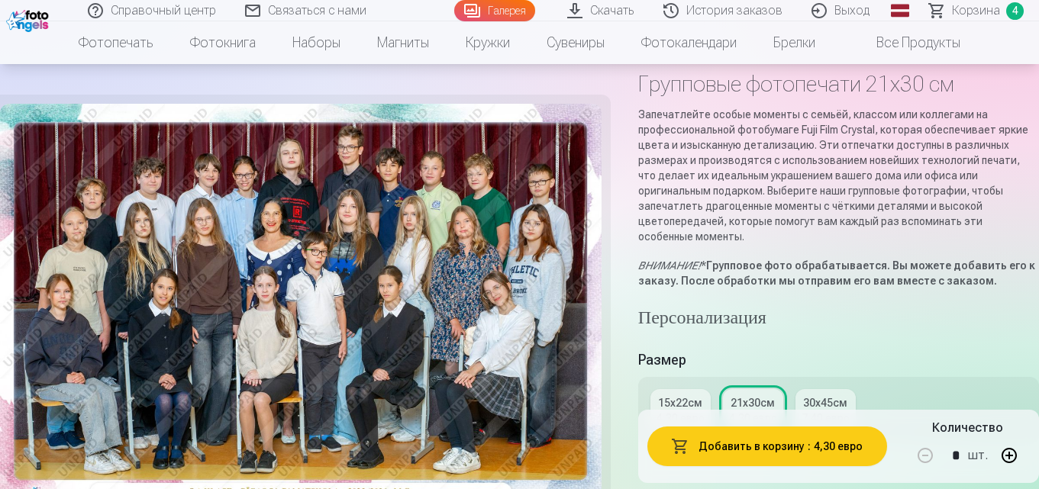
scroll to position [153, 0]
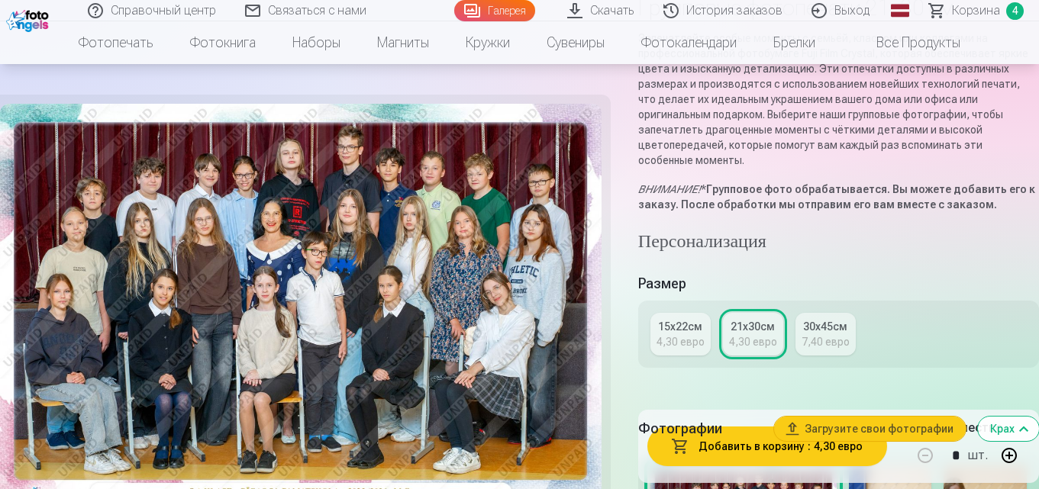
click at [675, 336] on font "4,30 евро" at bounding box center [680, 342] width 48 height 12
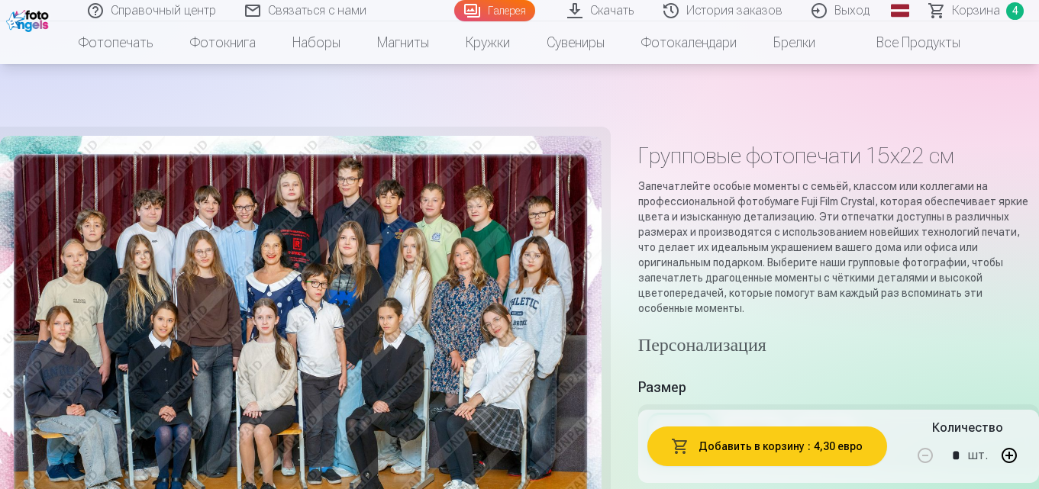
scroll to position [153, 0]
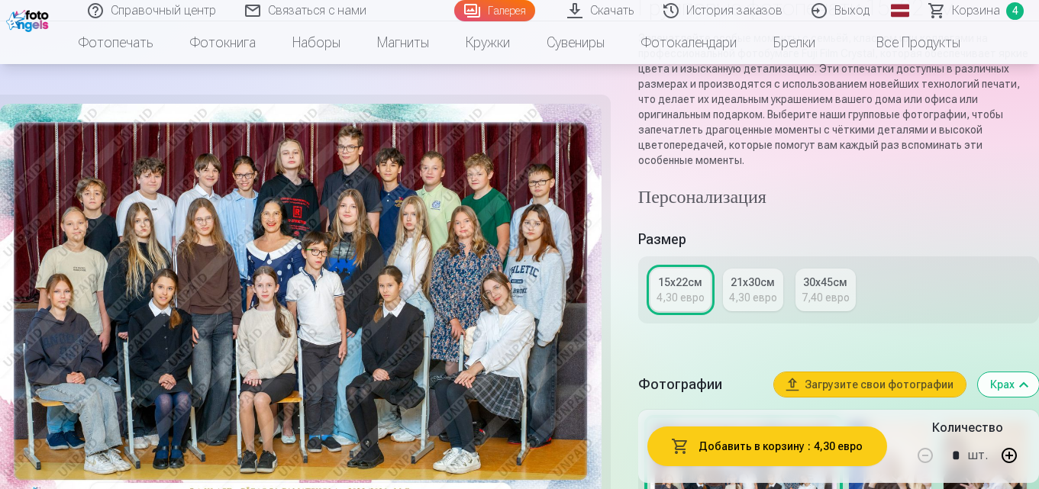
click at [752, 291] on font "4,30 евро" at bounding box center [753, 297] width 48 height 12
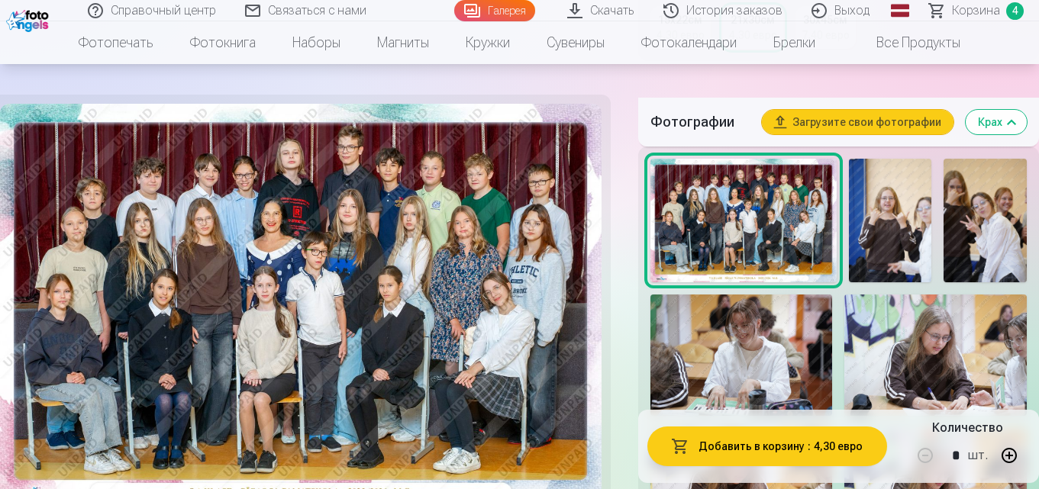
scroll to position [610, 0]
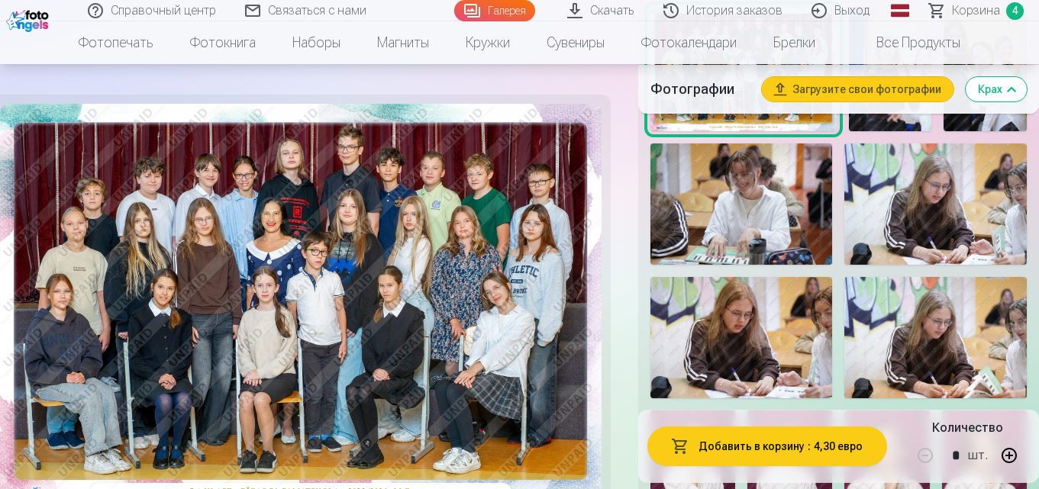
click at [972, 8] on font "Корзина" at bounding box center [976, 10] width 48 height 14
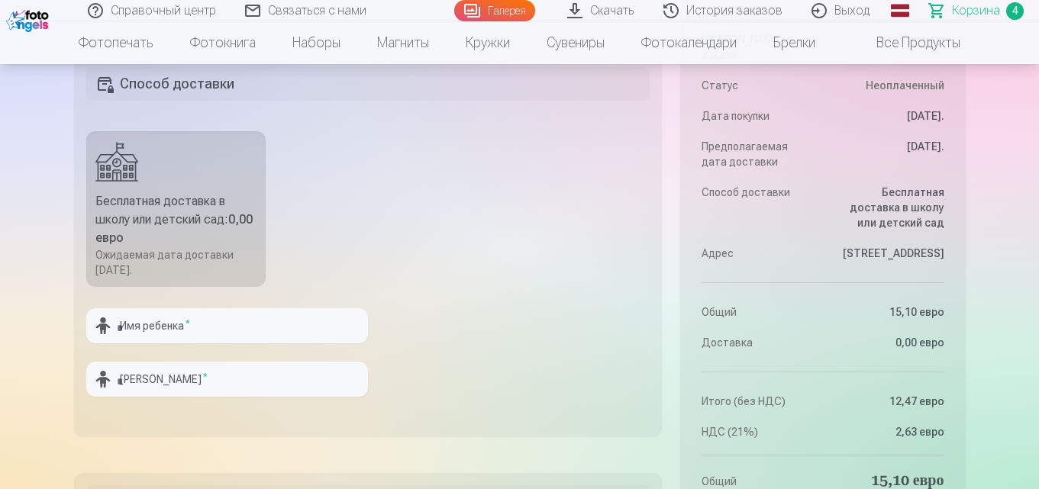
scroll to position [992, 0]
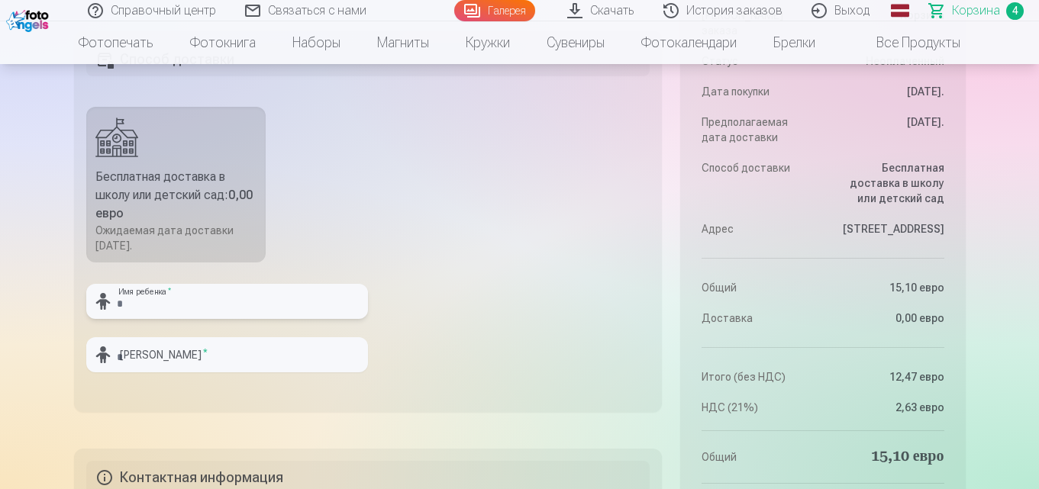
click at [186, 318] on input "text" at bounding box center [227, 301] width 282 height 35
click at [163, 317] on input "text" at bounding box center [227, 301] width 282 height 35
type input "********"
click at [204, 372] on input "text" at bounding box center [227, 354] width 282 height 35
type input "*********"
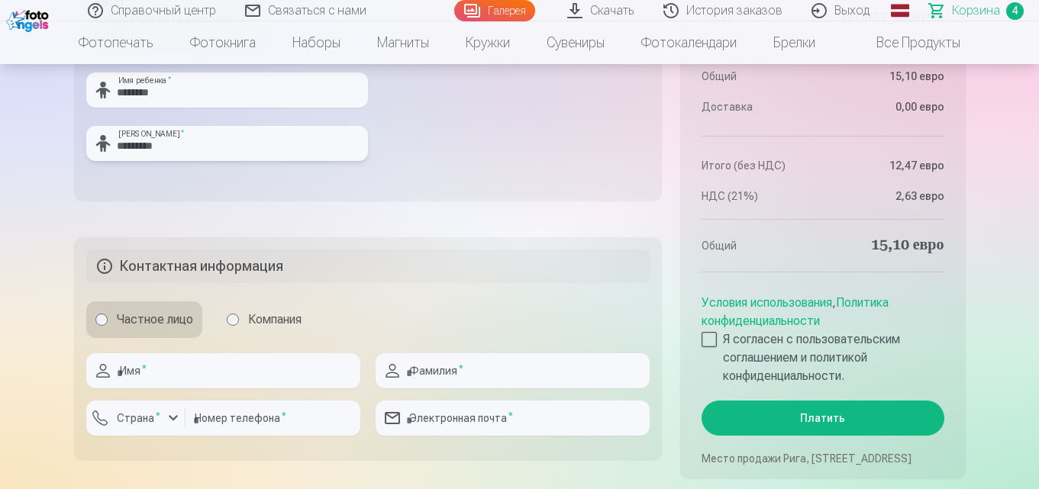
scroll to position [1221, 0]
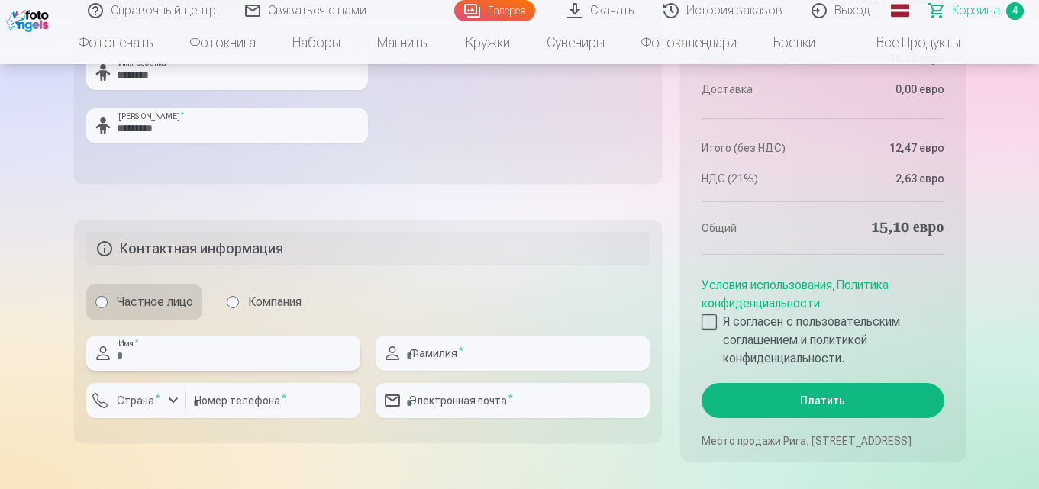
click at [177, 365] on input "text" at bounding box center [223, 353] width 274 height 35
type input "*******"
click at [494, 365] on input "text" at bounding box center [512, 353] width 274 height 35
type input "*********"
click at [176, 410] on div "button" at bounding box center [173, 400] width 18 height 18
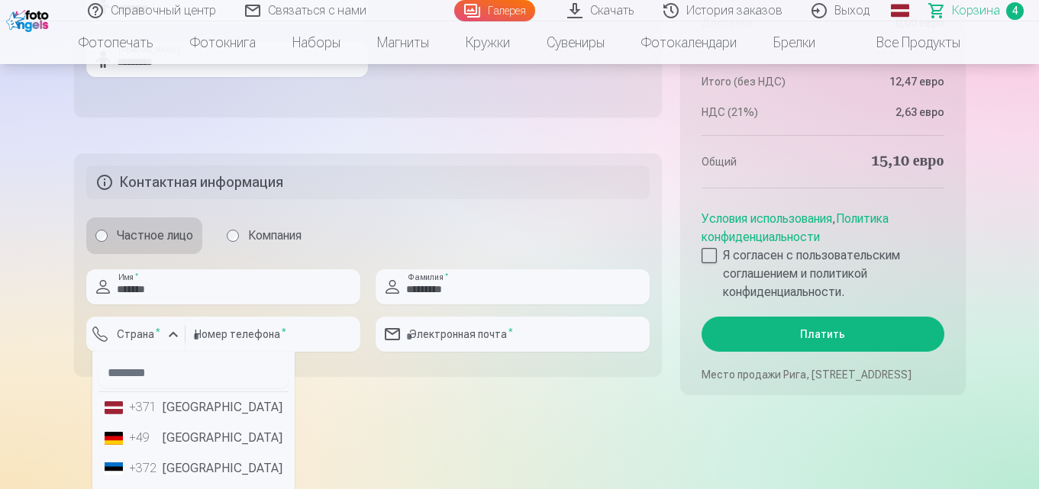
scroll to position [1297, 0]
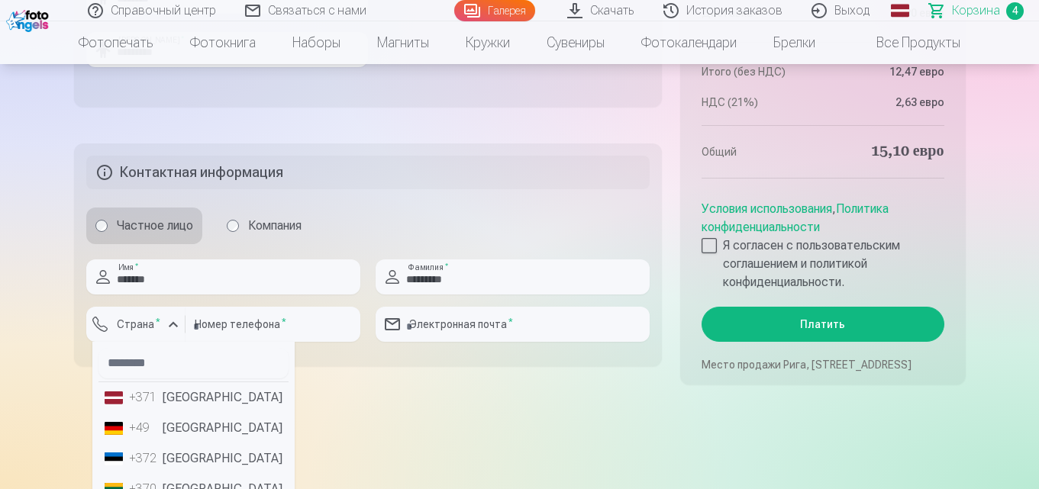
click at [175, 404] on font "[GEOGRAPHIC_DATA]" at bounding box center [223, 397] width 120 height 14
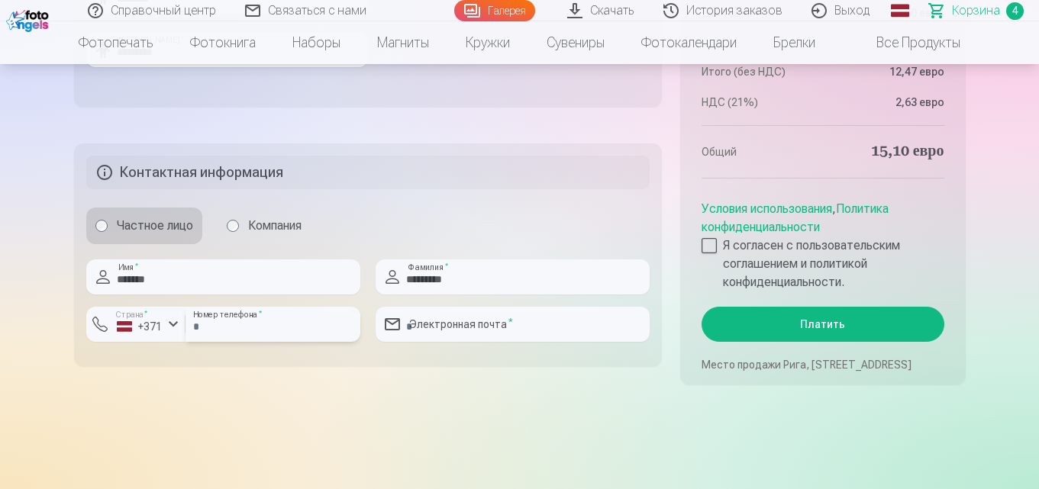
click at [231, 341] on input "number" at bounding box center [272, 324] width 175 height 35
type input "**"
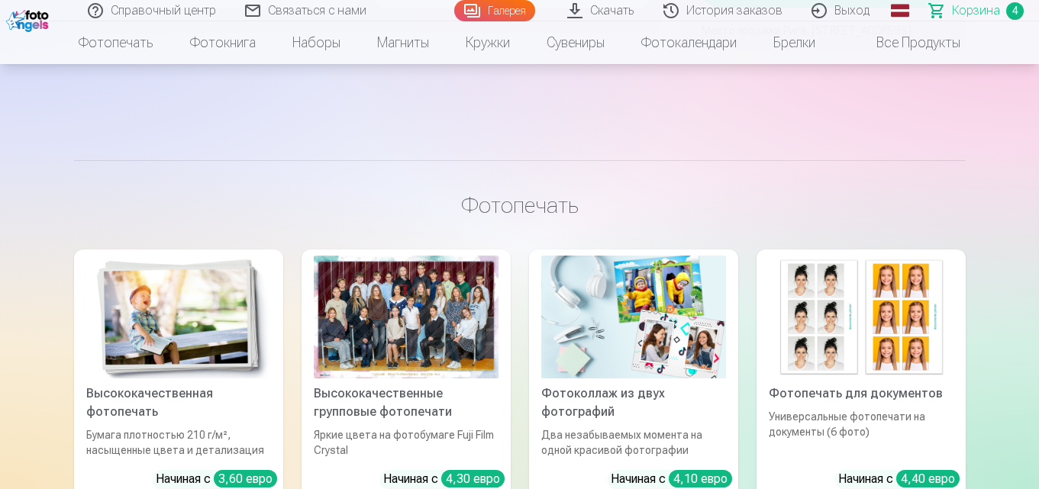
click at [980, 10] on font "Корзина" at bounding box center [976, 10] width 48 height 14
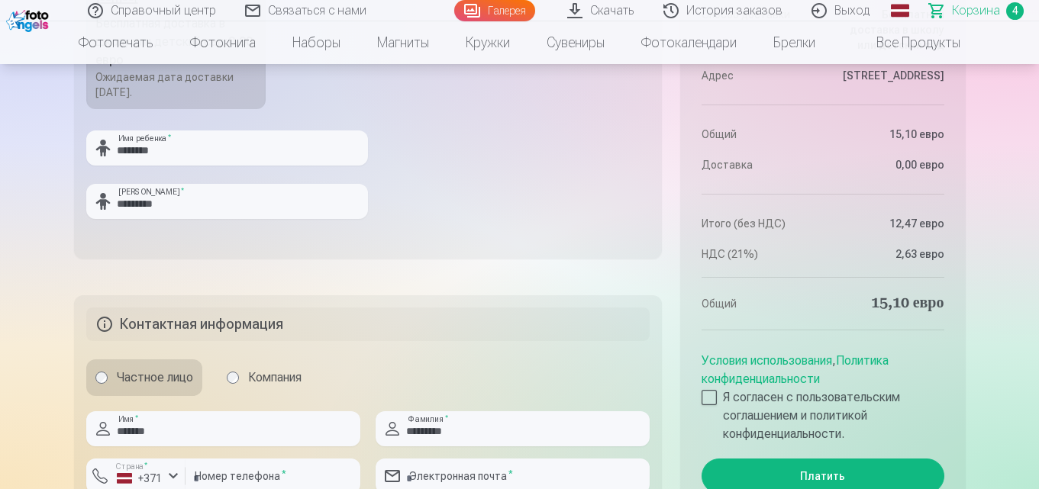
scroll to position [1297, 0]
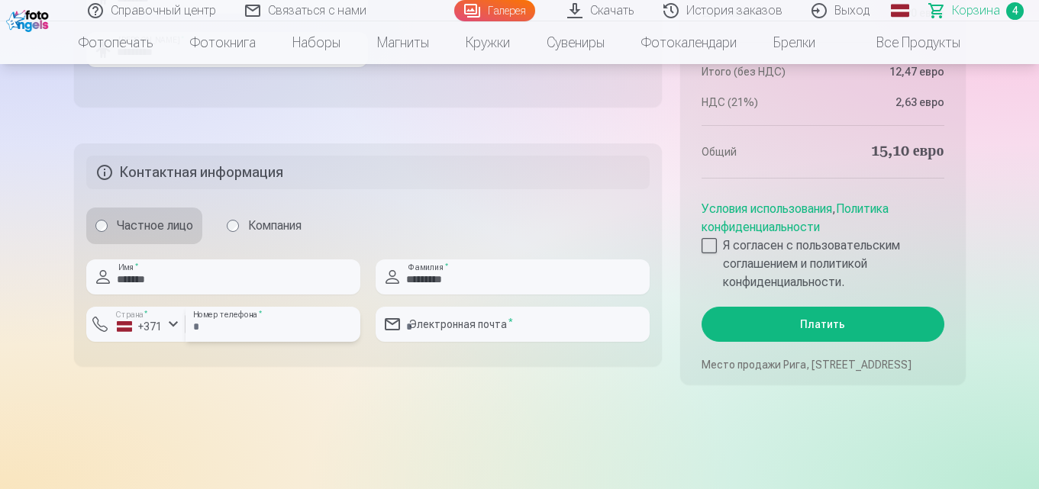
click at [259, 342] on input "**" at bounding box center [272, 324] width 175 height 35
type input "**"
click at [701, 307] on button "Платить" at bounding box center [822, 324] width 242 height 35
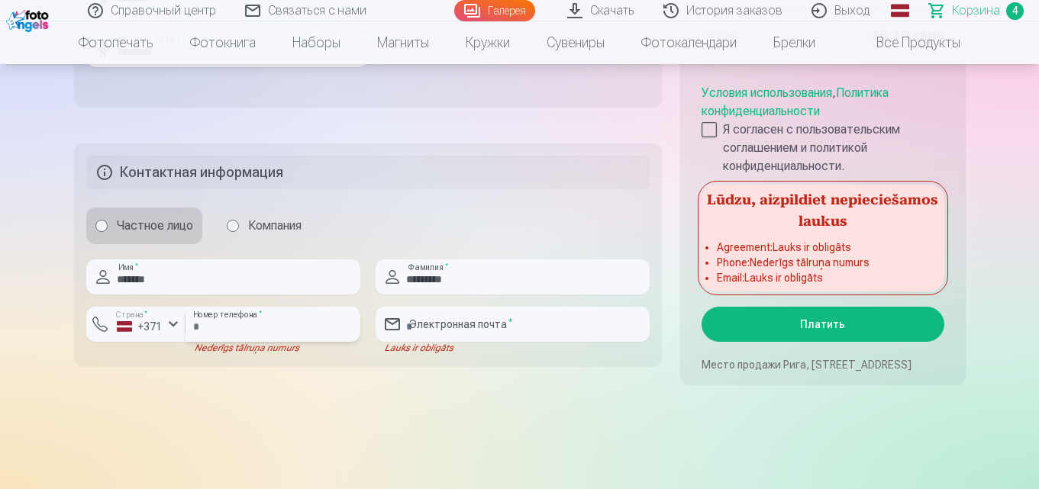
click at [701, 307] on button "Платить" at bounding box center [822, 324] width 242 height 35
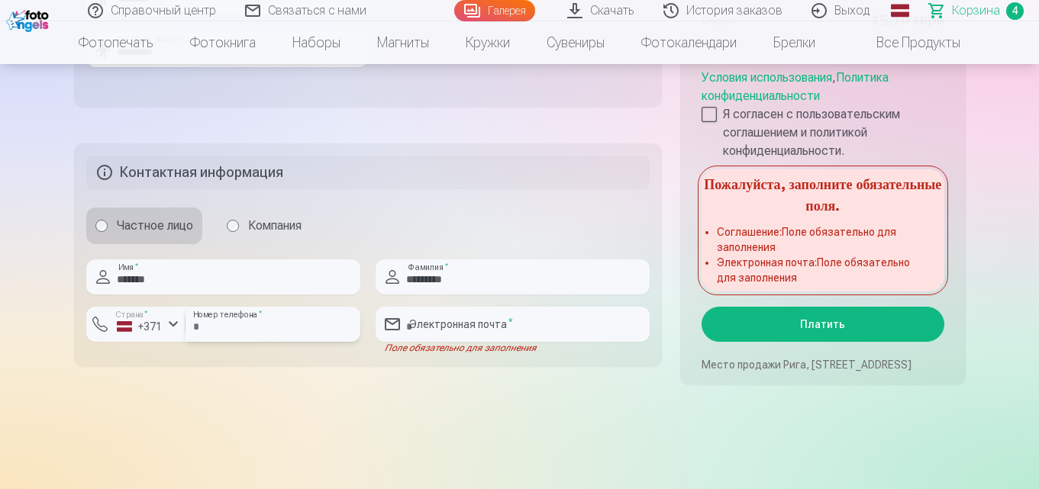
type input "********"
click at [441, 337] on input "email" at bounding box center [512, 324] width 274 height 35
type input "**********"
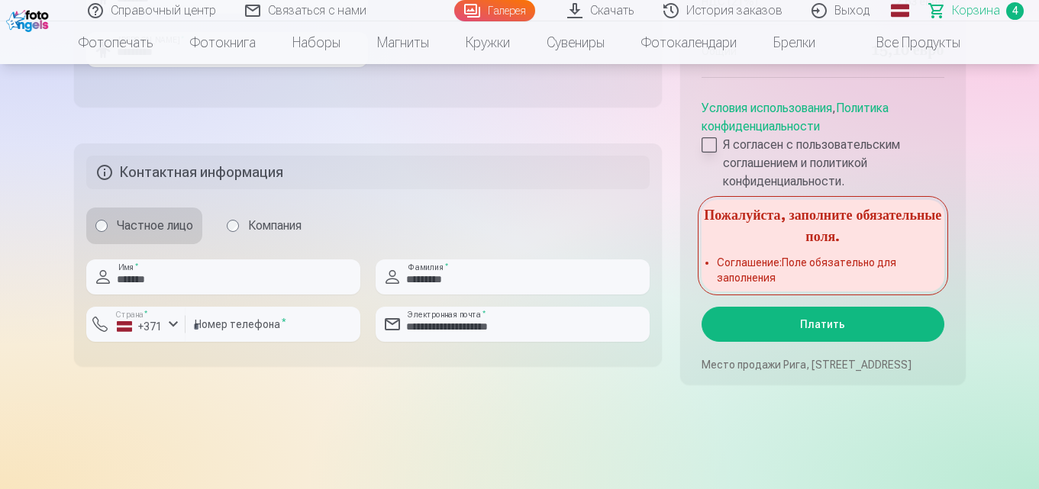
click at [704, 145] on div at bounding box center [708, 144] width 15 height 15
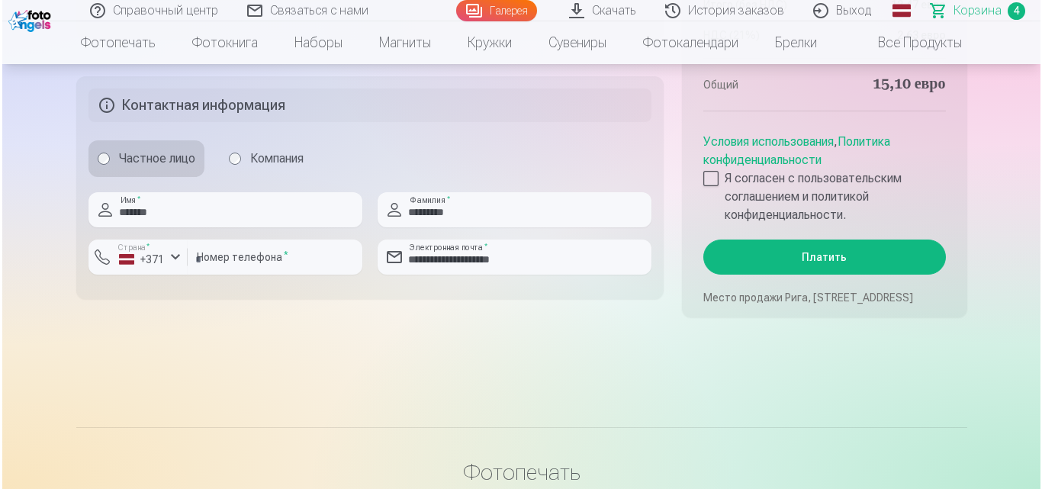
scroll to position [1373, 0]
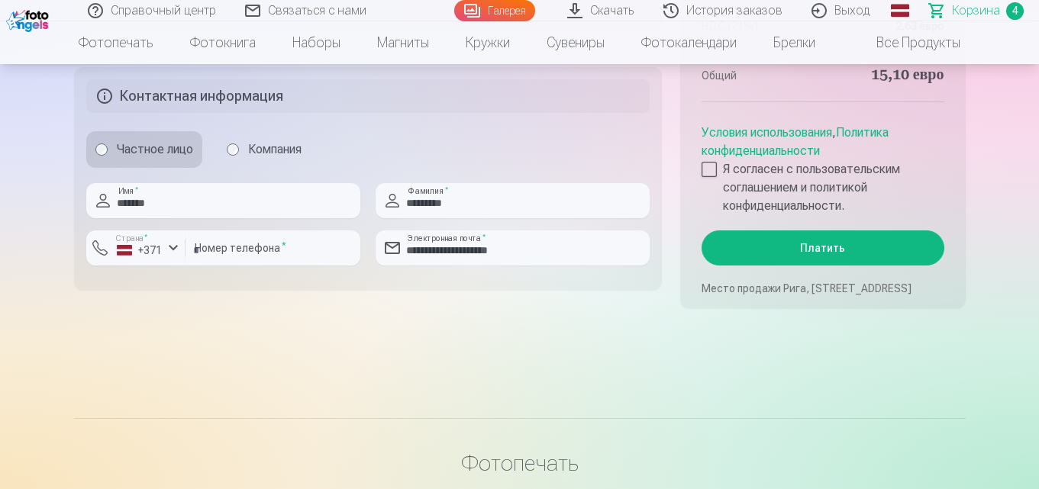
click at [820, 244] on font "Платить" at bounding box center [822, 248] width 45 height 12
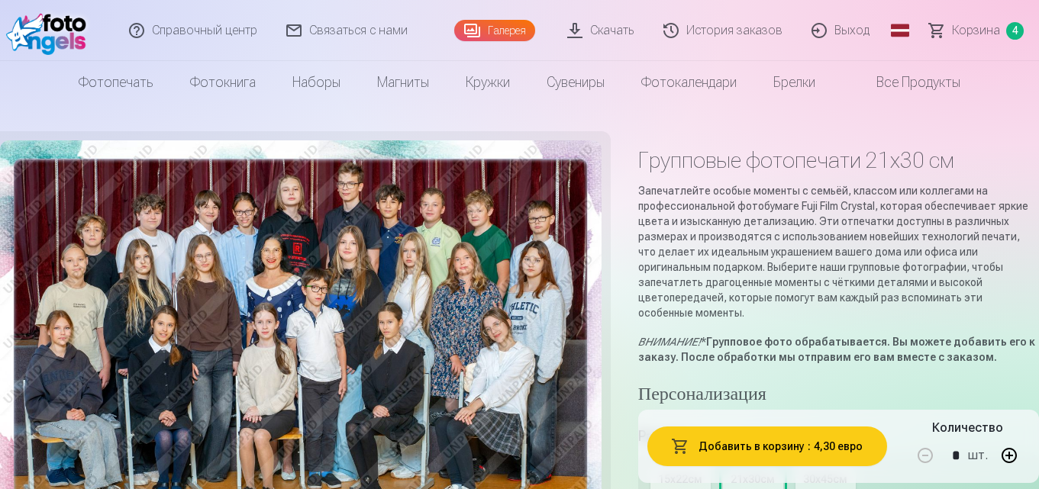
click at [977, 27] on font "Корзина" at bounding box center [976, 30] width 48 height 14
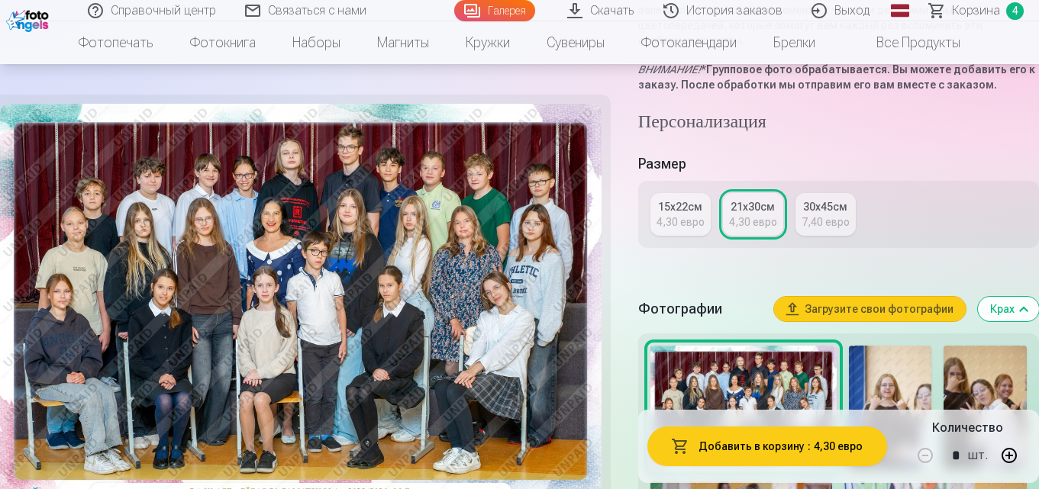
scroll to position [153, 0]
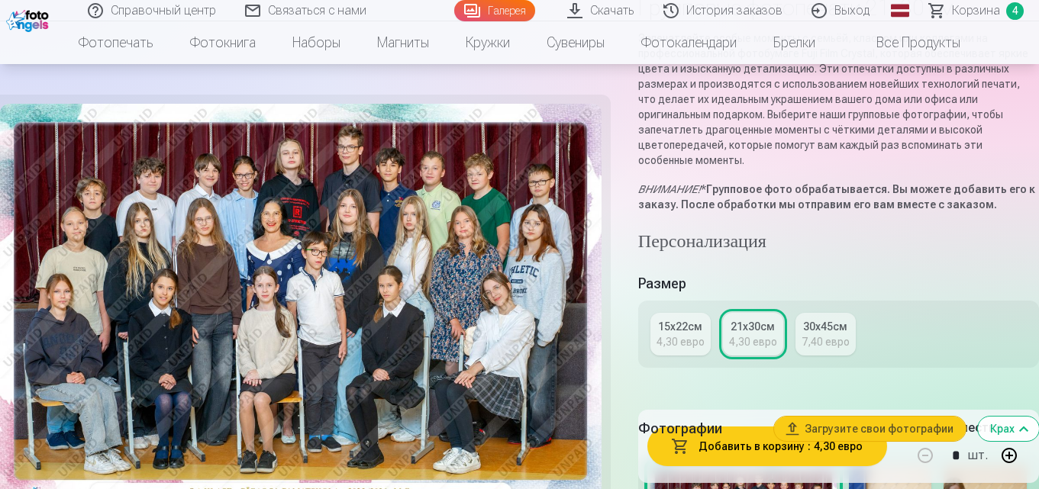
click at [717, 14] on font "История заказов" at bounding box center [734, 10] width 96 height 14
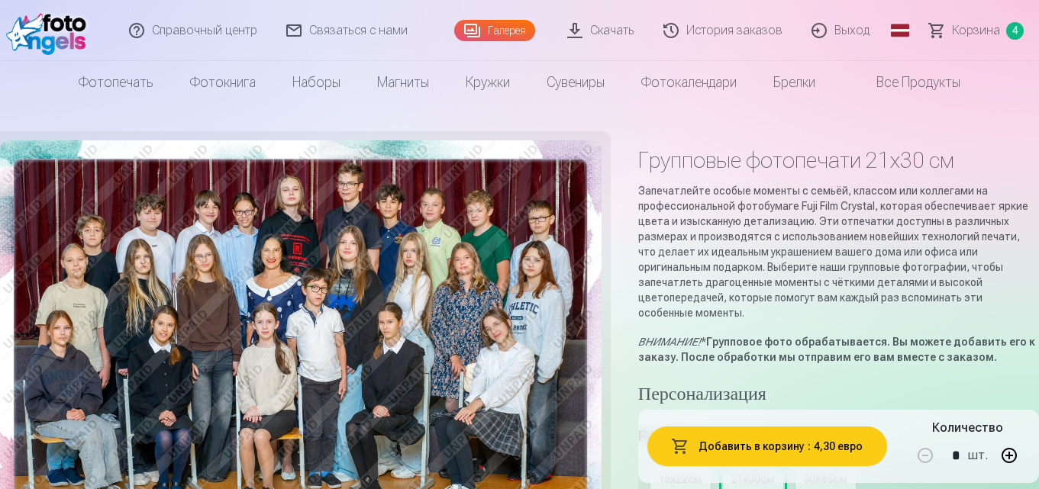
click at [972, 34] on font "Корзина" at bounding box center [976, 30] width 48 height 14
click at [967, 33] on font "Корзина" at bounding box center [976, 30] width 48 height 14
click at [981, 31] on font "Корзина" at bounding box center [976, 30] width 48 height 14
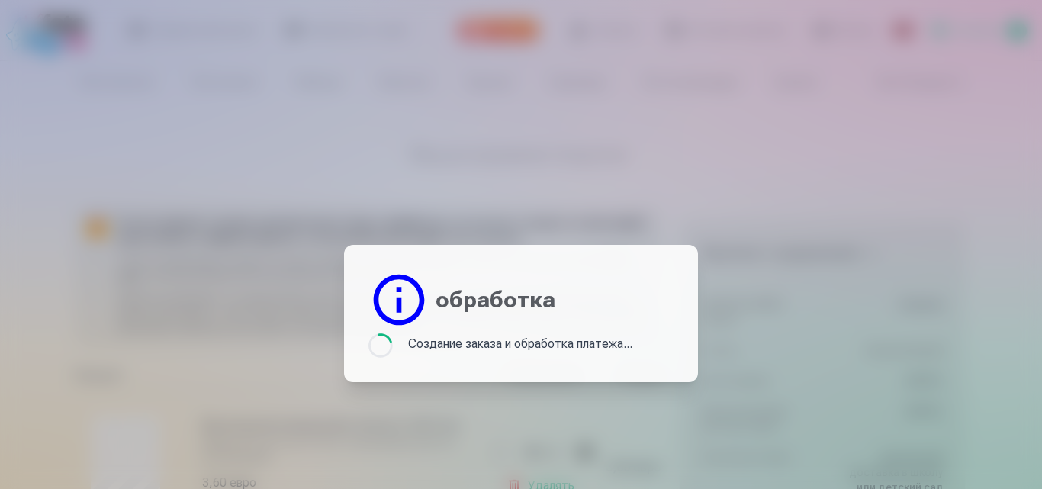
click at [591, 95] on div at bounding box center [521, 244] width 1042 height 489
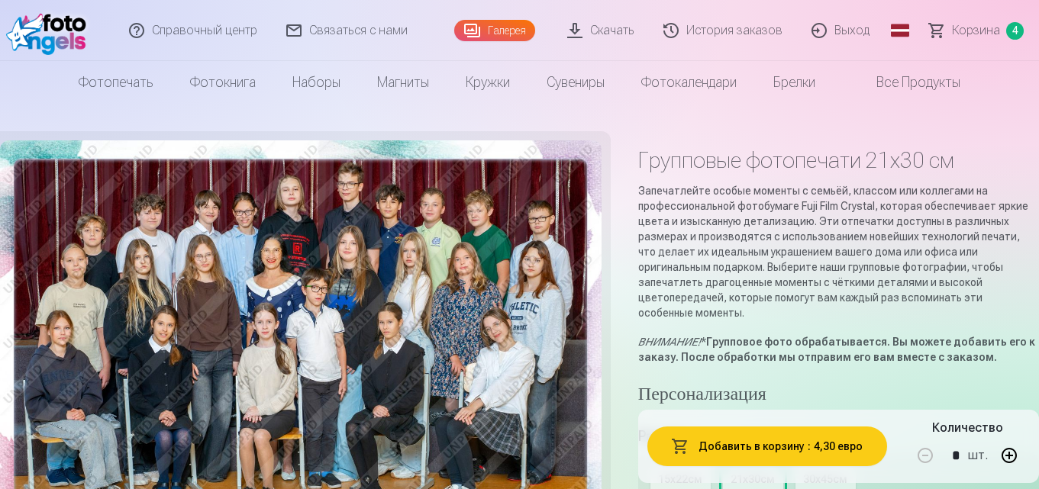
click at [520, 29] on font "Галерея" at bounding box center [507, 30] width 38 height 12
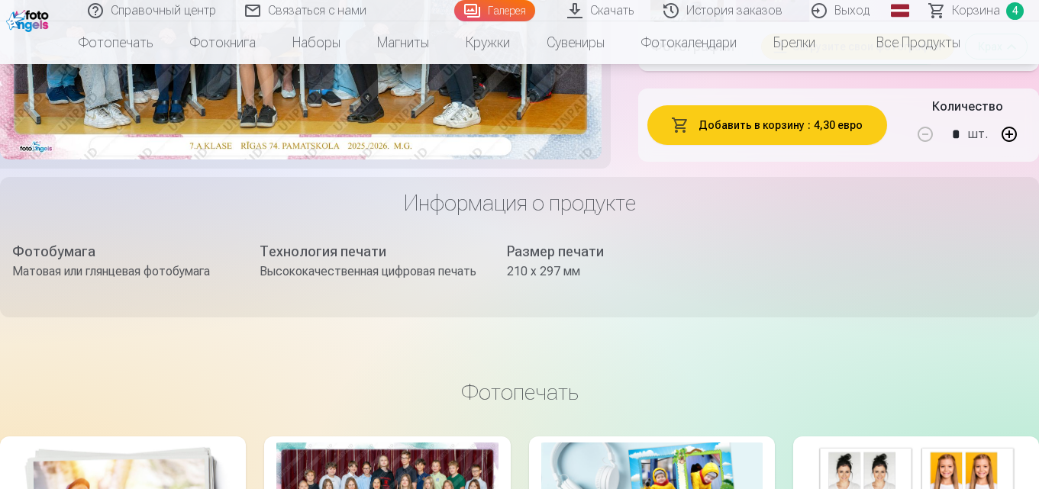
scroll to position [1450, 0]
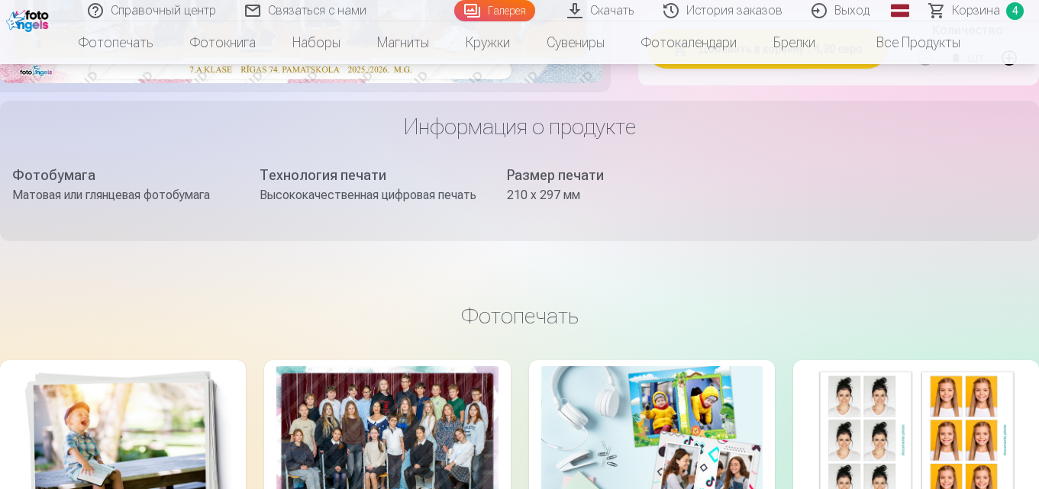
click at [56, 167] on font "Фотобумага" at bounding box center [53, 175] width 83 height 16
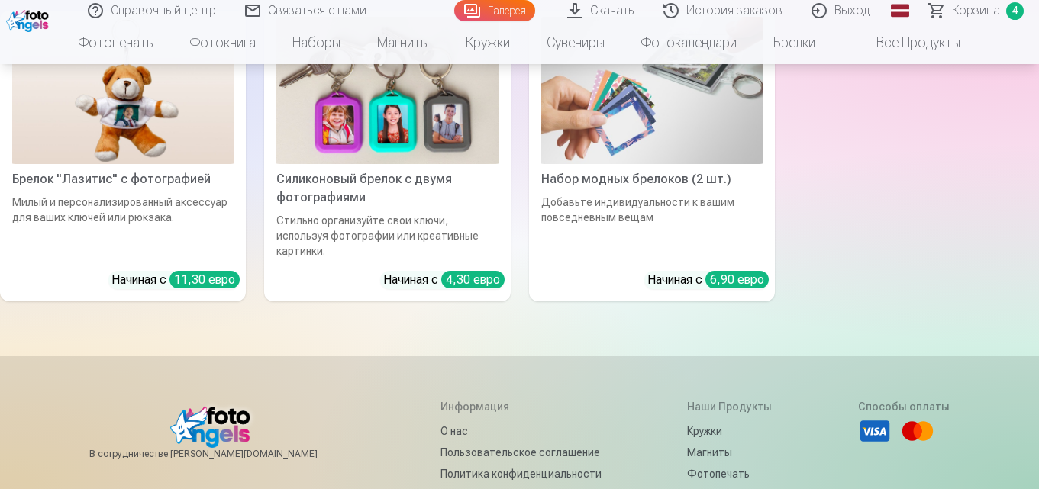
scroll to position [6333, 0]
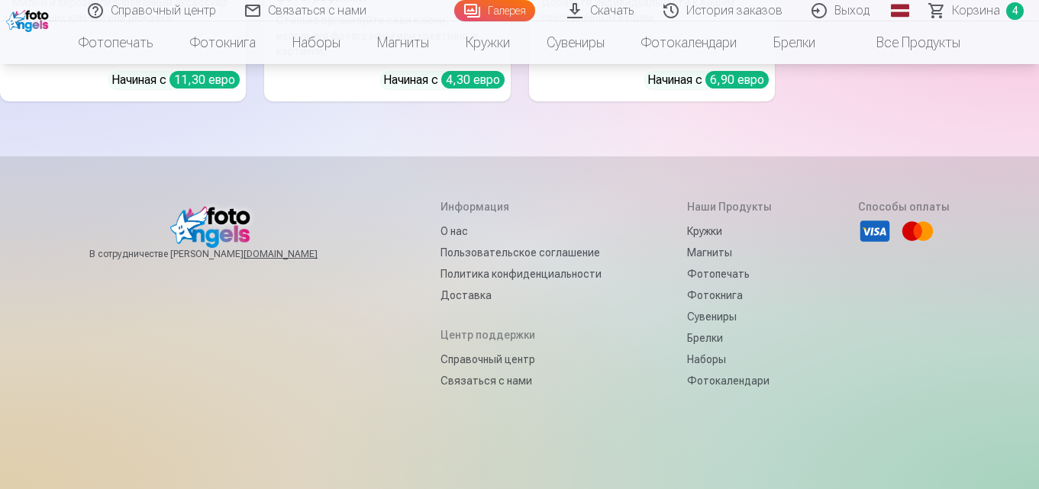
click at [867, 218] on li "Все" at bounding box center [875, 231] width 34 height 34
click at [440, 225] on font "О нас" at bounding box center [453, 231] width 27 height 12
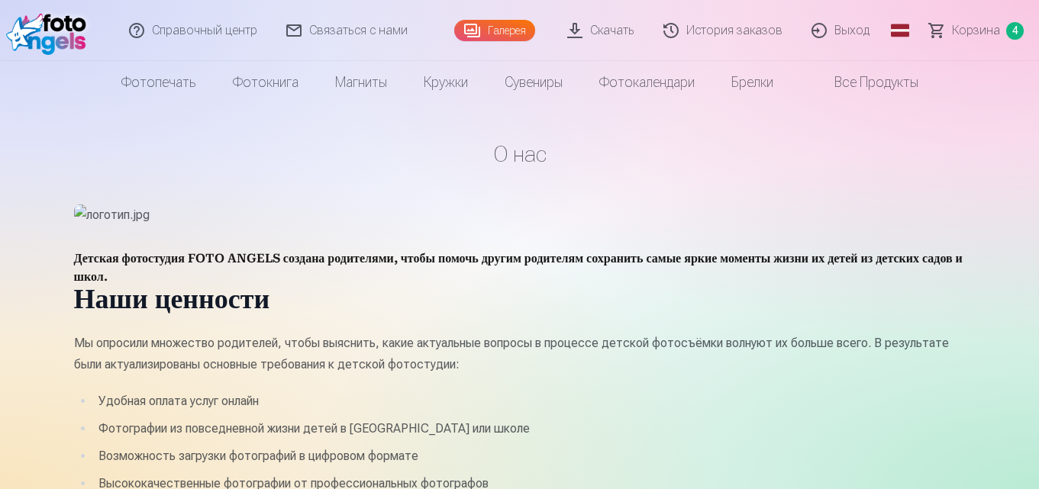
click at [353, 30] on font "Связаться с нами" at bounding box center [358, 30] width 98 height 14
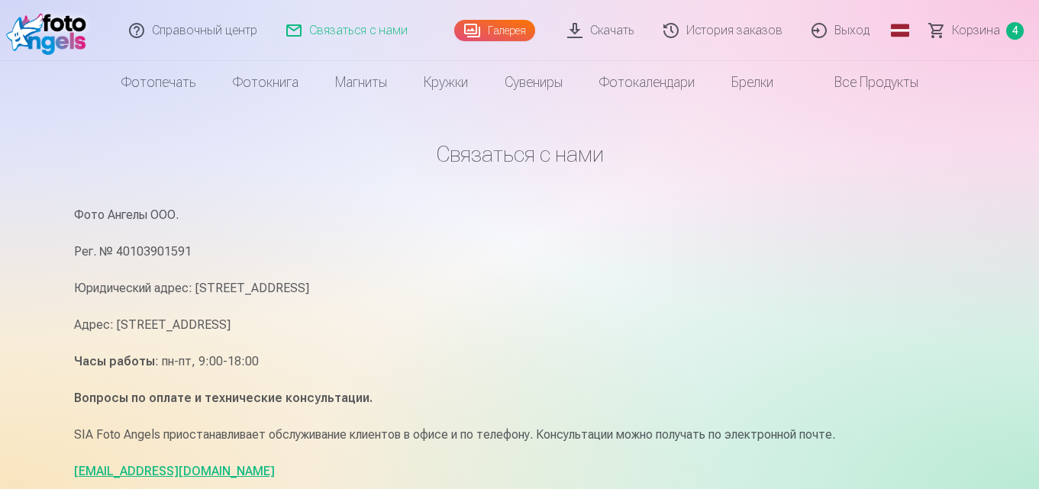
click at [758, 33] on font "История заказов" at bounding box center [734, 30] width 96 height 14
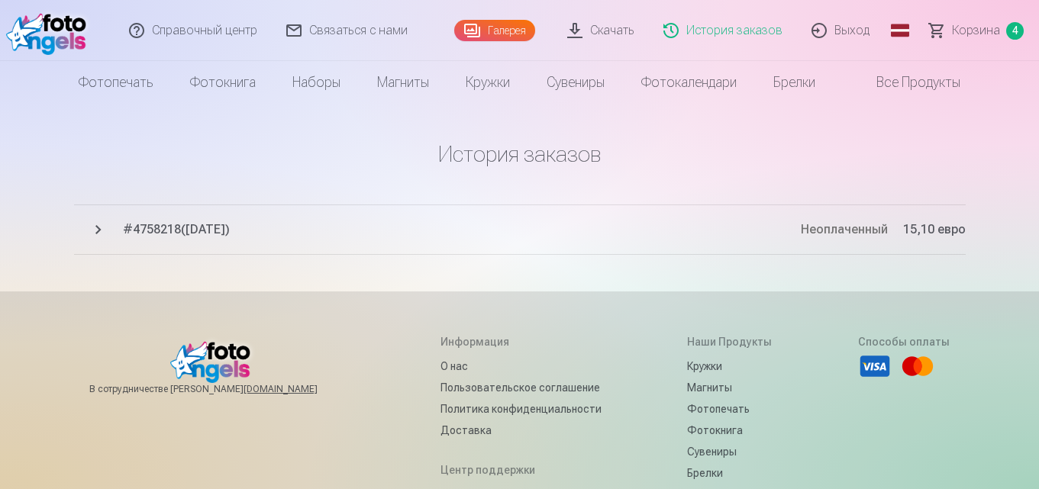
click at [857, 230] on font "Неоплаченный" at bounding box center [843, 229] width 87 height 14
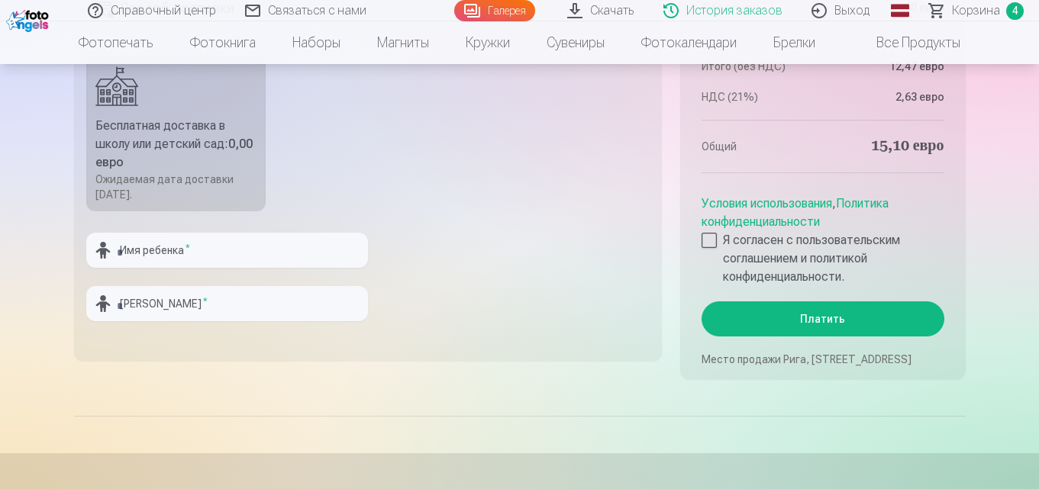
scroll to position [1297, 0]
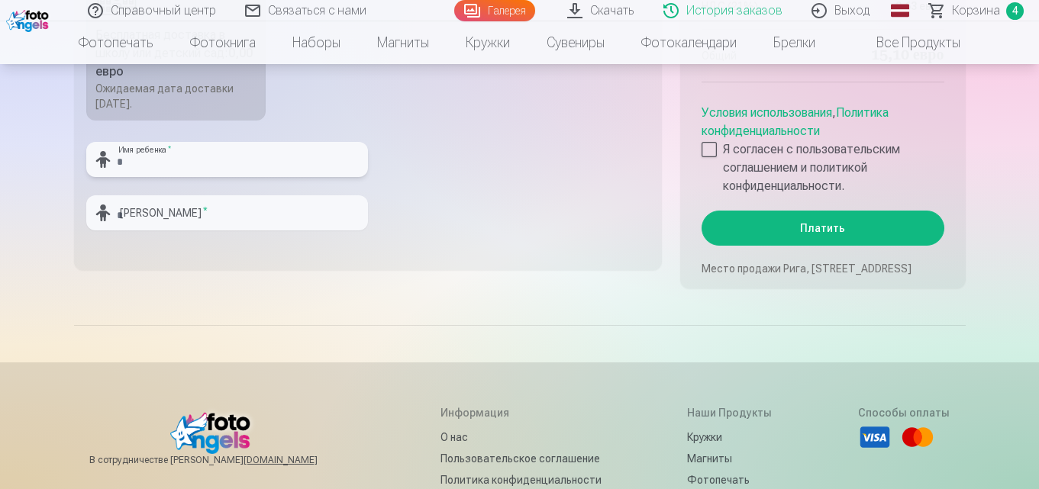
click at [286, 157] on input "text" at bounding box center [227, 159] width 282 height 35
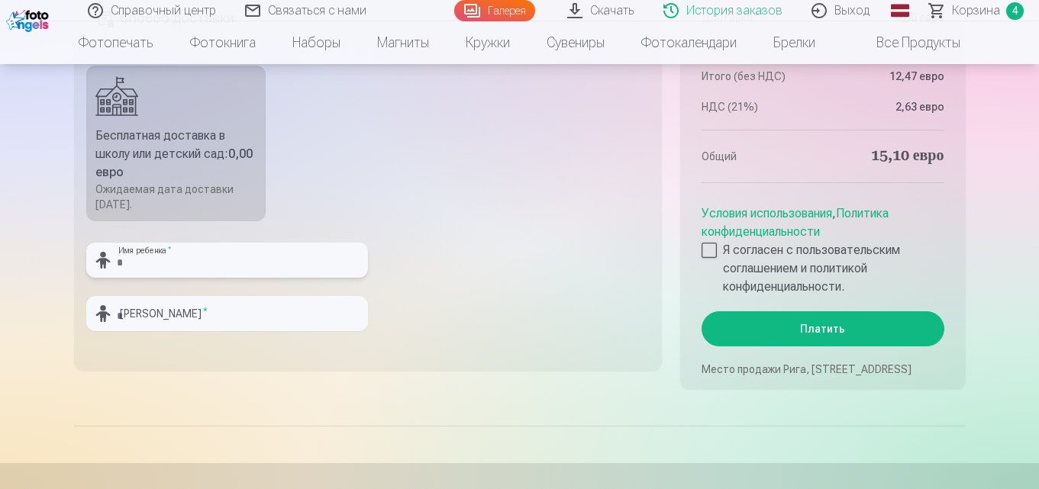
scroll to position [1221, 0]
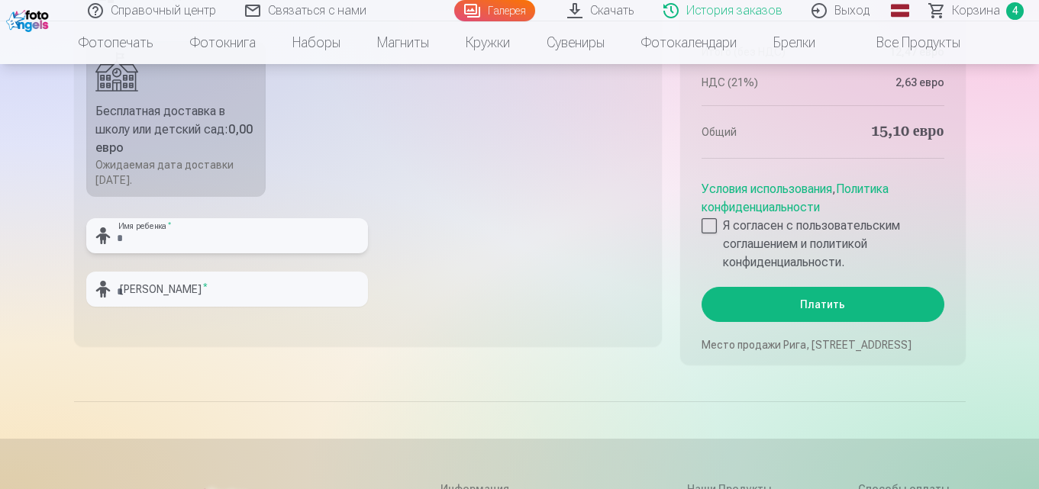
click at [209, 235] on input "text" at bounding box center [227, 235] width 282 height 35
type input "********"
click at [209, 300] on input "text" at bounding box center [227, 289] width 282 height 35
type input "*********"
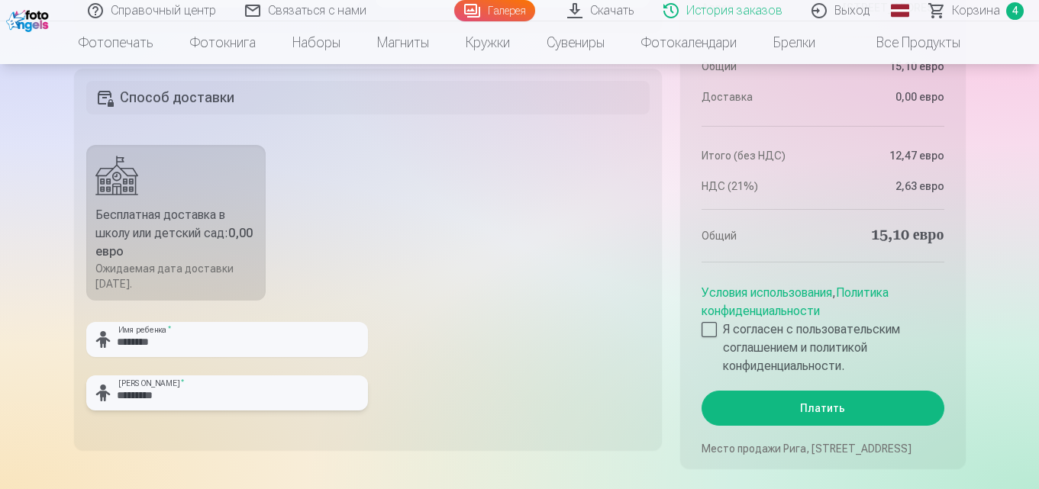
scroll to position [1145, 0]
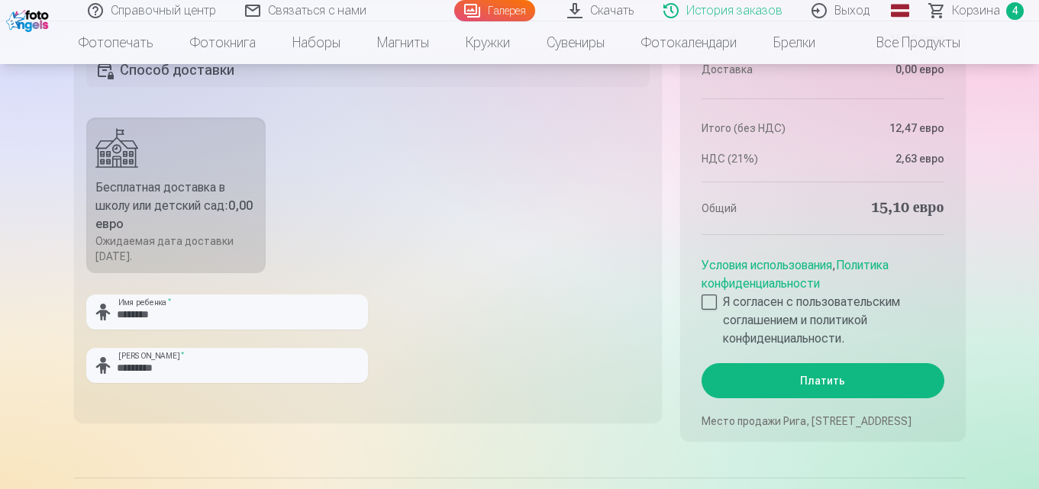
click at [570, 286] on fieldset "Способ доставки Бесплатная доставка в школу или детский сад : 0,00 евро Ожидаем…" at bounding box center [368, 232] width 588 height 382
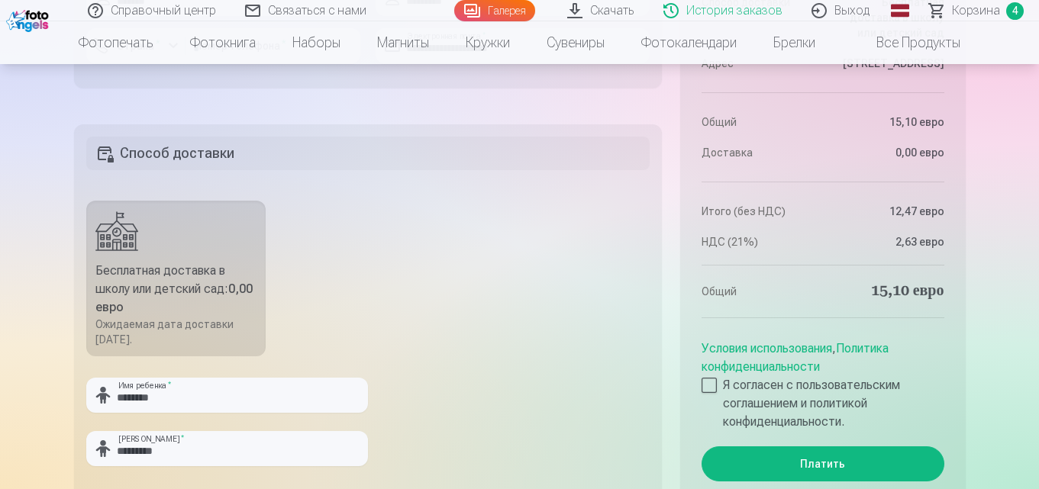
scroll to position [1132, 0]
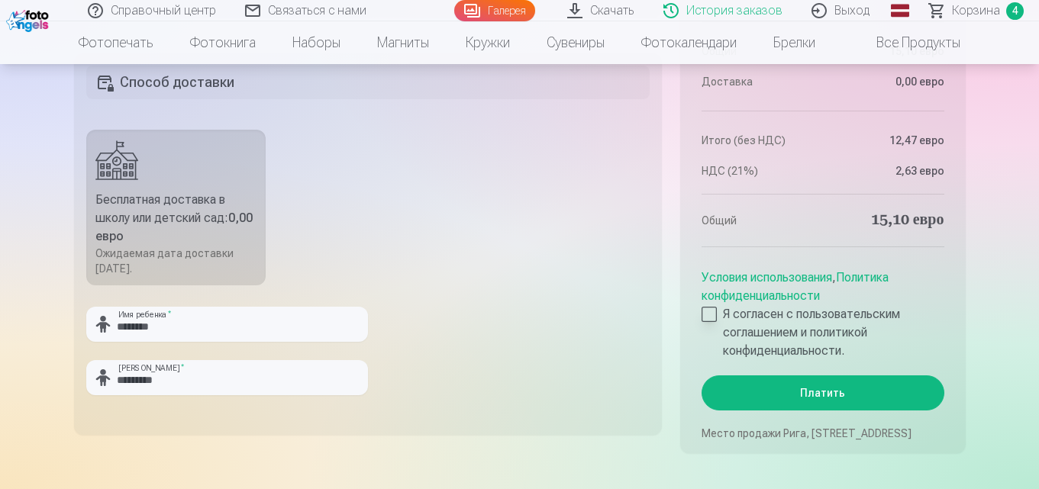
click at [709, 307] on div at bounding box center [708, 314] width 15 height 15
click at [857, 378] on button "Платить" at bounding box center [822, 392] width 242 height 35
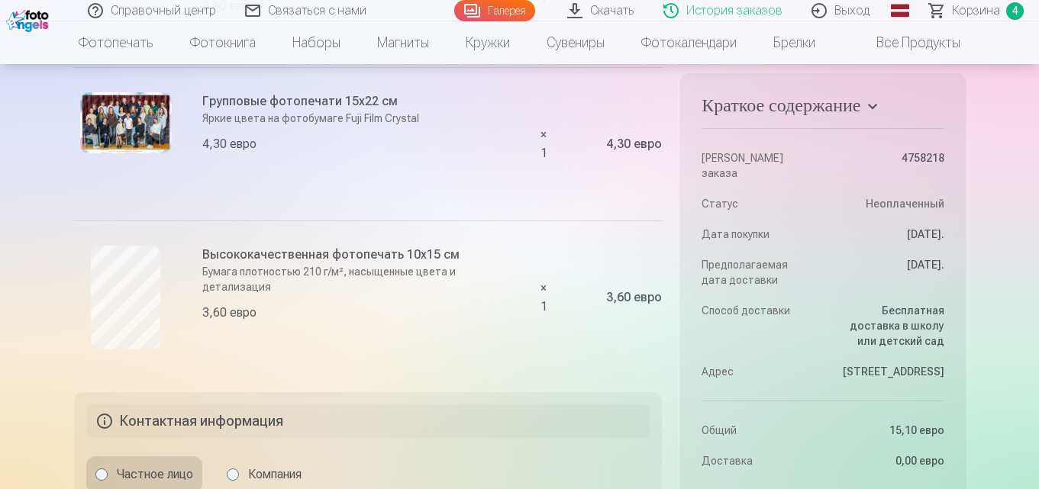
scroll to position [916, 0]
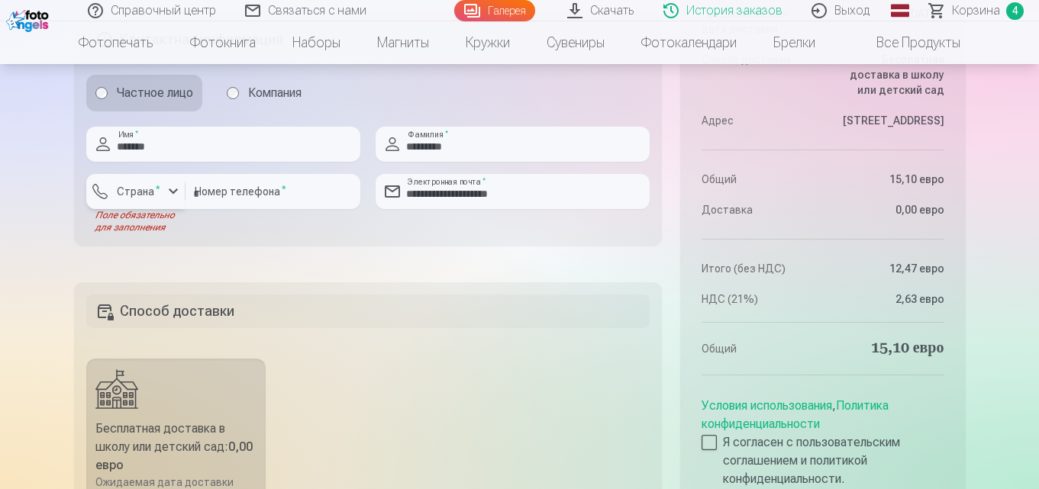
click at [176, 192] on div "button" at bounding box center [173, 191] width 18 height 18
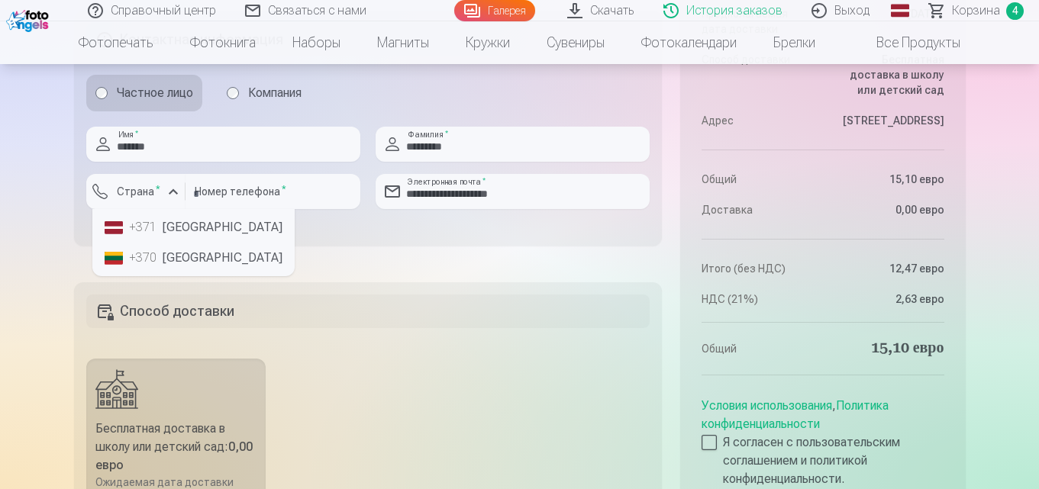
click at [193, 233] on font "[GEOGRAPHIC_DATA]" at bounding box center [223, 227] width 120 height 14
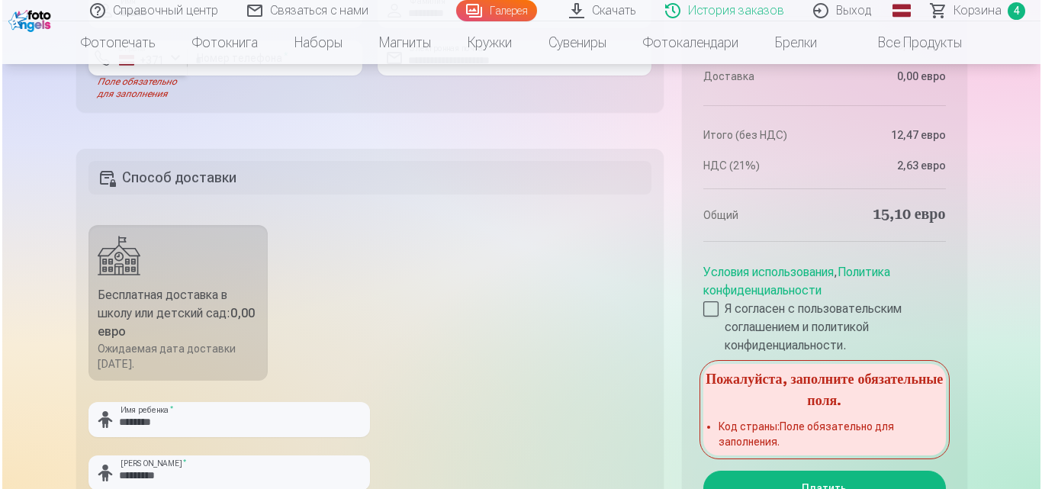
scroll to position [1221, 0]
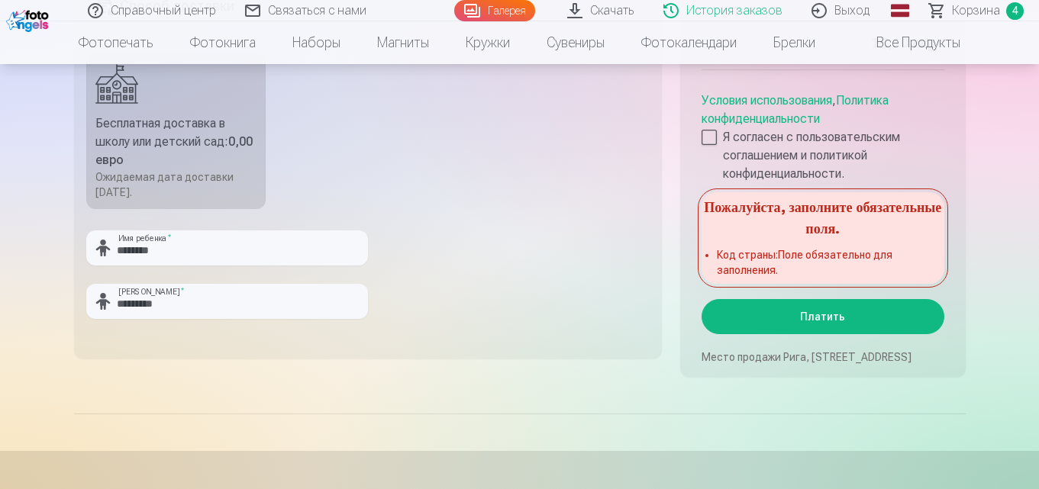
click at [732, 299] on button "Платить" at bounding box center [822, 316] width 242 height 35
